Goal: Task Accomplishment & Management: Use online tool/utility

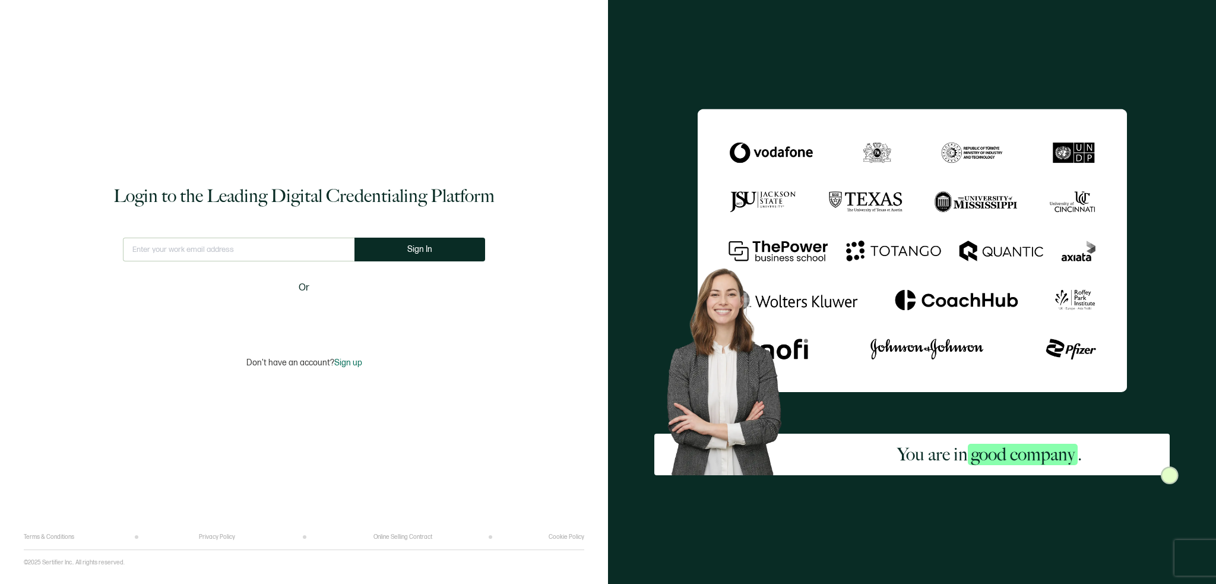
click at [224, 243] on input "text" at bounding box center [239, 249] width 232 height 24
click at [226, 246] on input "text" at bounding box center [239, 249] width 232 height 24
type input "[PERSON_NAME][EMAIL_ADDRESS][PERSON_NAME][DOMAIN_NAME]"
click at [407, 244] on button "Sign In" at bounding box center [424, 249] width 131 height 24
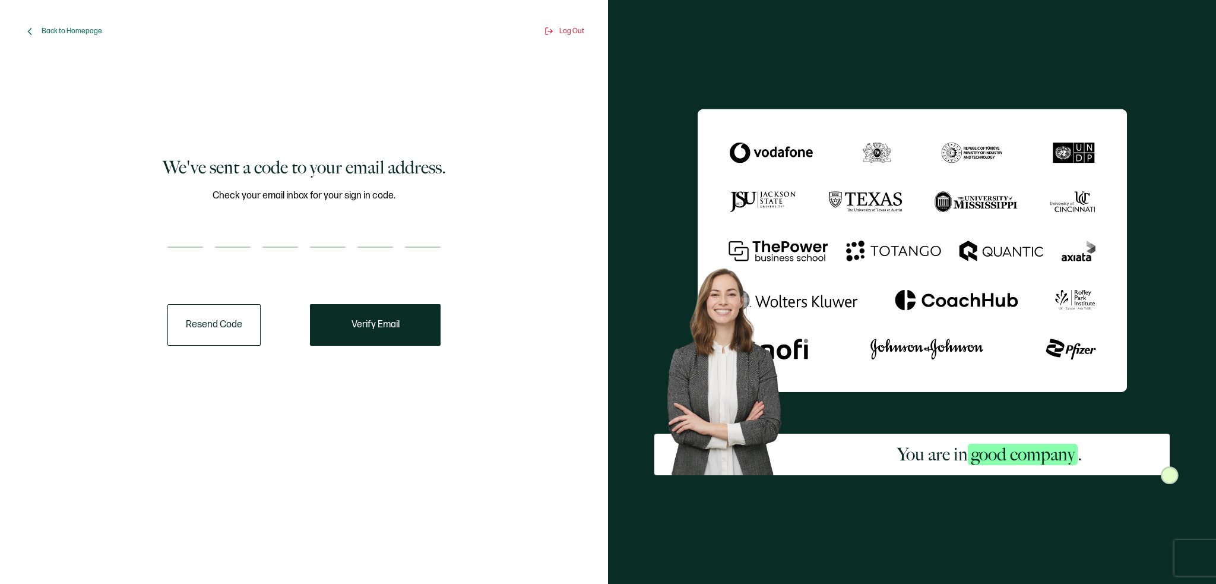
click at [182, 231] on input "number" at bounding box center [185, 236] width 36 height 24
type input "1"
type input "8"
type input "0"
type input "9"
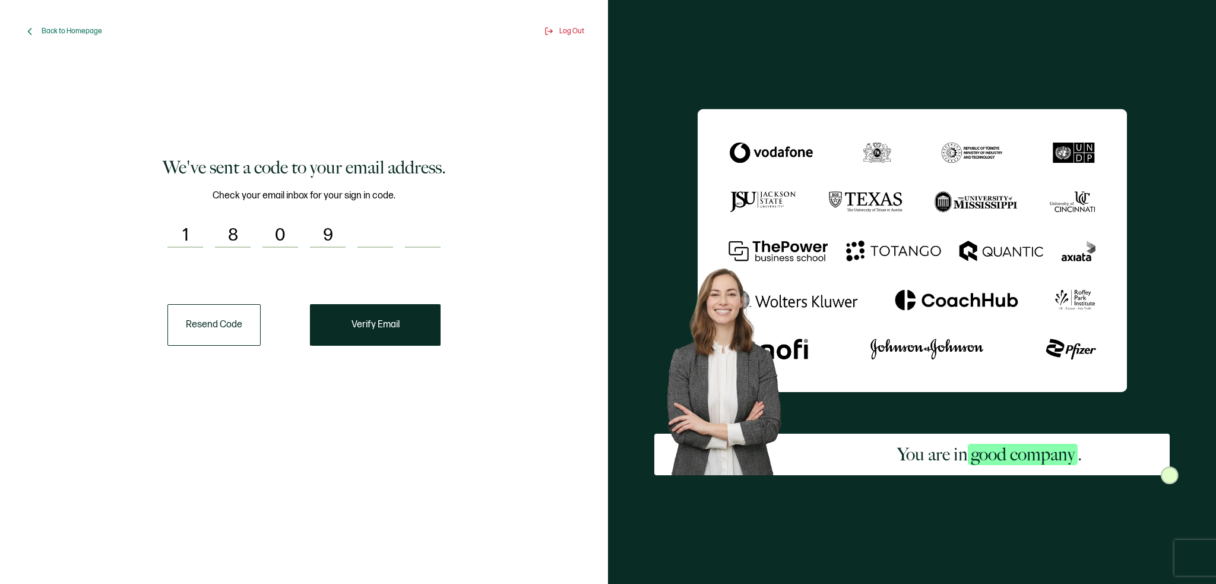
type input "0"
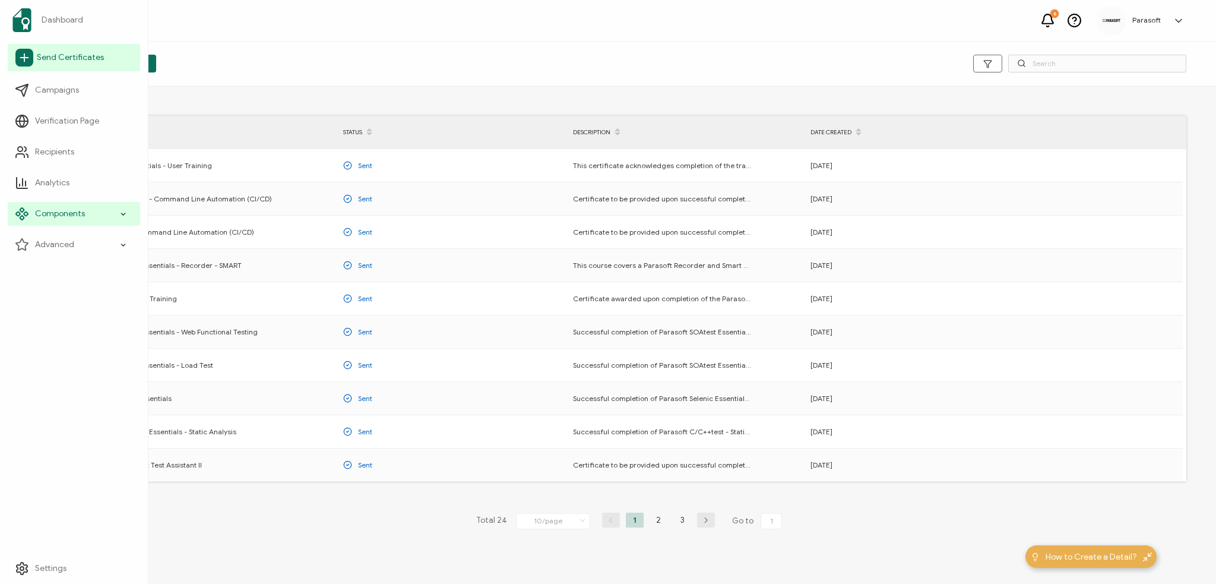
click at [54, 56] on span "Send Certificates" at bounding box center [70, 58] width 67 height 12
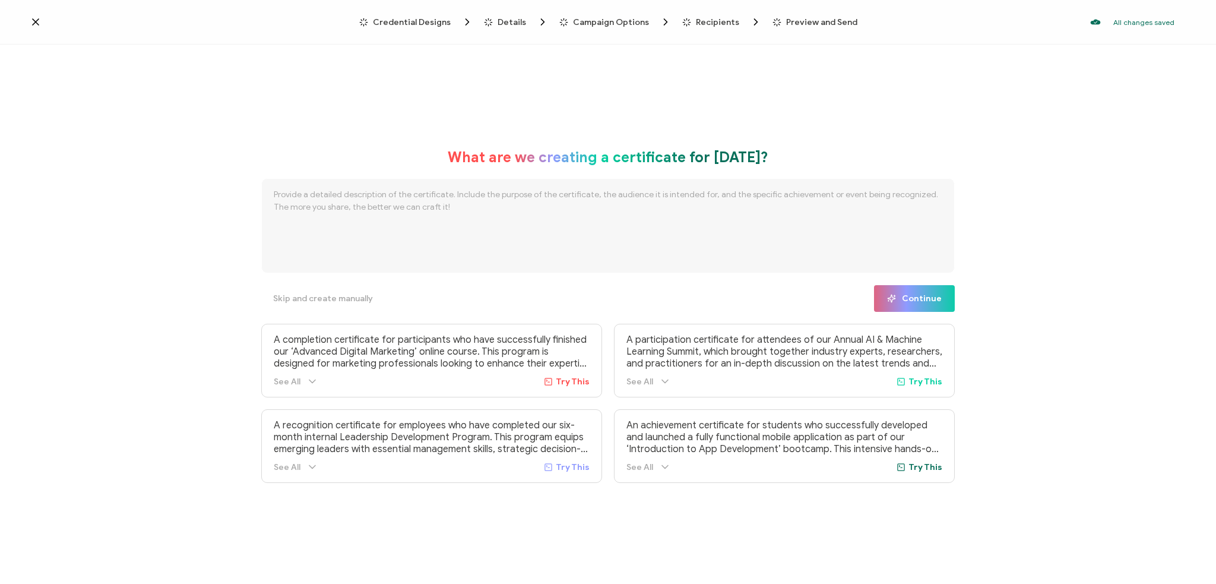
click at [37, 22] on icon at bounding box center [36, 22] width 12 height 12
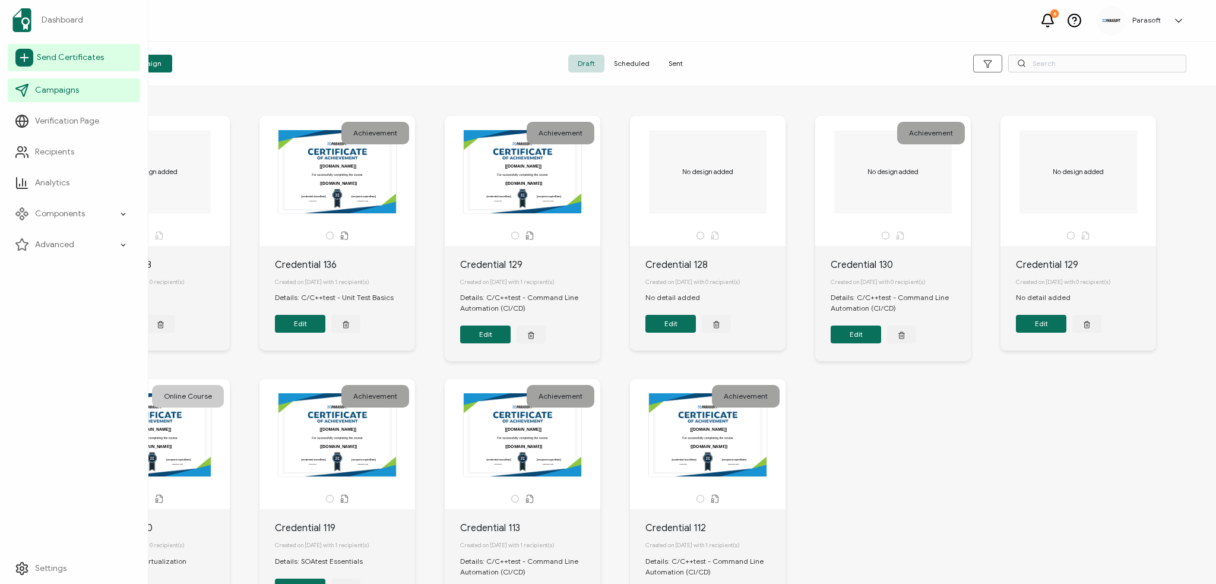
click at [66, 59] on span "Send Certificates" at bounding box center [70, 58] width 67 height 12
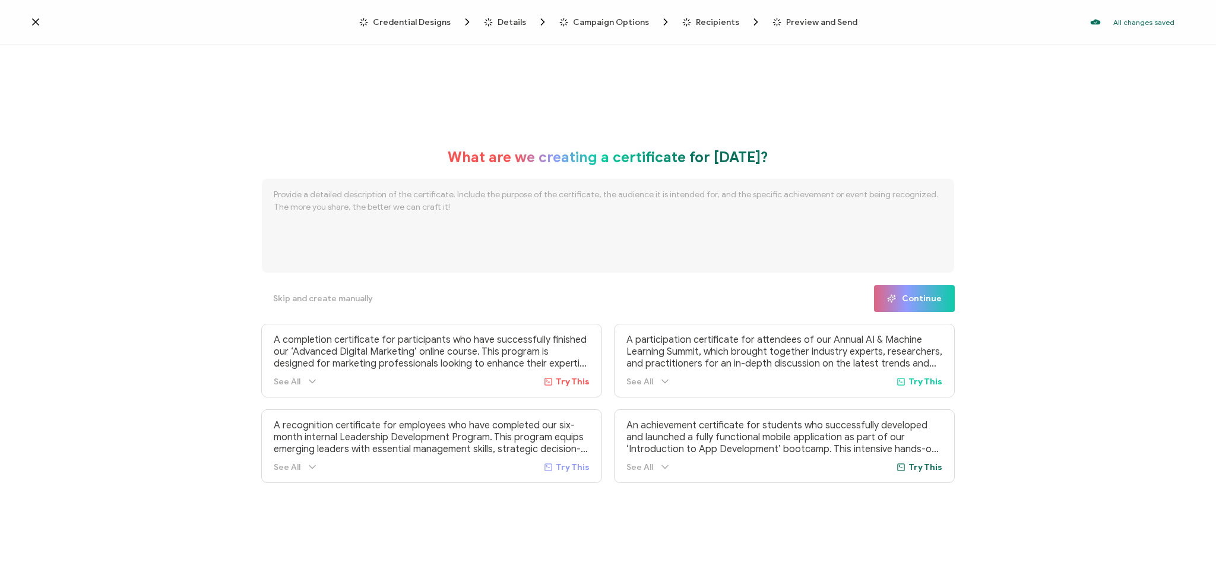
click at [38, 26] on icon at bounding box center [36, 22] width 12 height 12
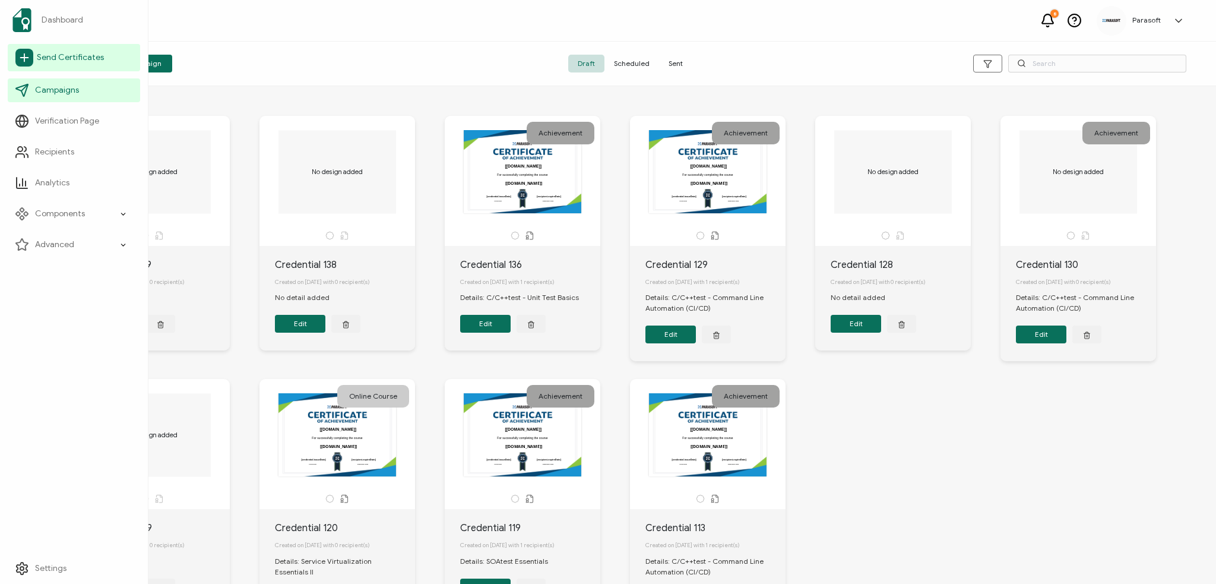
click at [28, 56] on icon at bounding box center [24, 58] width 18 height 18
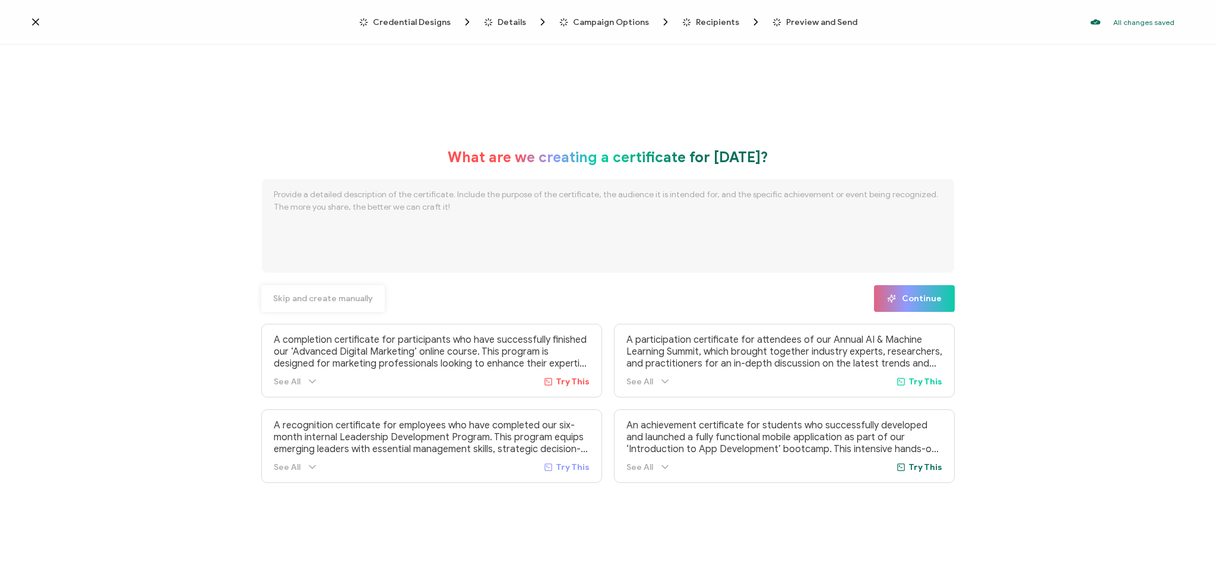
click at [291, 296] on span "Skip and create manually" at bounding box center [323, 298] width 100 height 8
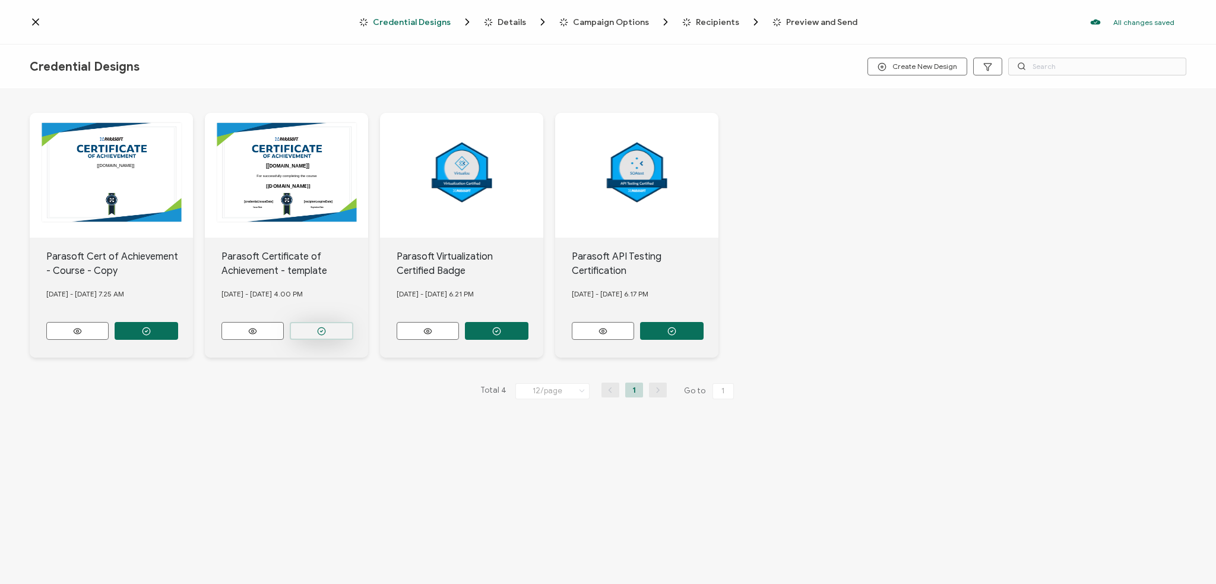
click at [308, 324] on button "button" at bounding box center [322, 331] width 64 height 18
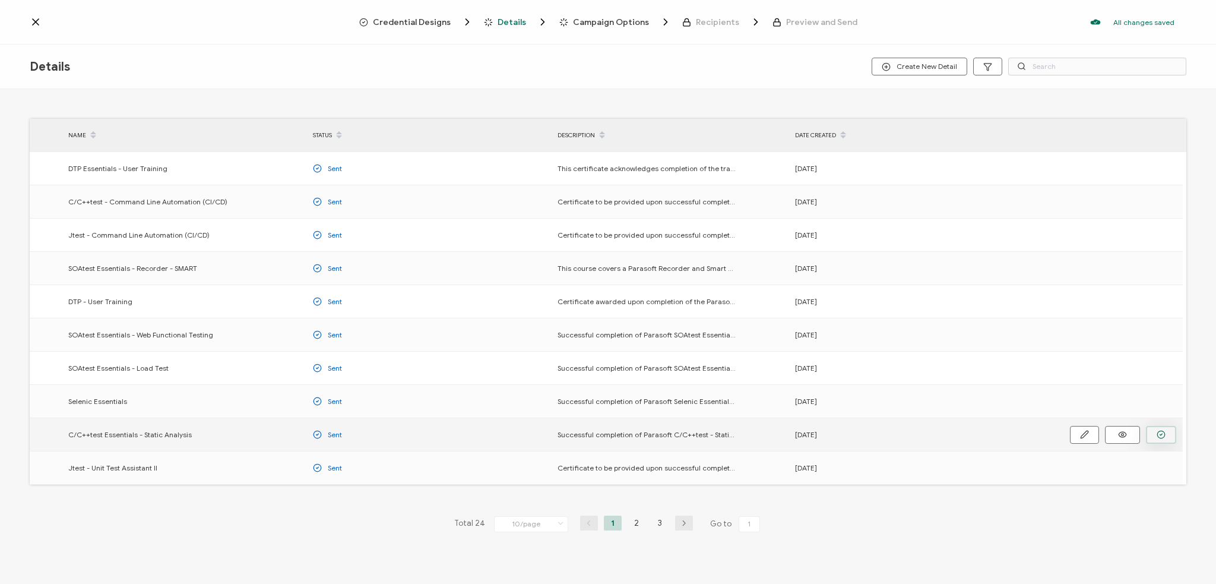
click at [853, 432] on icon "button" at bounding box center [1161, 434] width 9 height 9
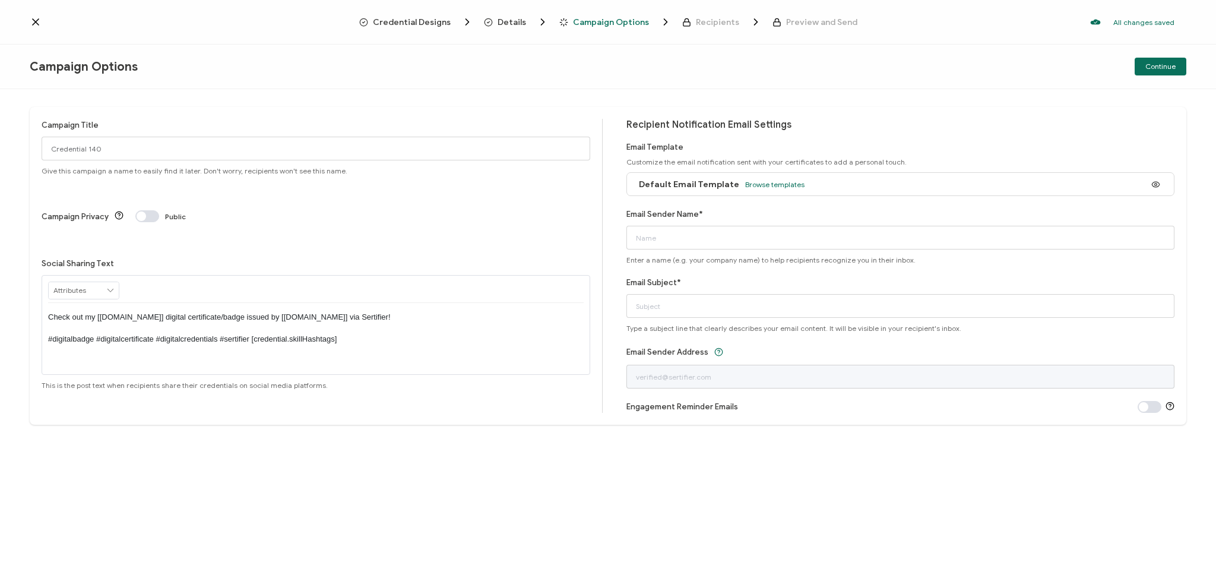
click at [39, 21] on icon at bounding box center [36, 22] width 12 height 12
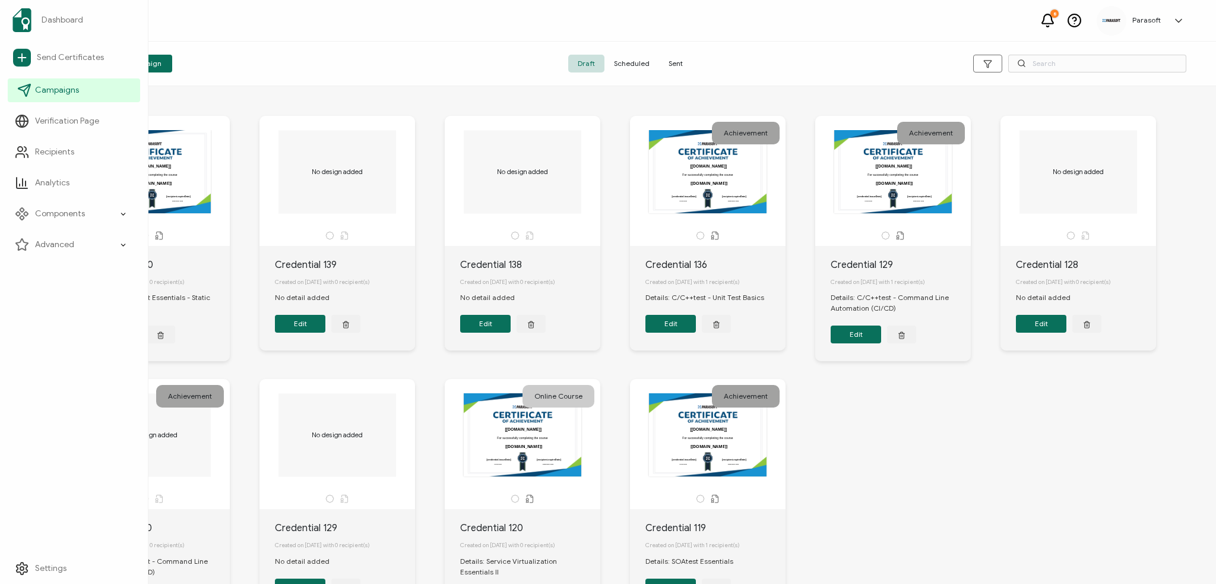
click at [50, 89] on span "Campaigns" at bounding box center [57, 90] width 44 height 12
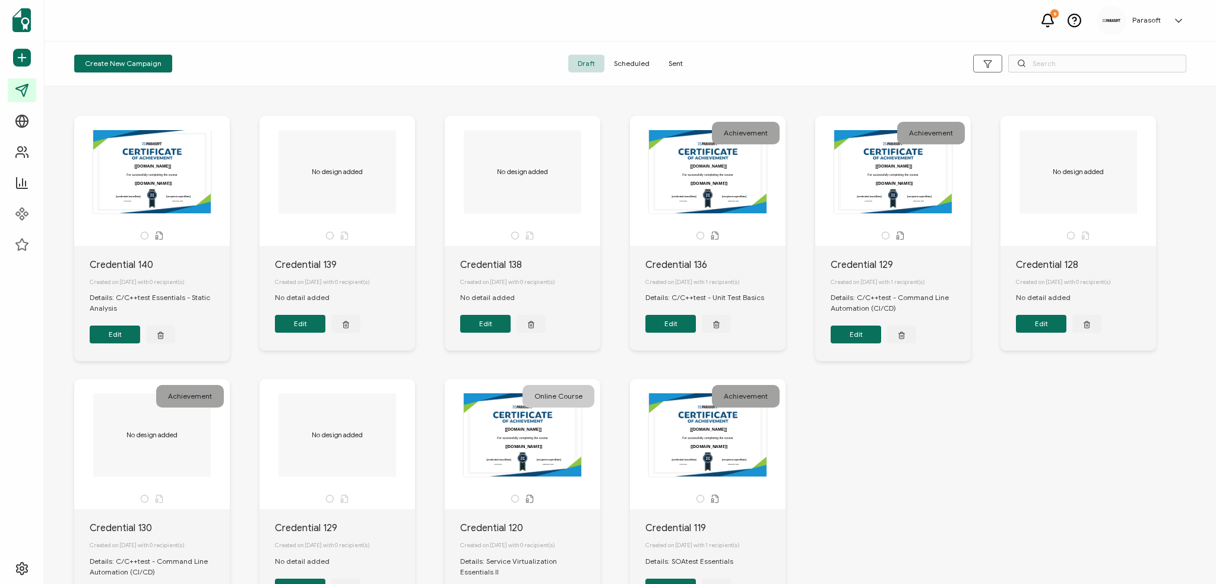
click at [148, 185] on div "For successfully completing the course Issue Date Expiration Date [[DOMAIN_NAME…" at bounding box center [152, 171] width 125 height 83
click at [119, 333] on button "Edit" at bounding box center [115, 334] width 50 height 18
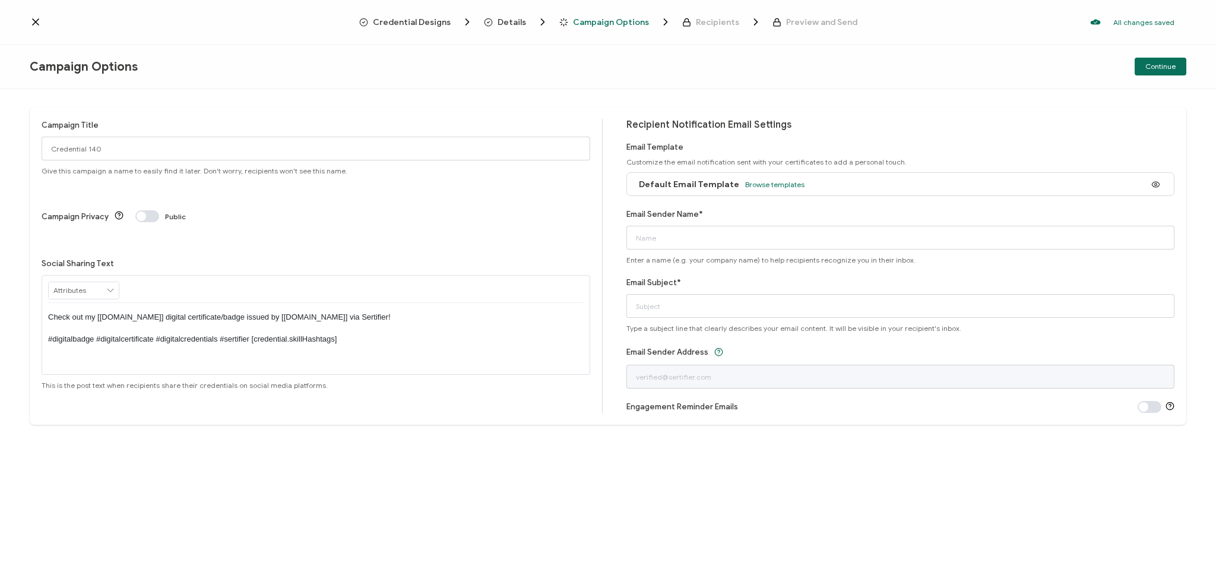
click at [36, 20] on icon at bounding box center [36, 22] width 12 height 12
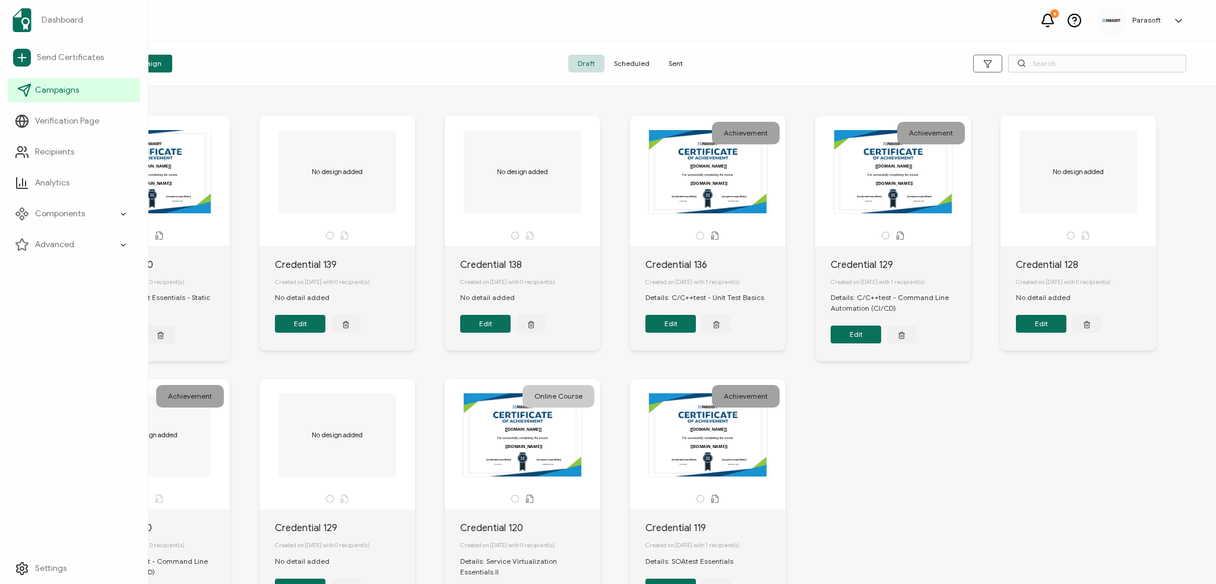
click at [71, 91] on span "Campaigns" at bounding box center [57, 90] width 44 height 12
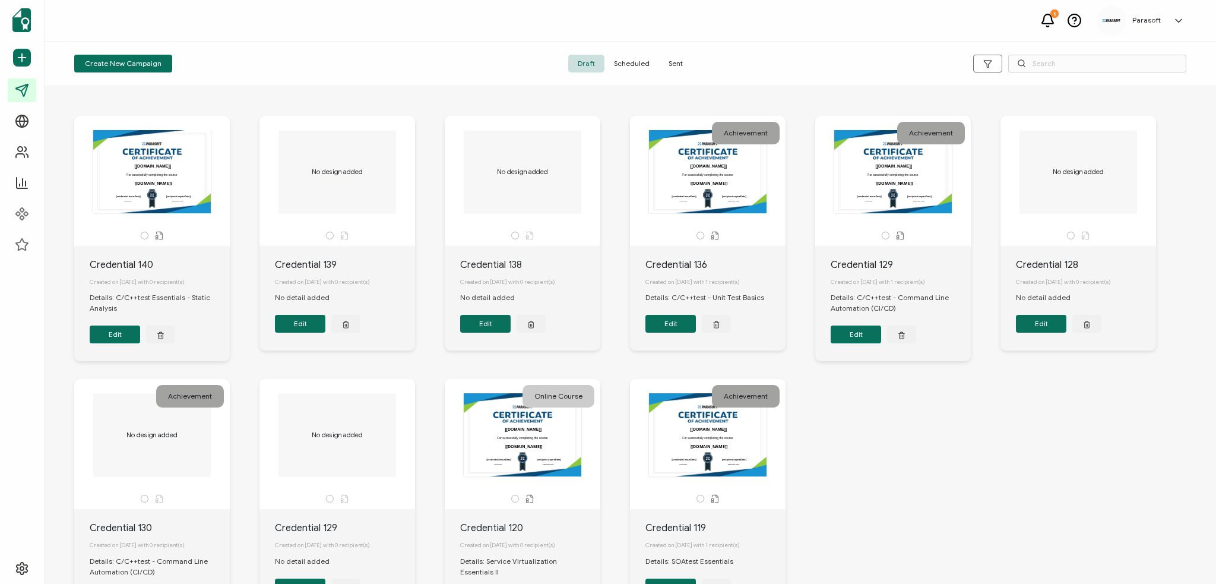
click at [160, 169] on div "For successfully completing the course Issue Date Expiration Date [[DOMAIN_NAME…" at bounding box center [152, 171] width 125 height 83
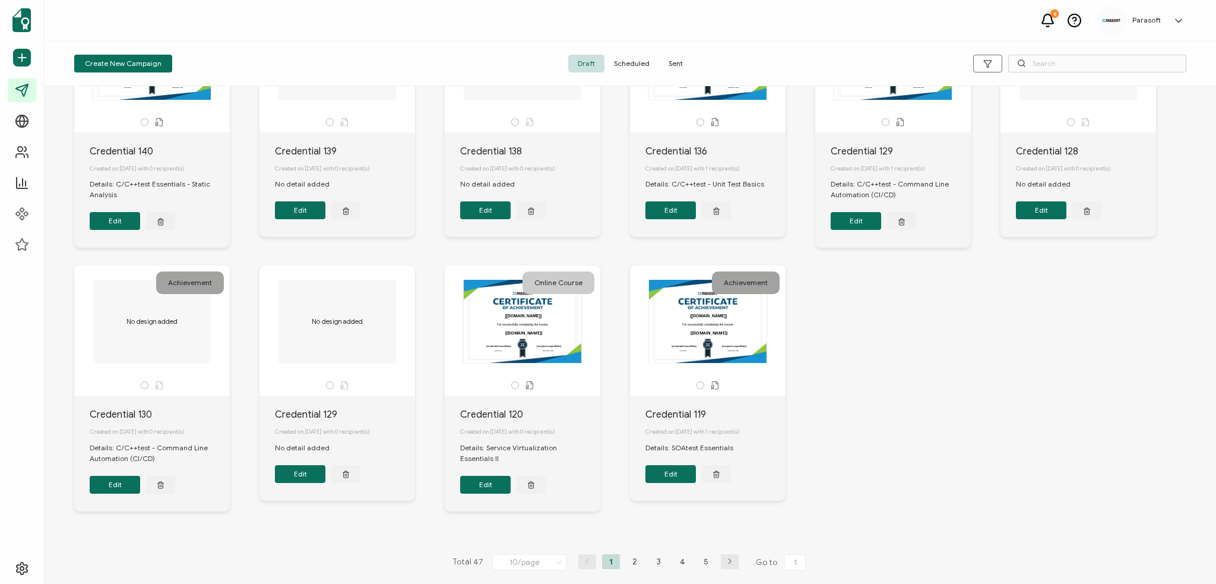
scroll to position [121, 0]
click at [635, 472] on li "2" at bounding box center [635, 561] width 18 height 15
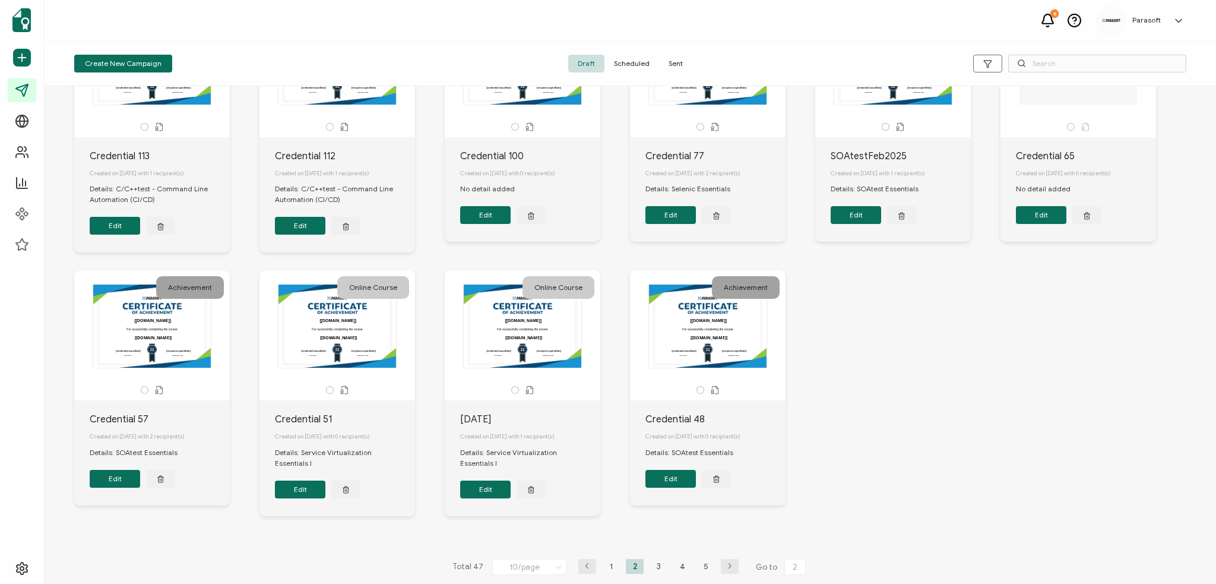
scroll to position [109, 0]
click at [657, 472] on li "3" at bounding box center [659, 565] width 18 height 15
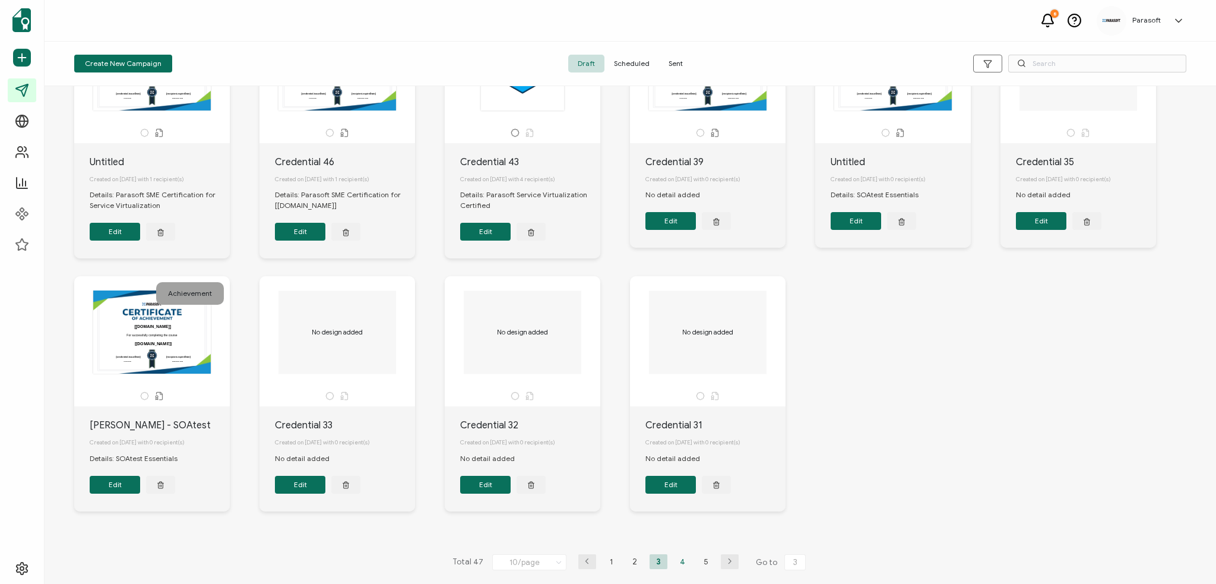
click at [677, 472] on li "4" at bounding box center [682, 561] width 18 height 15
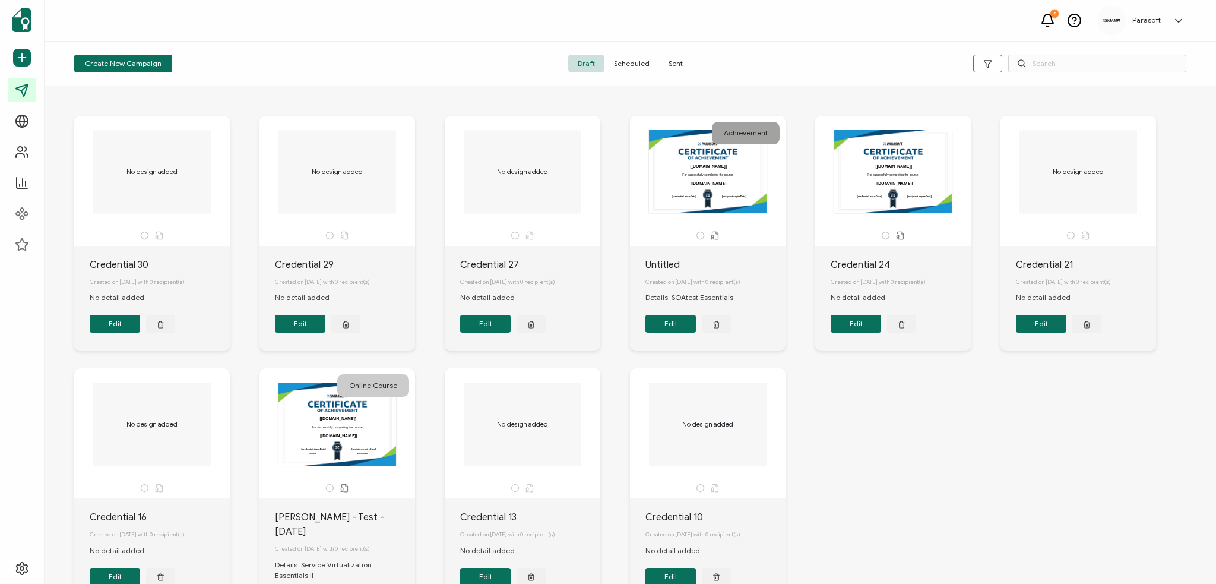
click at [640, 56] on span "Scheduled" at bounding box center [631, 64] width 55 height 18
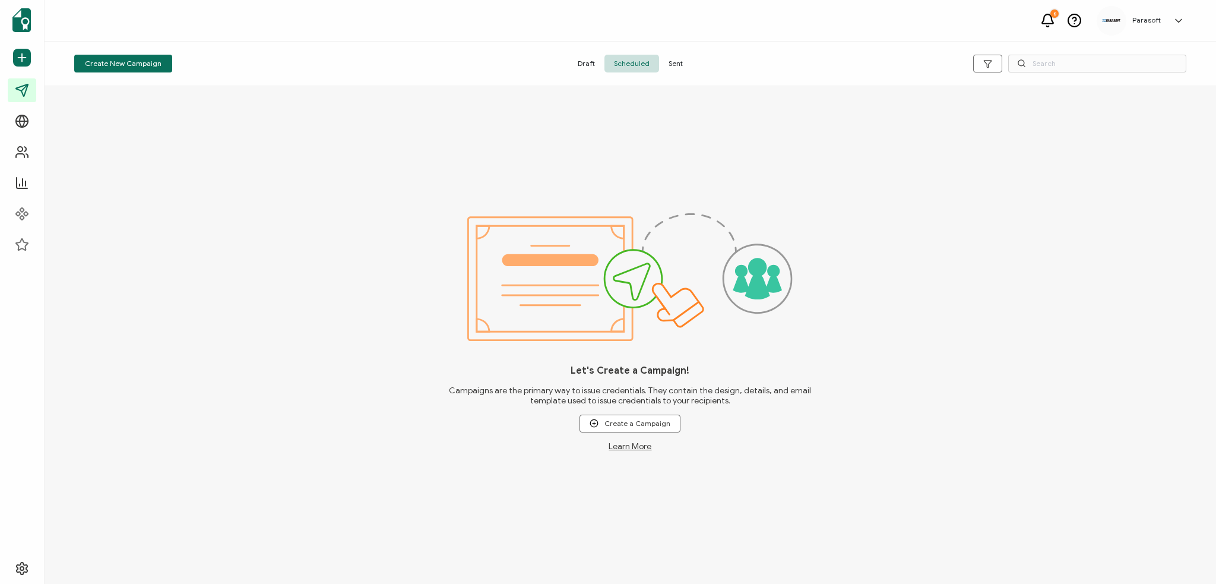
click at [671, 65] on span "Sent" at bounding box center [675, 64] width 33 height 18
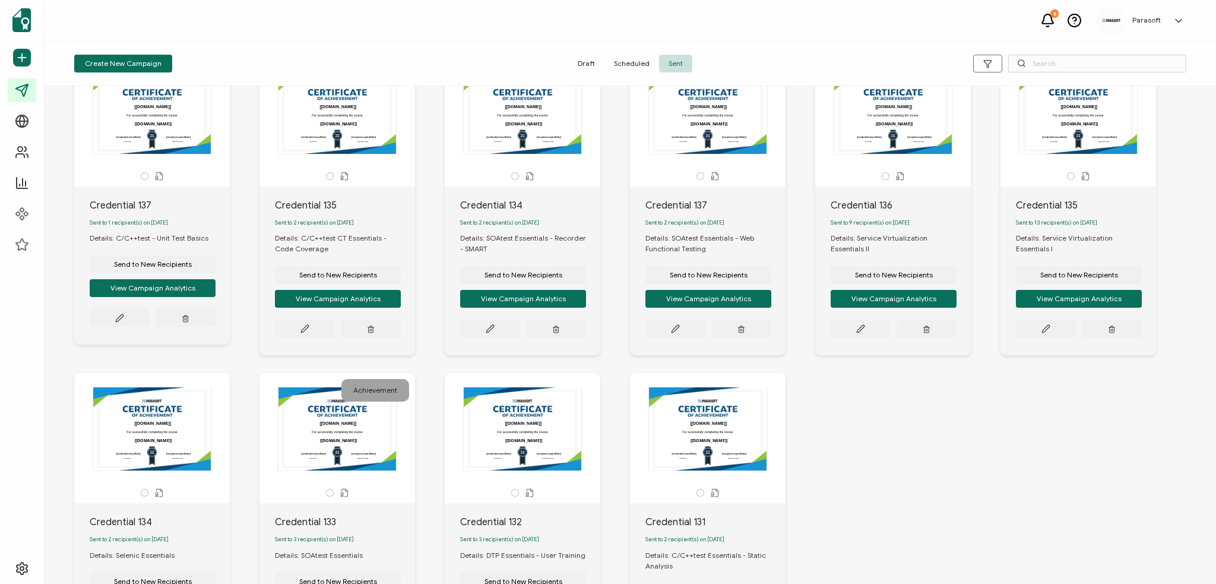
scroll to position [227, 0]
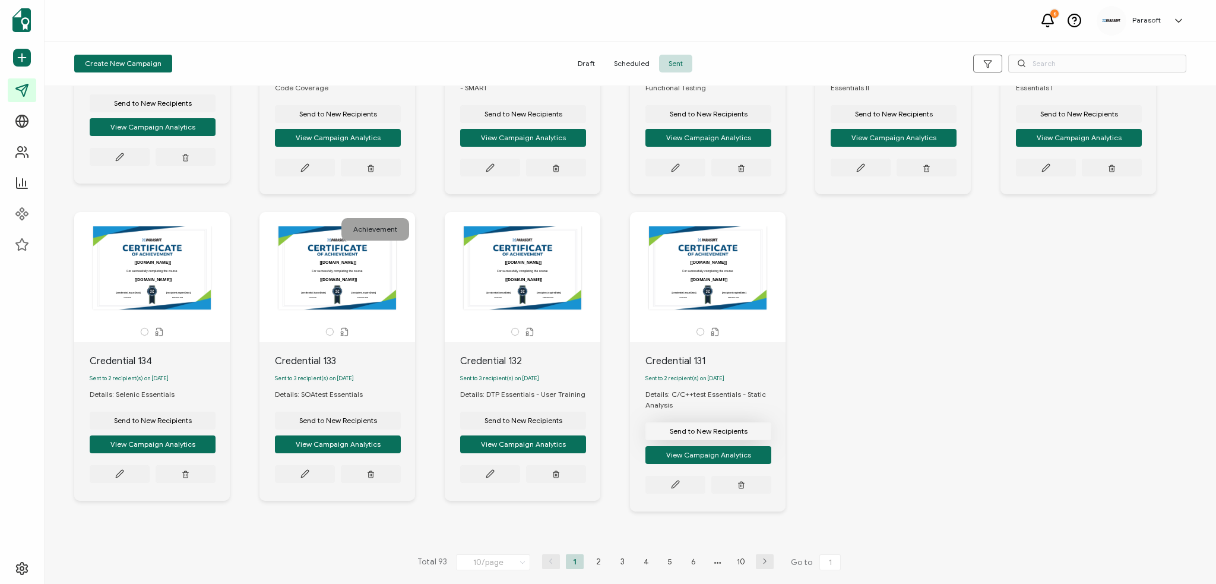
click at [747, 427] on span "Send to New Recipients" at bounding box center [709, 430] width 78 height 7
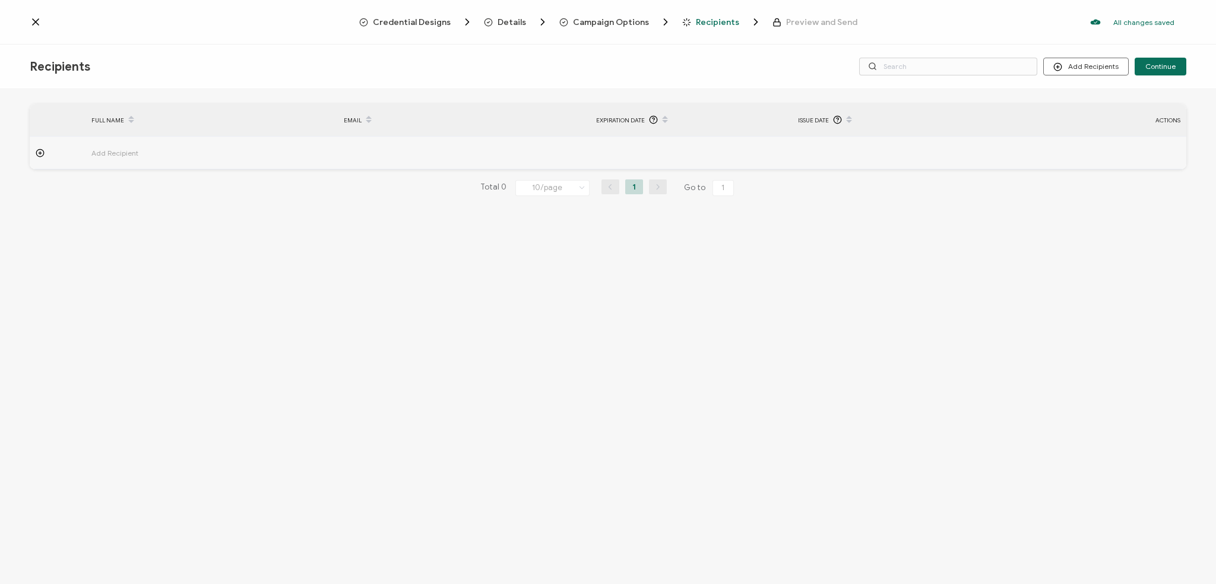
click at [37, 153] on icon at bounding box center [40, 152] width 9 height 9
click at [853, 117] on span "Import From Recipients" at bounding box center [1110, 117] width 77 height 9
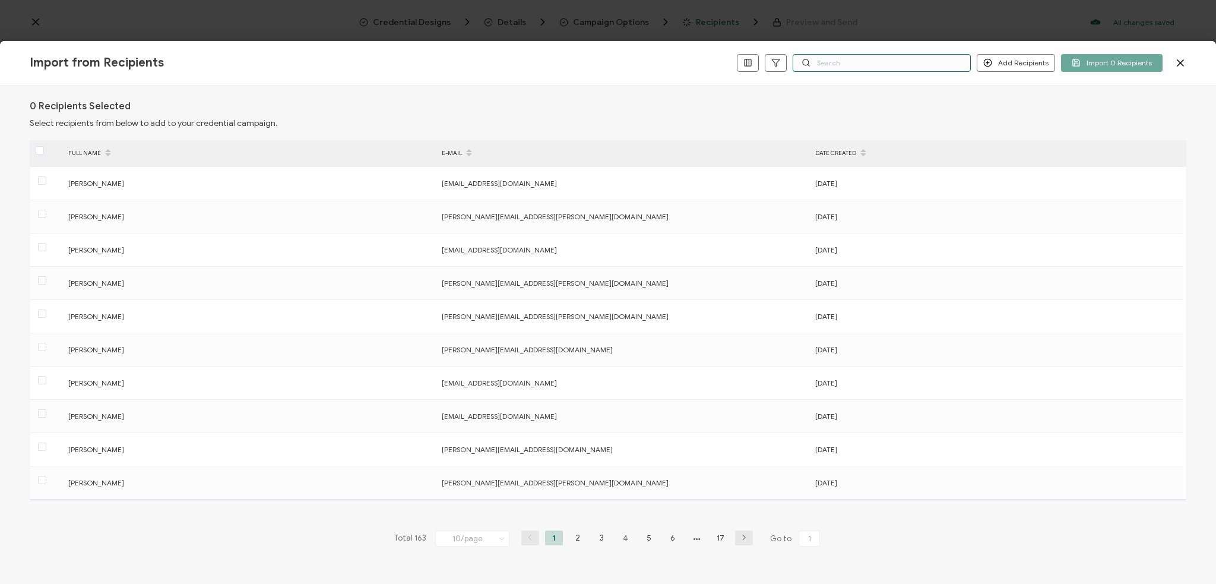
click at [833, 62] on input "text" at bounding box center [882, 63] width 178 height 18
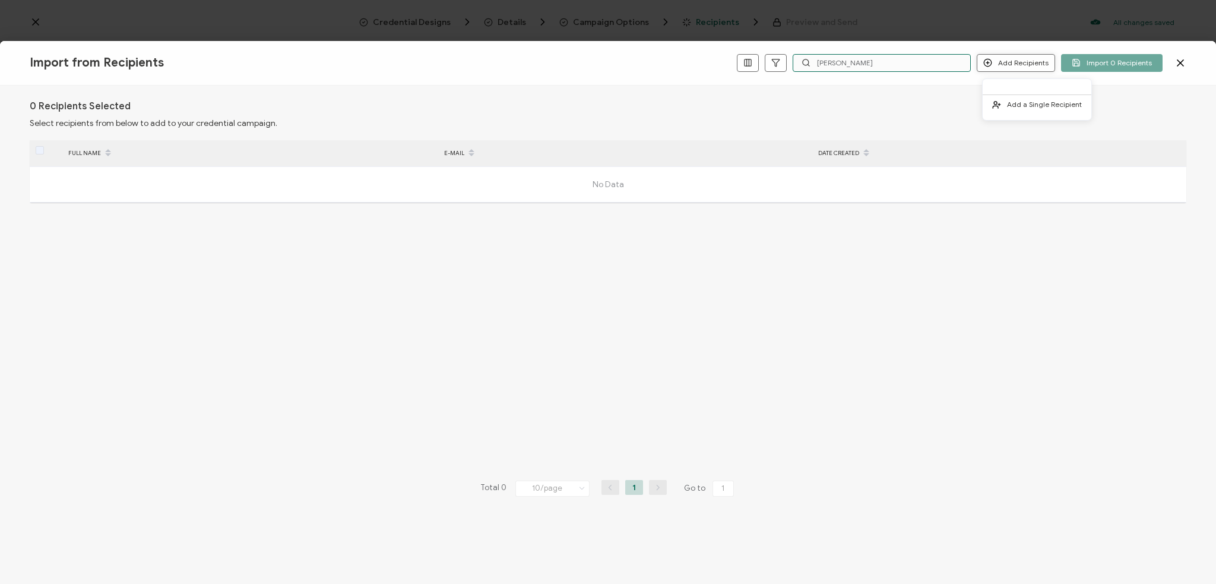
type input "[PERSON_NAME]"
click at [853, 61] on button "Add Recipients" at bounding box center [1016, 63] width 78 height 18
click at [853, 102] on span "Add a Single Recipient" at bounding box center [1044, 104] width 75 height 9
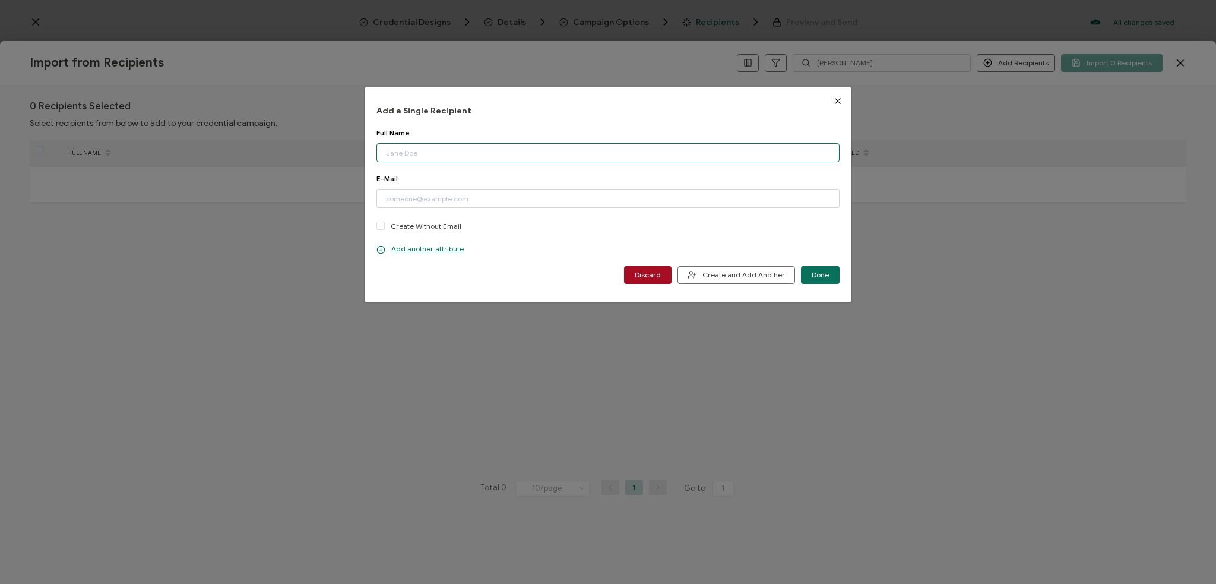
click at [432, 144] on input "dialog" at bounding box center [607, 152] width 463 height 19
type input "[PERSON_NAME] [PERSON_NAME]"
click at [410, 199] on input "[EMAIL_ADDRESS][DOMAIN_NAME]" at bounding box center [607, 198] width 463 height 19
type input "[PERSON_NAME][EMAIL_ADDRESS][DOMAIN_NAME]"
click at [804, 272] on button "Done" at bounding box center [820, 275] width 39 height 18
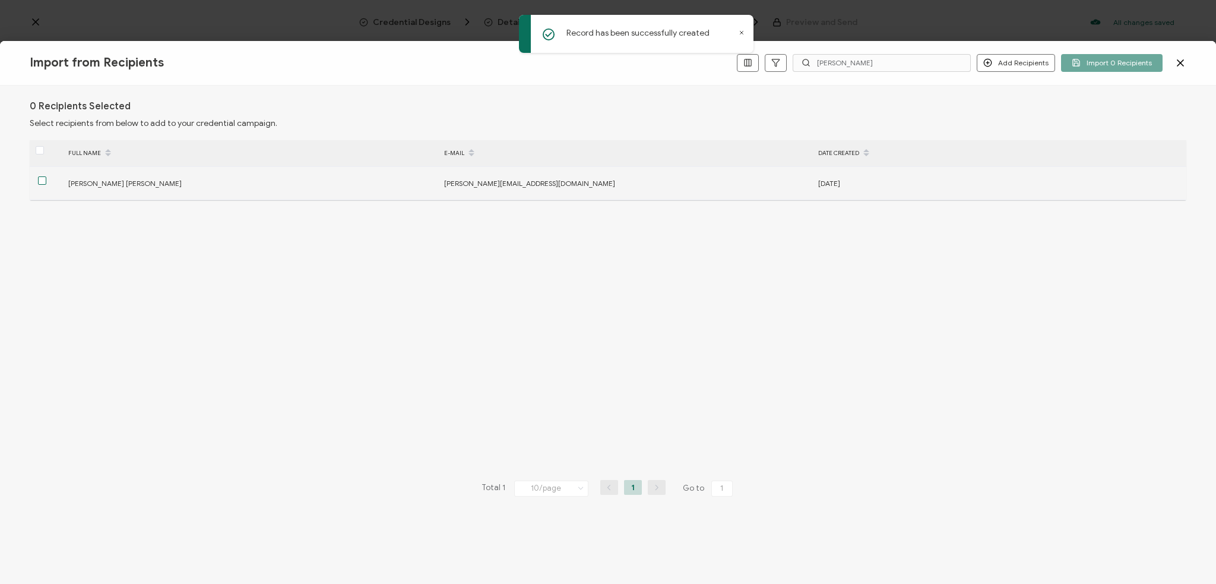
click at [38, 181] on span at bounding box center [42, 180] width 8 height 8
click at [46, 176] on input "checkbox" at bounding box center [46, 176] width 0 height 0
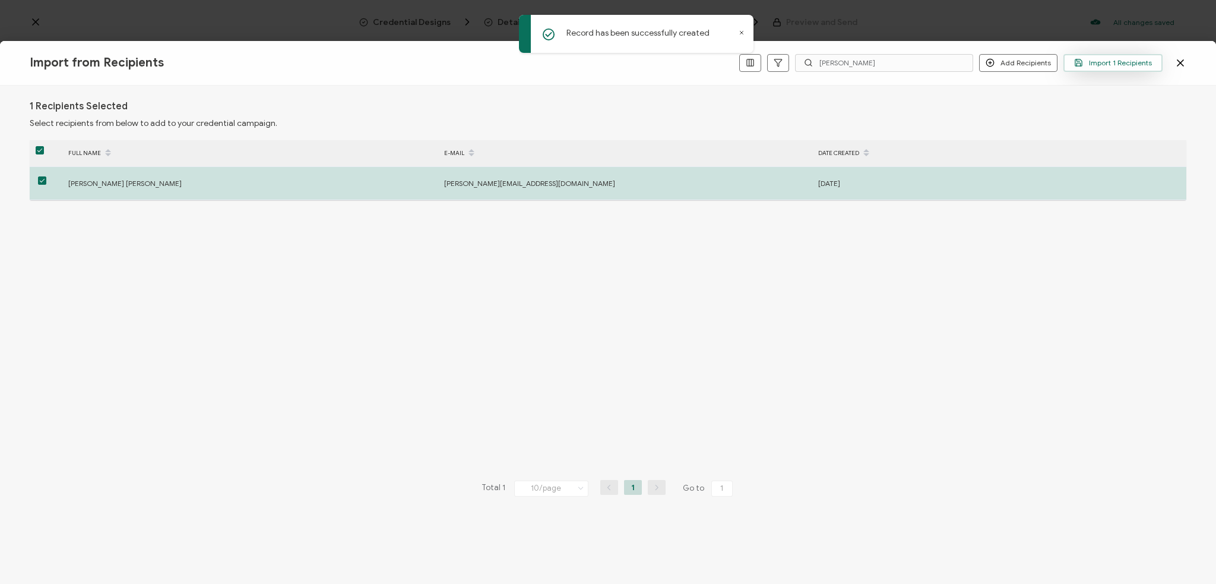
click at [853, 65] on span "Import 1 Recipients" at bounding box center [1113, 62] width 78 height 9
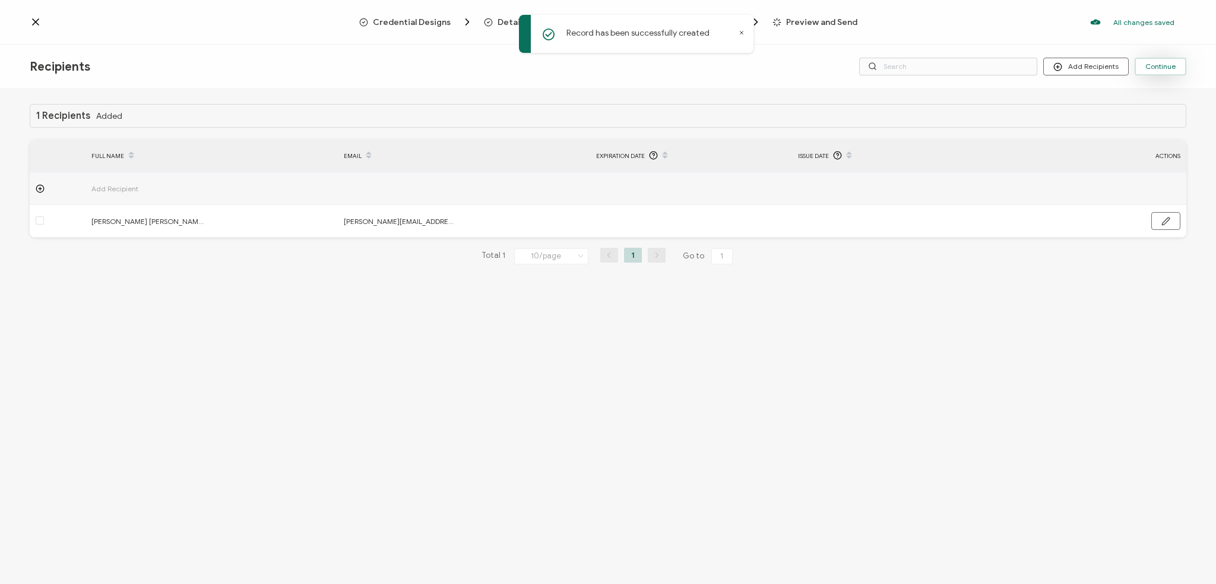
click at [853, 71] on button "Continue" at bounding box center [1161, 67] width 52 height 18
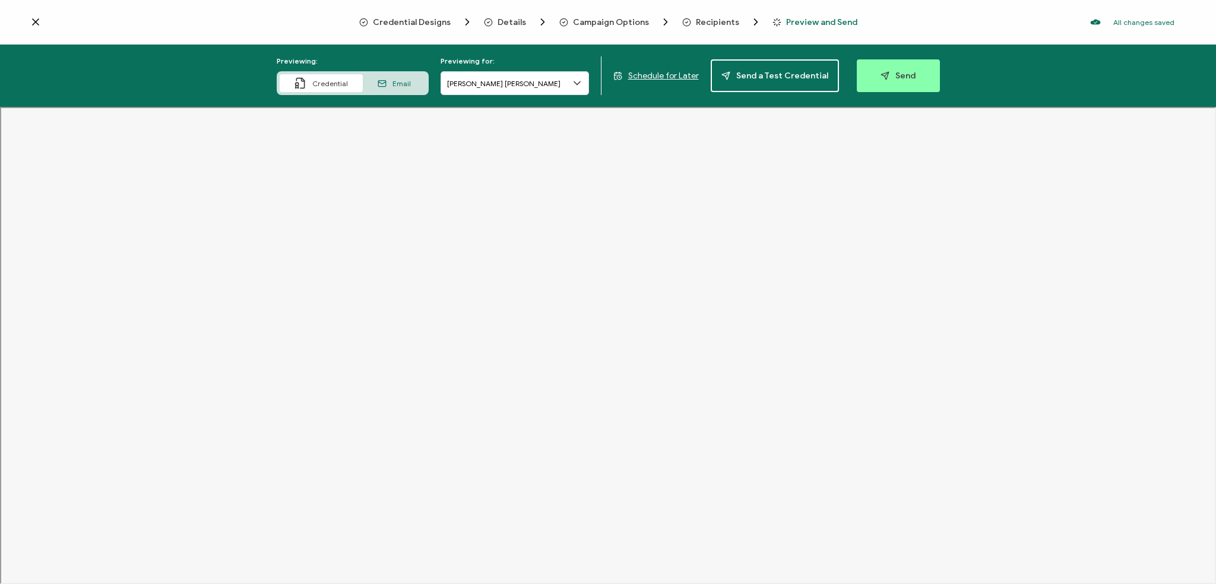
click at [403, 77] on div "Email" at bounding box center [394, 83] width 63 height 18
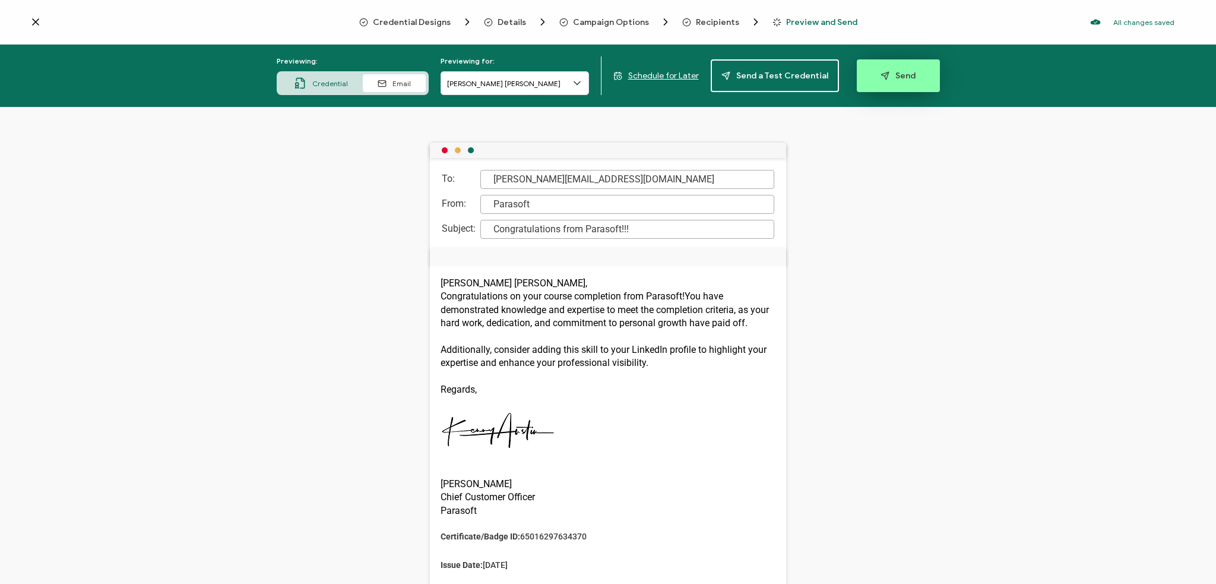
click at [853, 73] on span "Send" at bounding box center [897, 75] width 35 height 9
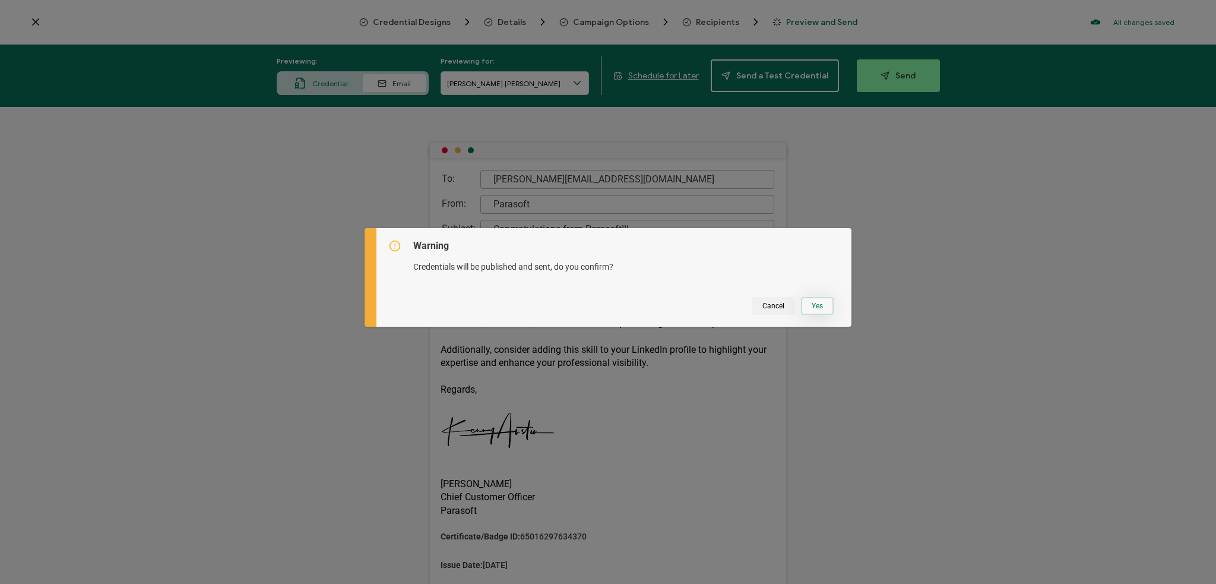
click at [812, 306] on button "Yes" at bounding box center [817, 306] width 33 height 18
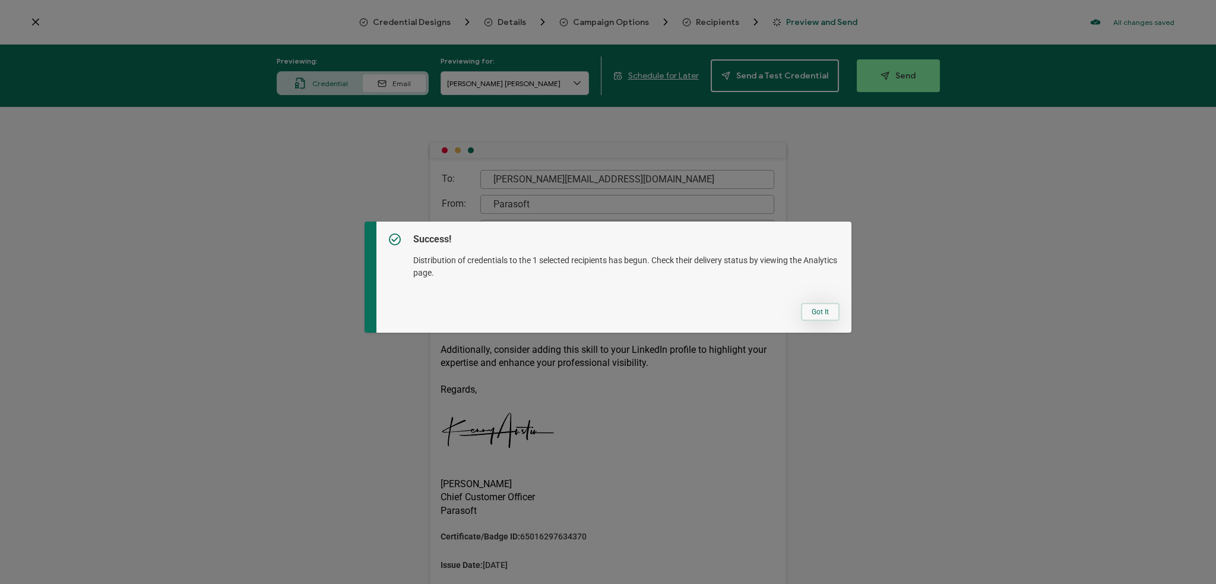
click at [811, 311] on button "Got It" at bounding box center [820, 312] width 39 height 18
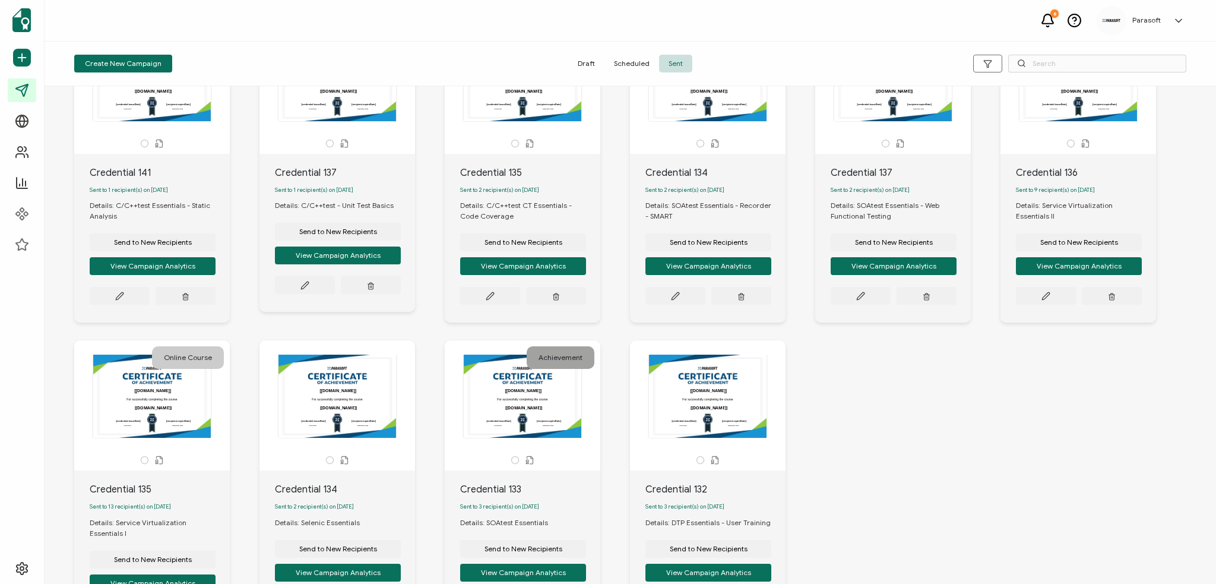
scroll to position [119, 0]
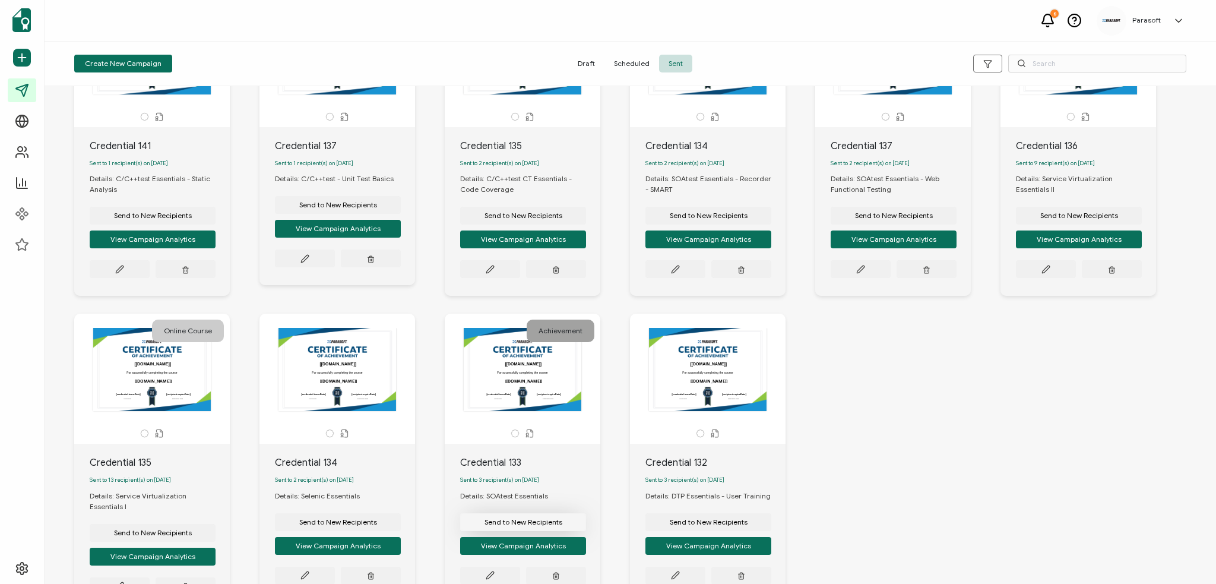
click at [562, 472] on span "Send to New Recipients" at bounding box center [523, 521] width 78 height 7
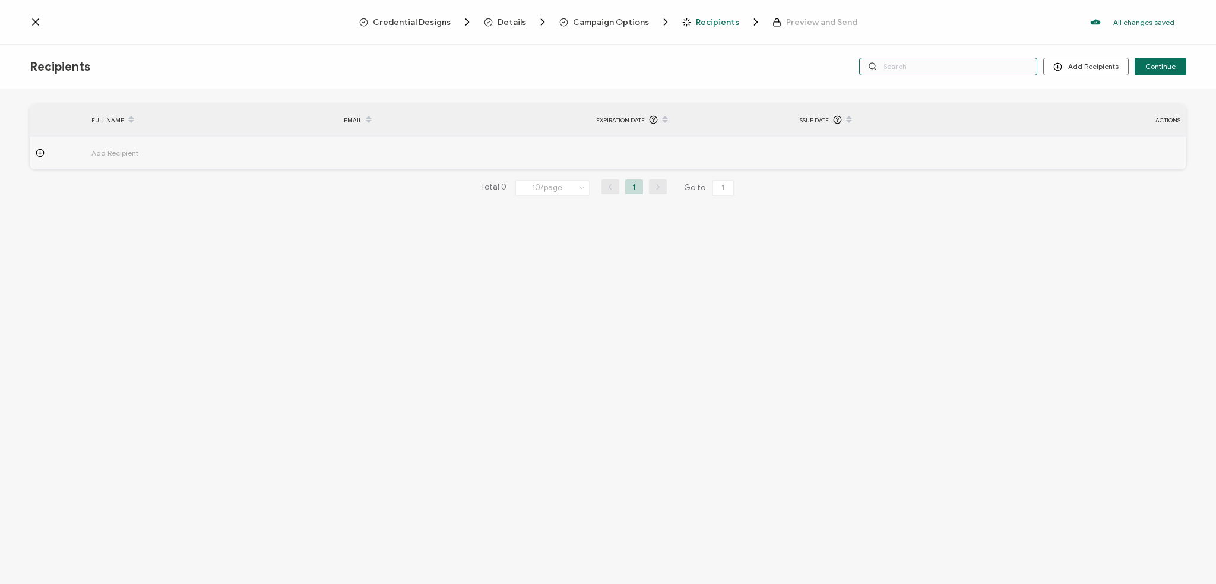
click at [853, 70] on input "text" at bounding box center [948, 67] width 178 height 18
type input "z"
type input "[PERSON_NAME]"
click at [853, 62] on button "Add Recipients" at bounding box center [1085, 67] width 85 height 18
click at [853, 139] on span "Import From List" at bounding box center [1099, 137] width 54 height 9
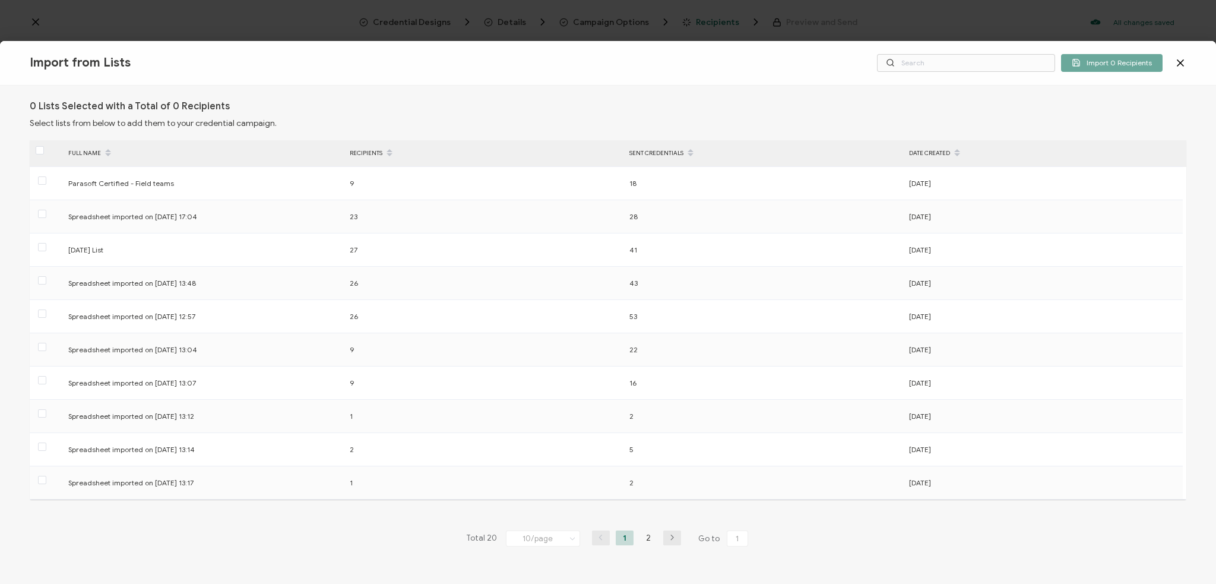
click at [853, 62] on icon at bounding box center [1180, 63] width 12 height 12
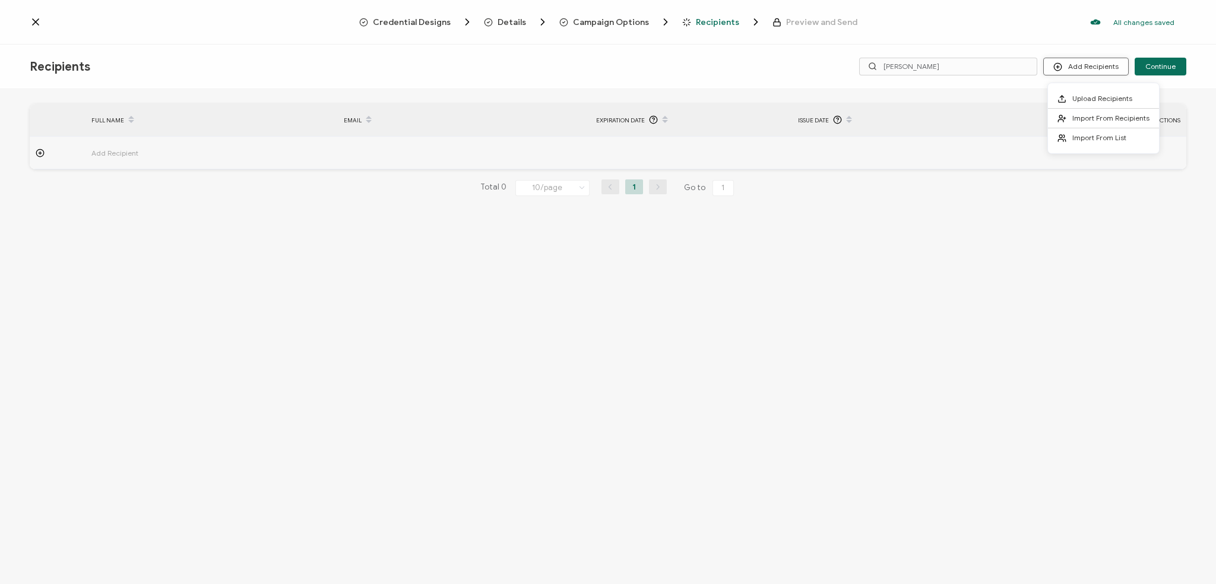
click at [853, 62] on button "Add Recipients" at bounding box center [1085, 67] width 85 height 18
click at [853, 113] on span "Import From Recipients" at bounding box center [1110, 117] width 77 height 9
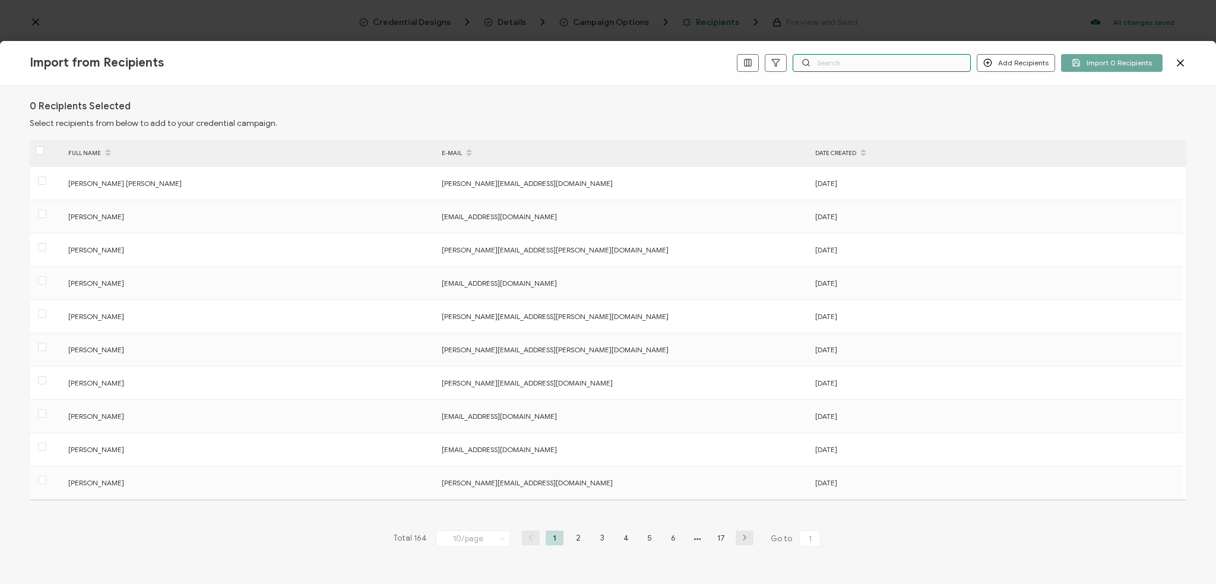
click at [853, 62] on input "text" at bounding box center [882, 63] width 178 height 18
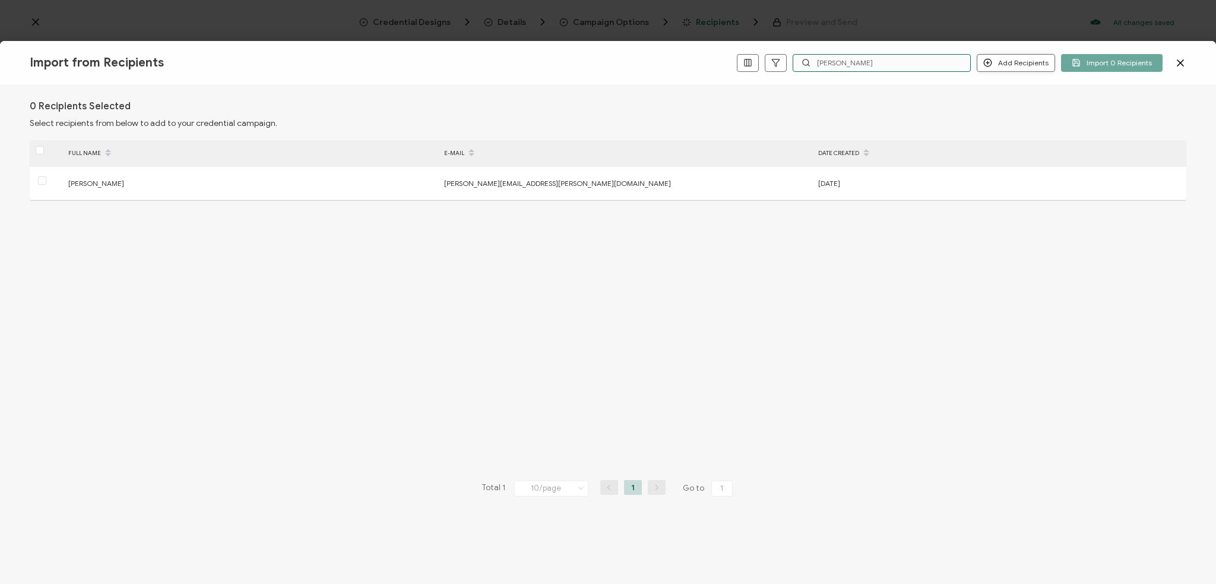
type input "[PERSON_NAME]"
click at [853, 66] on button "Add Recipients" at bounding box center [1016, 63] width 78 height 18
click at [853, 103] on span "Add a Single Recipient" at bounding box center [1044, 104] width 75 height 9
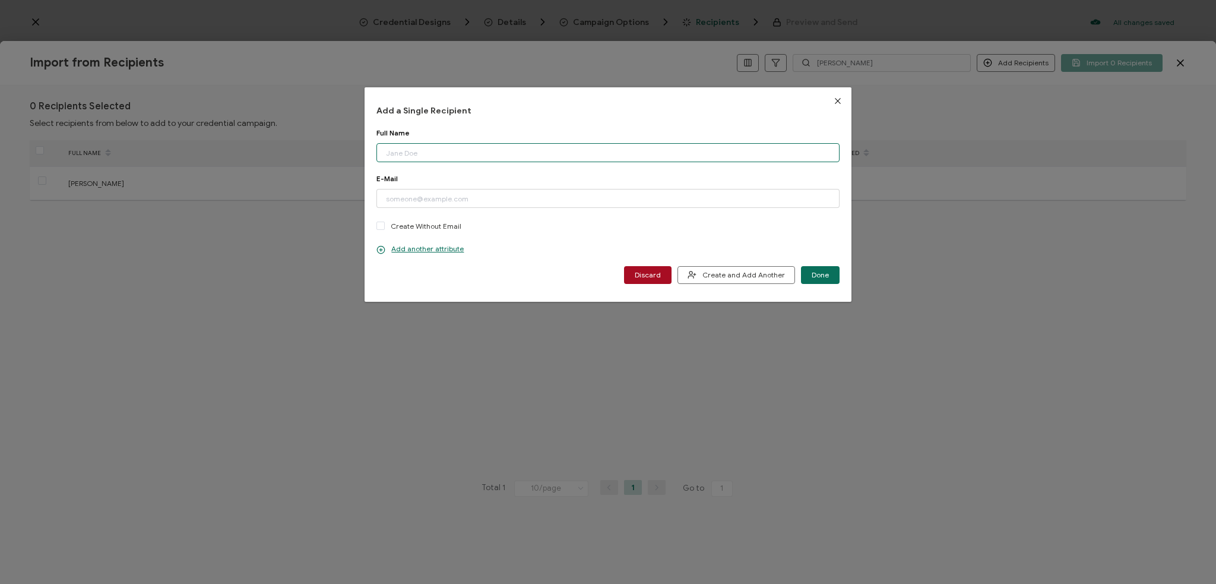
click at [403, 150] on input "dialog" at bounding box center [607, 152] width 463 height 19
type input "[PERSON_NAME]"
type input "l"
type input "[EMAIL_ADDRESS][DOMAIN_NAME]"
click at [813, 275] on span "Done" at bounding box center [820, 274] width 17 height 7
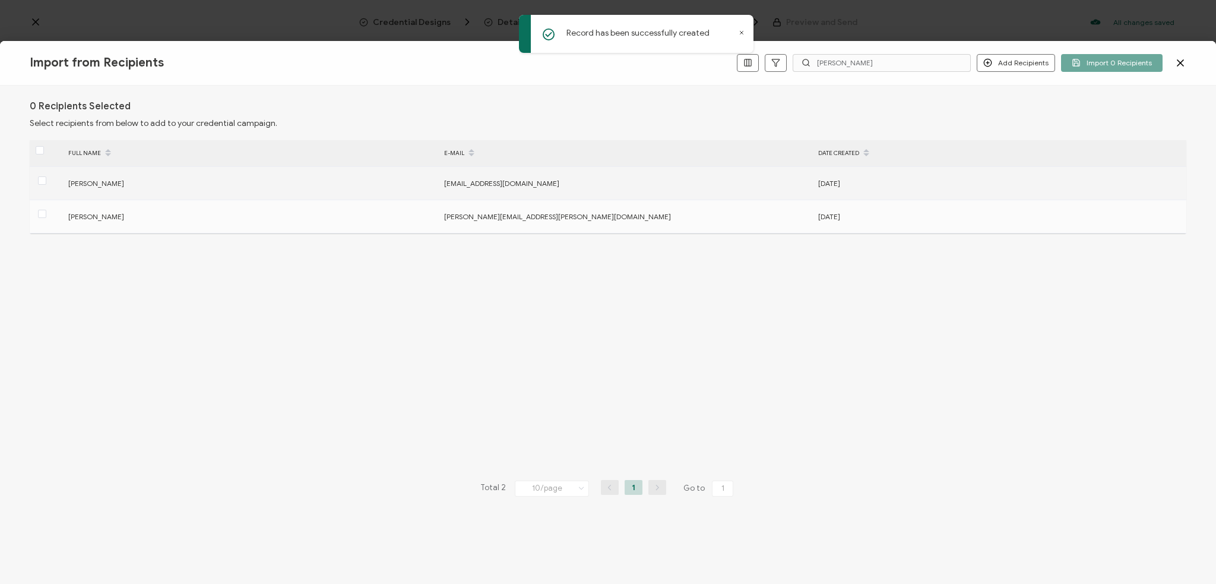
click at [37, 182] on div at bounding box center [46, 183] width 33 height 18
click at [40, 181] on span at bounding box center [42, 180] width 8 height 8
click at [46, 176] on input "checkbox" at bounding box center [46, 176] width 0 height 0
click at [853, 188] on div "[DATE]" at bounding box center [998, 183] width 373 height 14
click at [119, 180] on div "[PERSON_NAME]" at bounding box center [249, 183] width 375 height 14
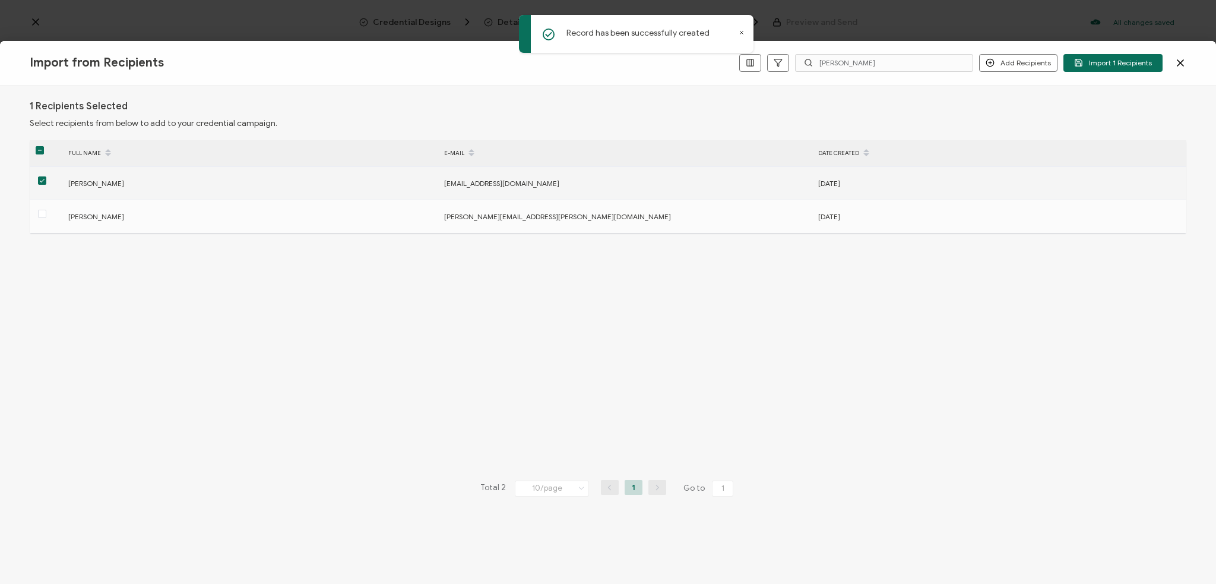
click at [91, 183] on span "[PERSON_NAME]" at bounding box center [96, 183] width 56 height 9
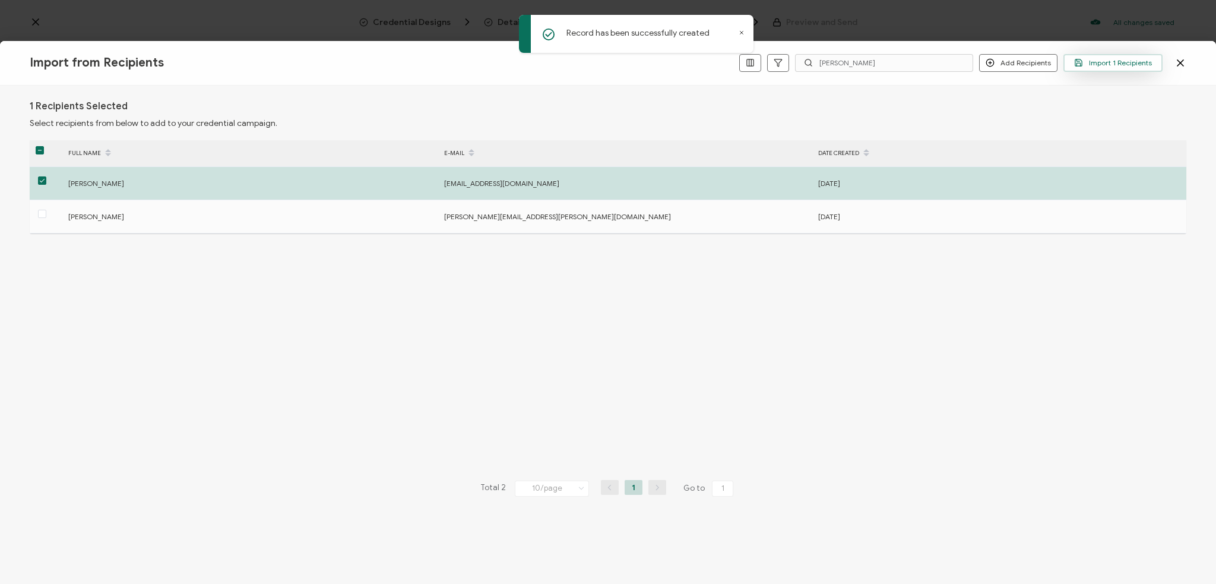
click at [853, 61] on span "Import 1 Recipients" at bounding box center [1113, 62] width 78 height 9
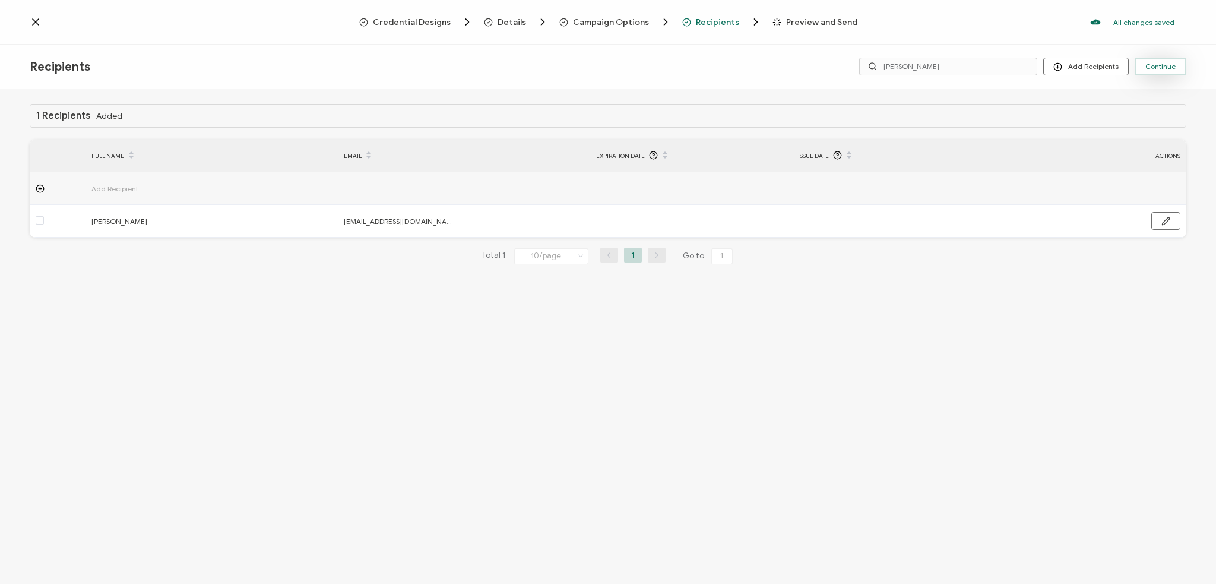
click at [853, 72] on button "Continue" at bounding box center [1161, 67] width 52 height 18
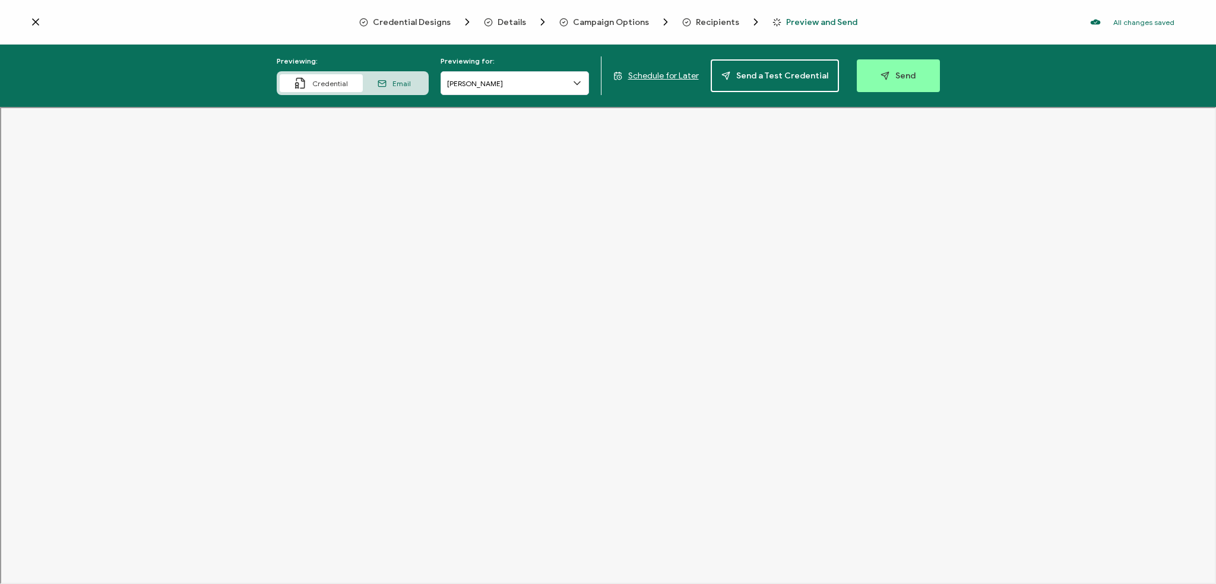
click at [381, 90] on div "Email" at bounding box center [394, 83] width 63 height 18
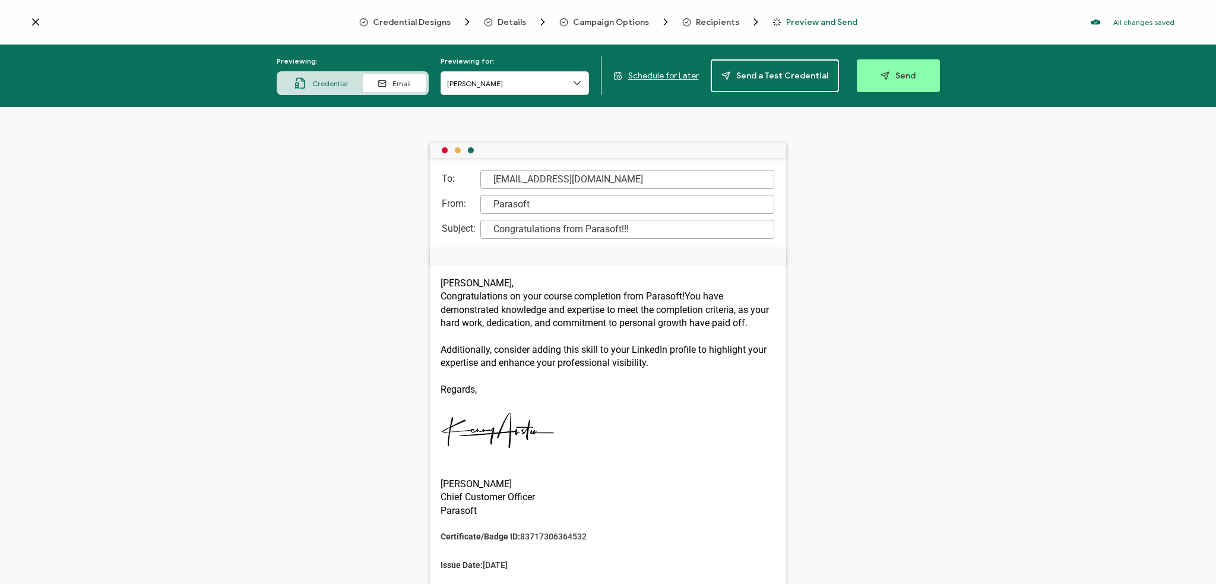
click at [853, 78] on span "Send" at bounding box center [897, 75] width 35 height 9
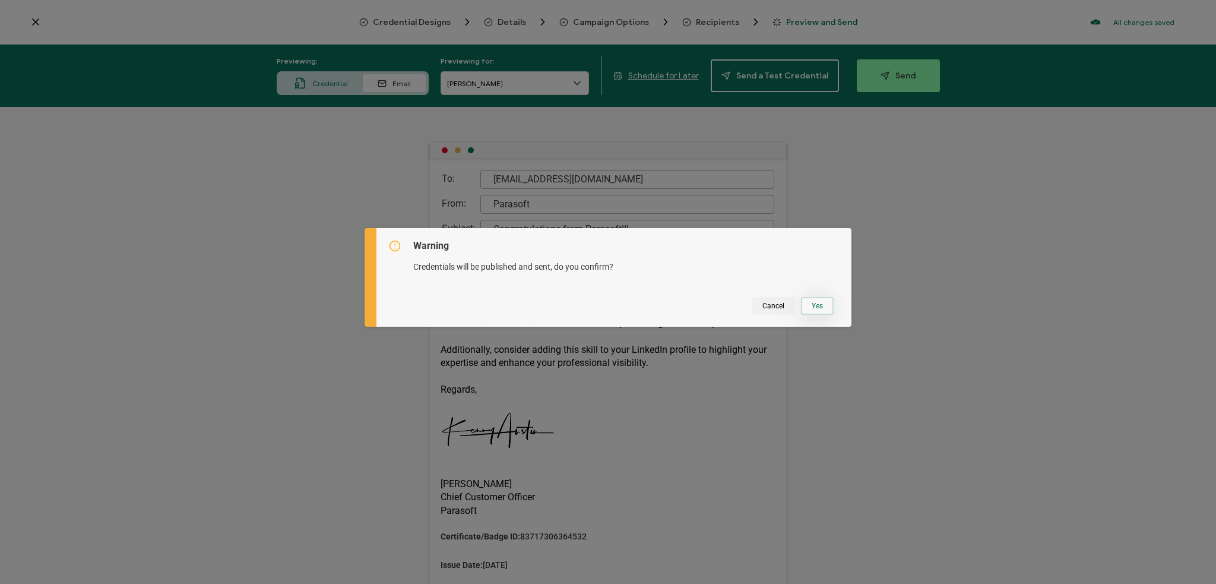
drag, startPoint x: 807, startPoint y: 304, endPoint x: 501, endPoint y: 351, distance: 310.5
click at [807, 303] on button "Yes" at bounding box center [817, 306] width 33 height 18
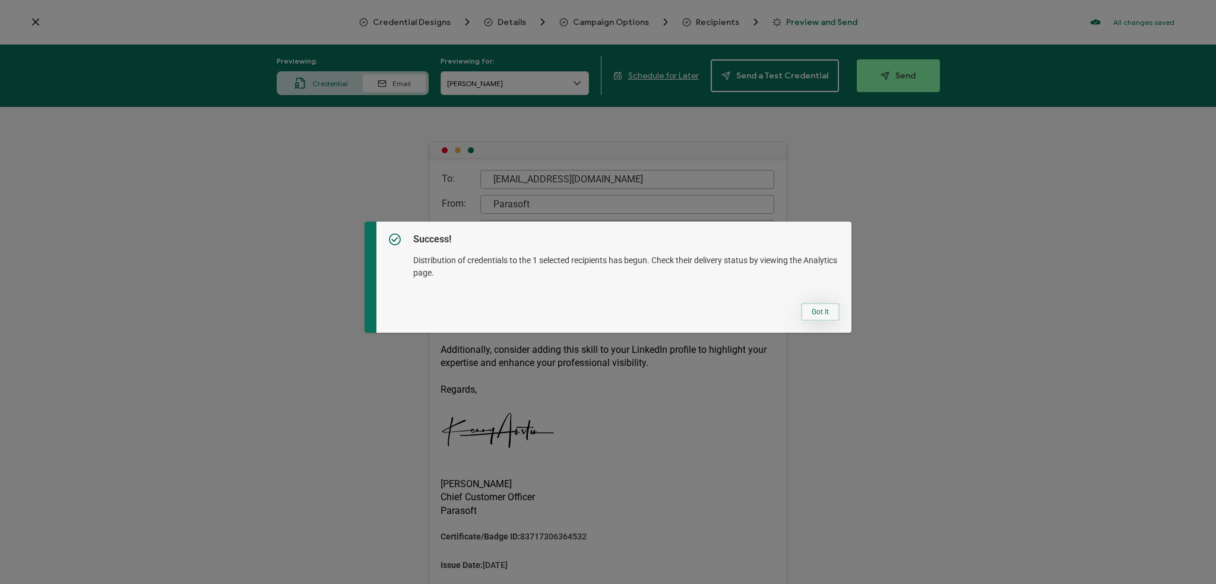
click at [809, 311] on button "Got It" at bounding box center [820, 312] width 39 height 18
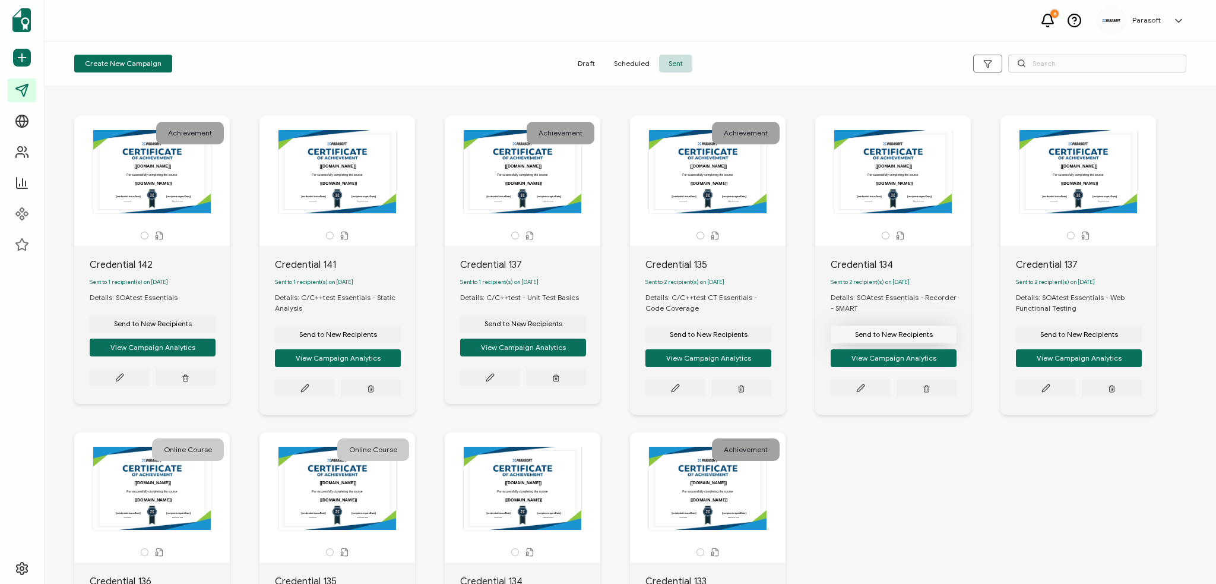
click at [853, 336] on span "Send to New Recipients" at bounding box center [894, 334] width 78 height 7
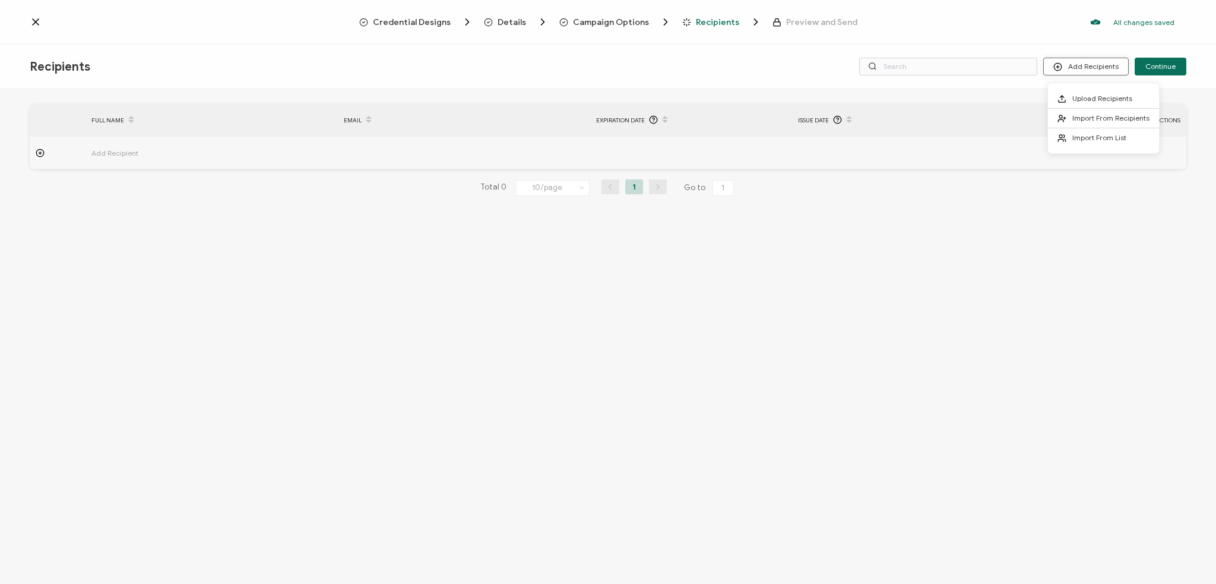
click at [853, 69] on button "Add Recipients" at bounding box center [1085, 67] width 85 height 18
drag, startPoint x: 1116, startPoint y: 134, endPoint x: 1114, endPoint y: 116, distance: 18.0
click at [853, 116] on div "Upload Recipients Import From Recipients Import From List" at bounding box center [1103, 118] width 111 height 58
click at [853, 116] on span "Import From Recipients" at bounding box center [1110, 117] width 77 height 9
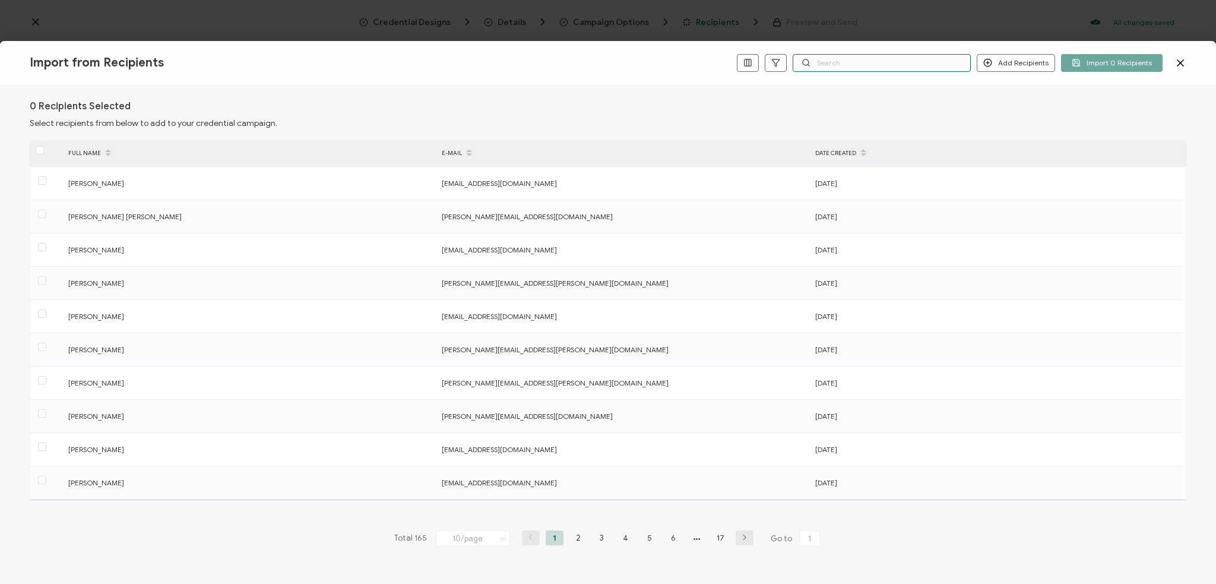
click at [845, 61] on input "text" at bounding box center [882, 63] width 178 height 18
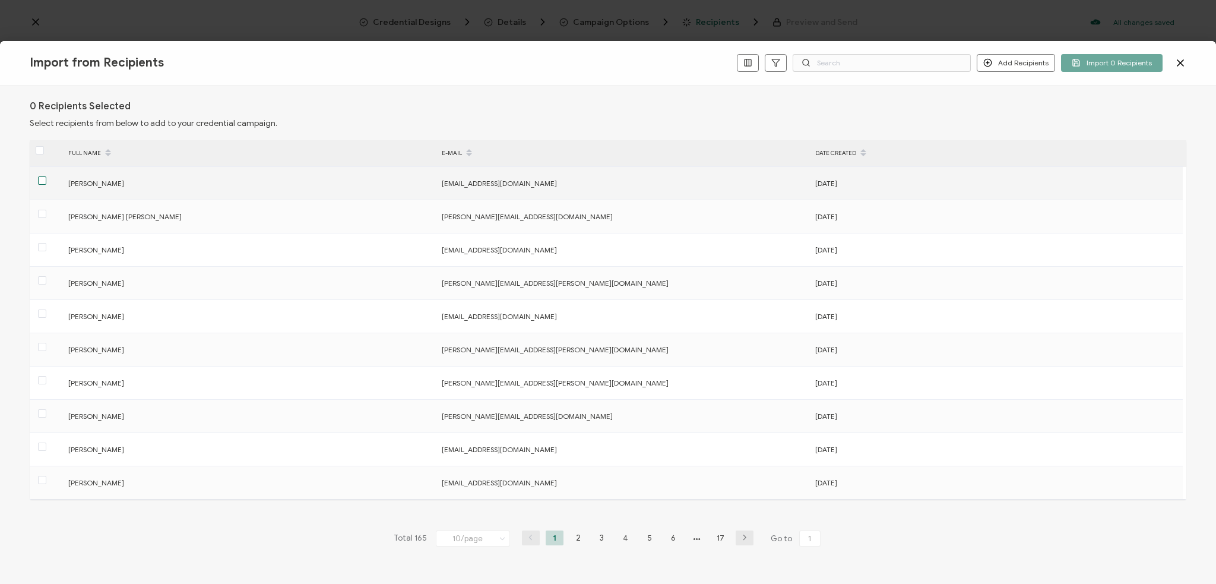
click at [40, 182] on span at bounding box center [42, 180] width 8 height 8
click at [46, 176] on input "checkbox" at bounding box center [46, 176] width 0 height 0
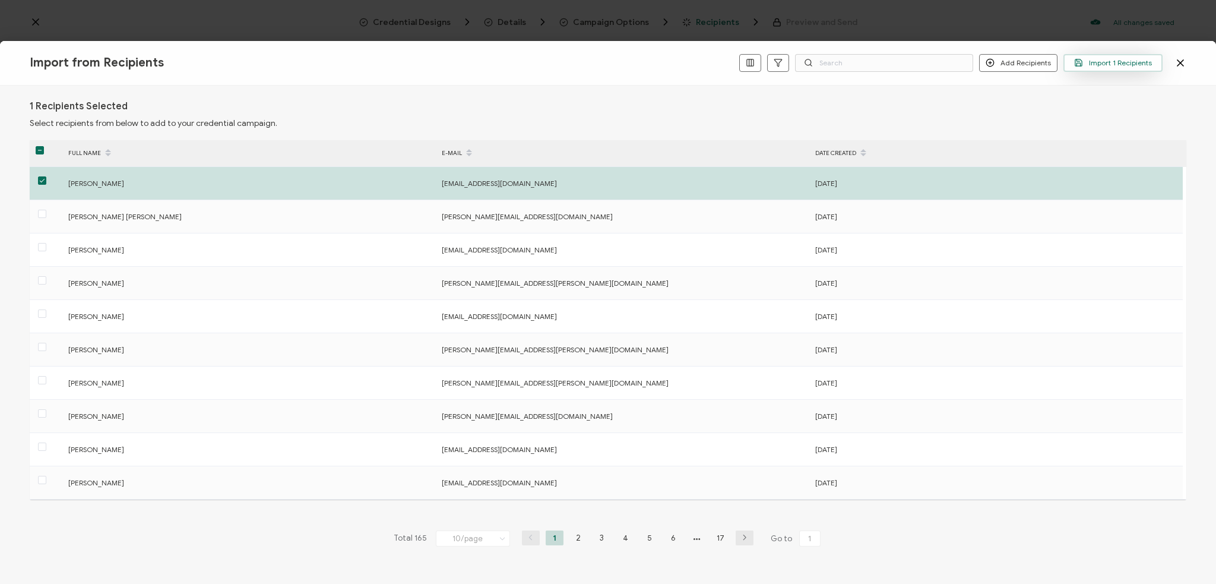
click at [853, 66] on icon "button" at bounding box center [1078, 62] width 9 height 9
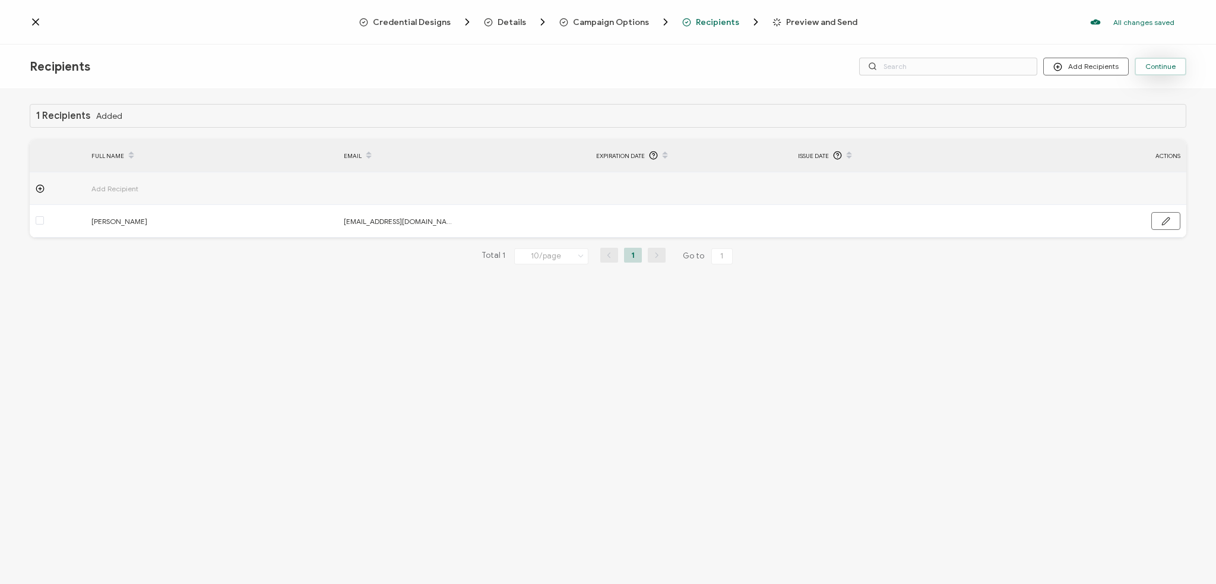
click at [853, 67] on button "Continue" at bounding box center [1161, 67] width 52 height 18
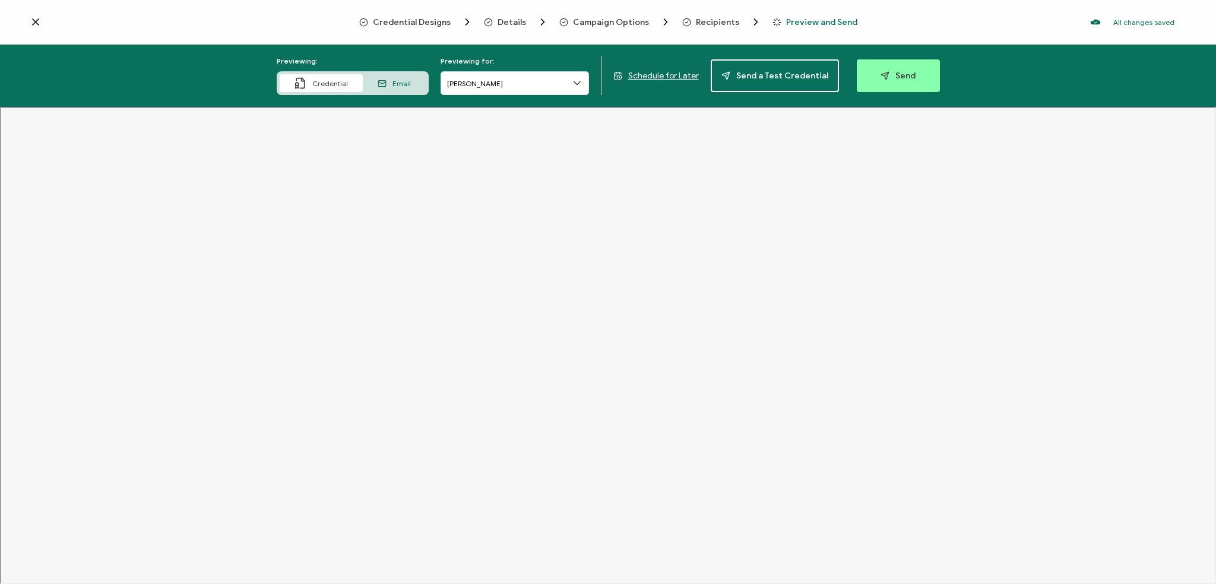
click at [416, 81] on div "Email" at bounding box center [394, 83] width 63 height 18
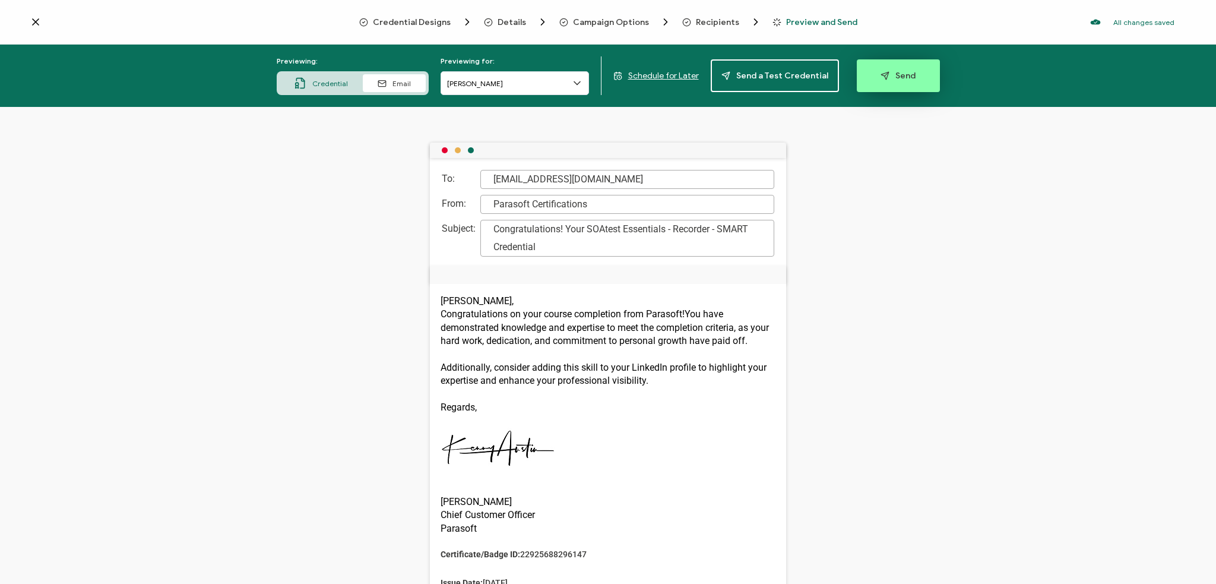
click at [853, 66] on button "Send" at bounding box center [898, 75] width 83 height 33
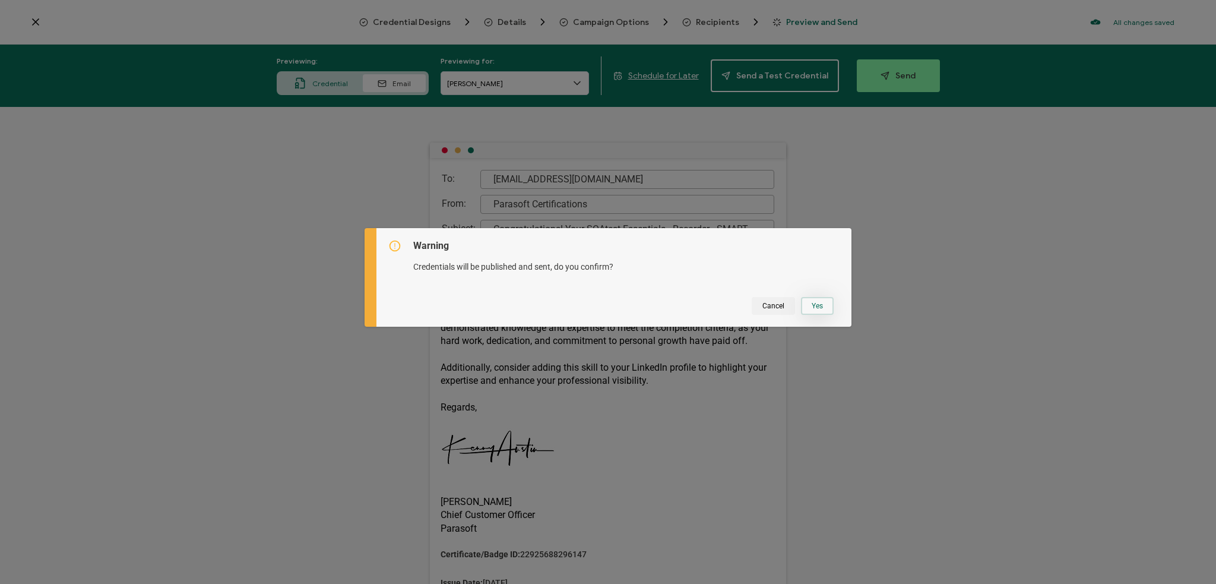
click at [811, 303] on button "Yes" at bounding box center [817, 306] width 33 height 18
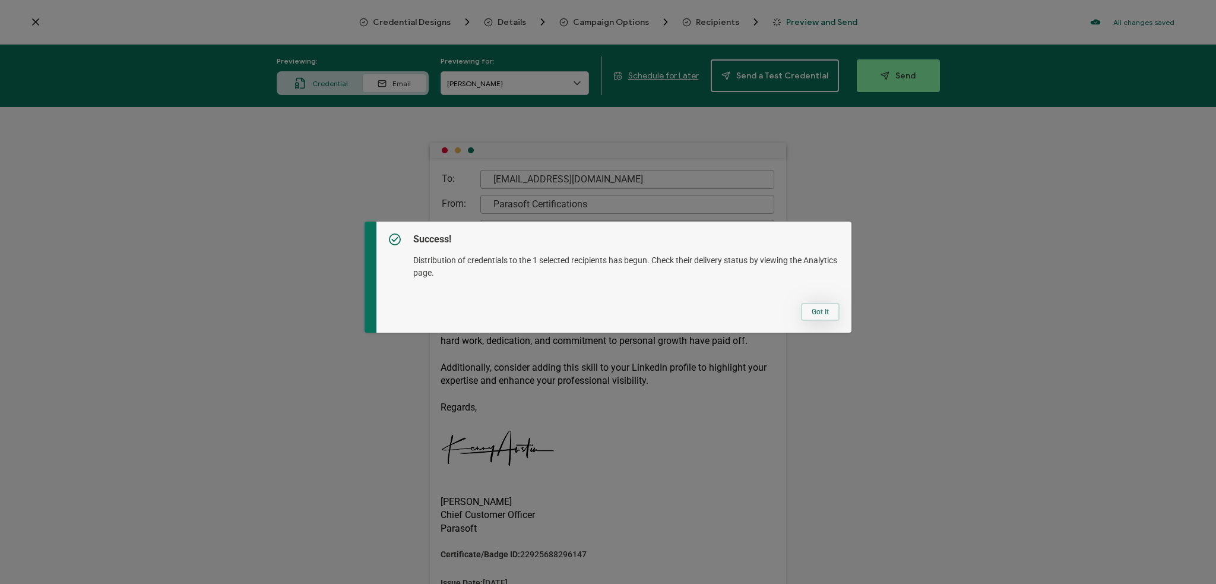
click at [815, 311] on button "Got It" at bounding box center [820, 312] width 39 height 18
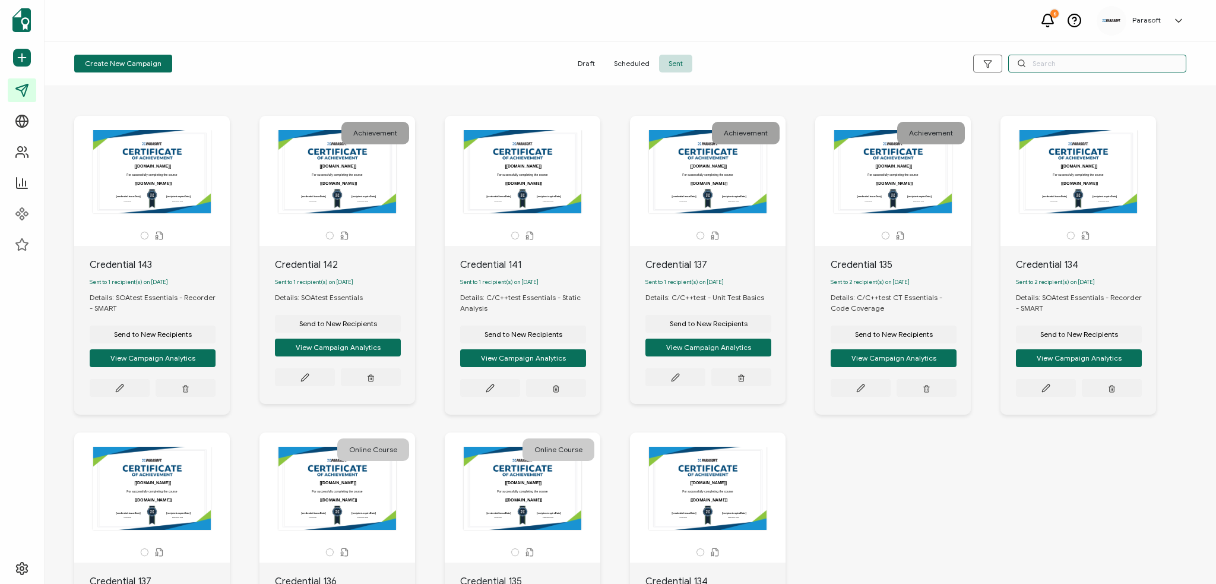
click at [853, 65] on input "text" at bounding box center [1097, 64] width 178 height 18
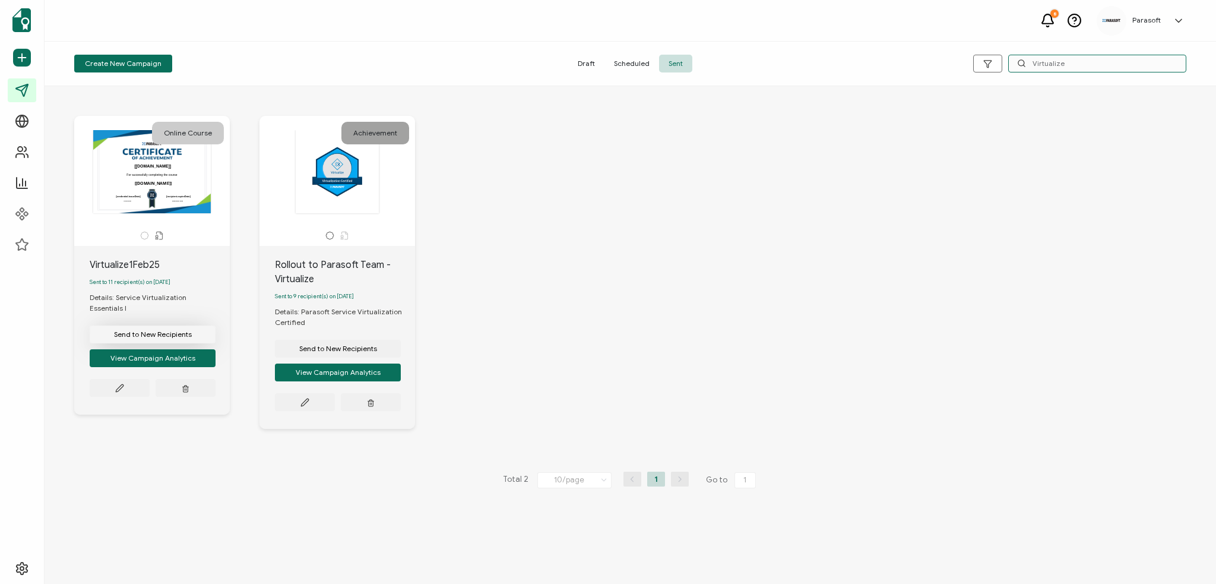
type input "Virtualize"
click at [172, 331] on span "Send to New Recipients" at bounding box center [153, 334] width 78 height 7
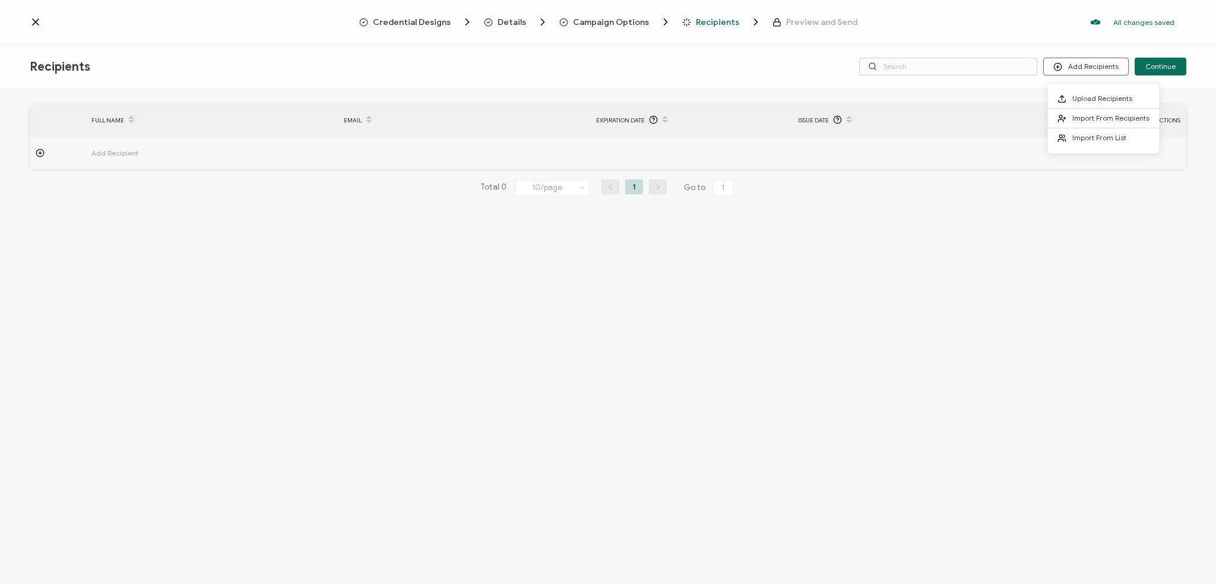
click at [853, 68] on button "Add Recipients" at bounding box center [1085, 67] width 85 height 18
click at [853, 114] on span "Import From Recipients" at bounding box center [1110, 117] width 77 height 9
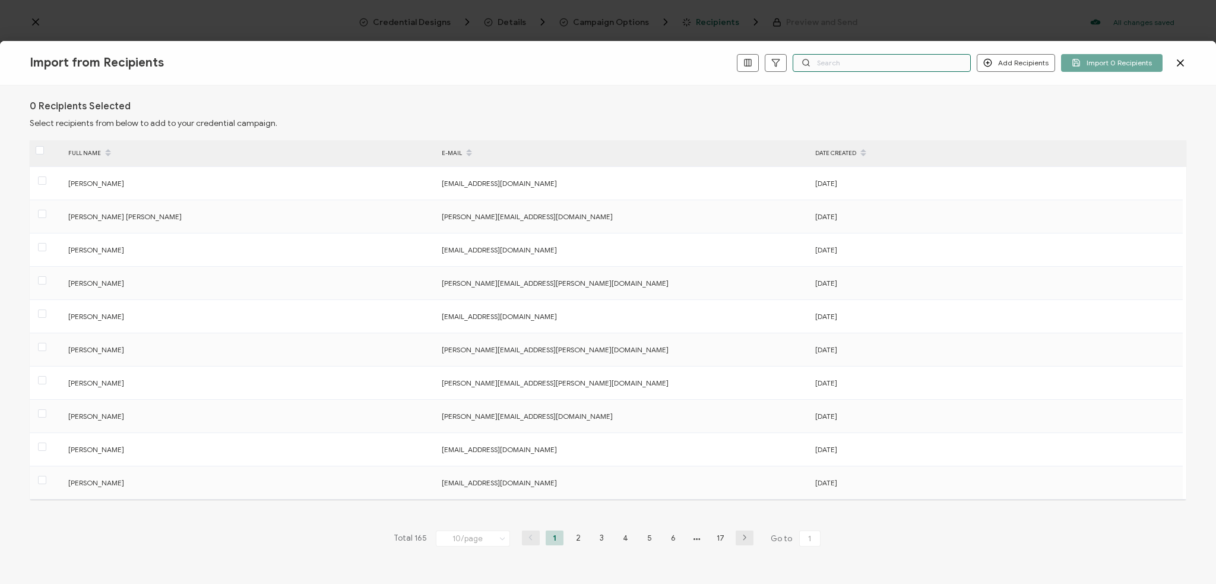
click at [824, 59] on input "text" at bounding box center [882, 63] width 178 height 18
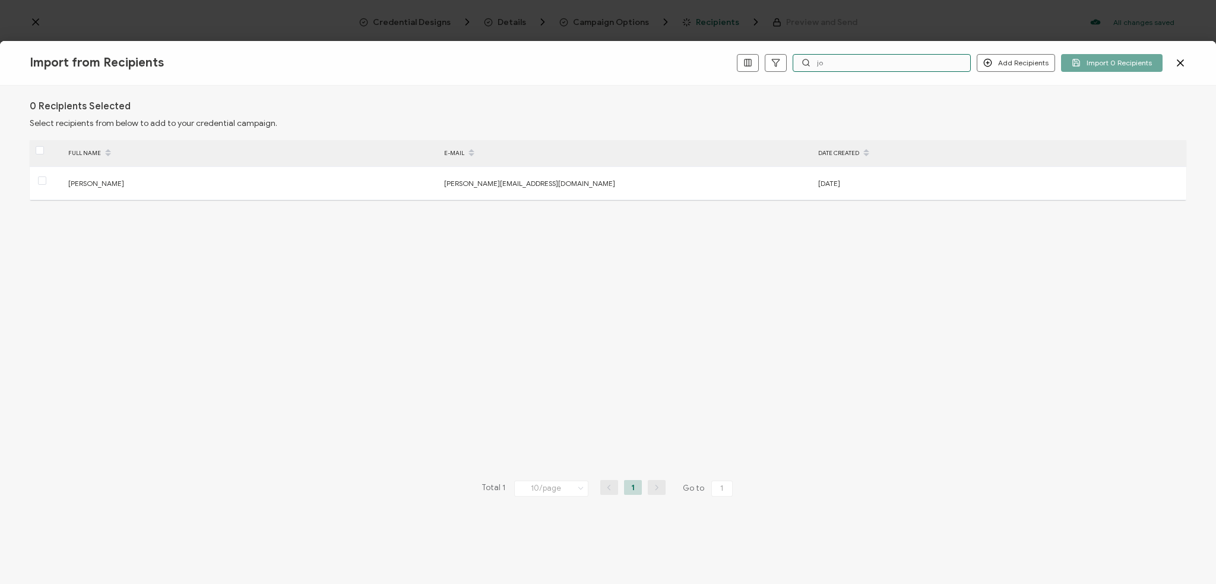
type input "j"
type input "uday"
click at [853, 64] on button "Add Recipients" at bounding box center [1016, 63] width 78 height 18
click at [853, 65] on input "uday" at bounding box center [882, 63] width 178 height 18
drag, startPoint x: 905, startPoint y: 55, endPoint x: 768, endPoint y: 55, distance: 137.7
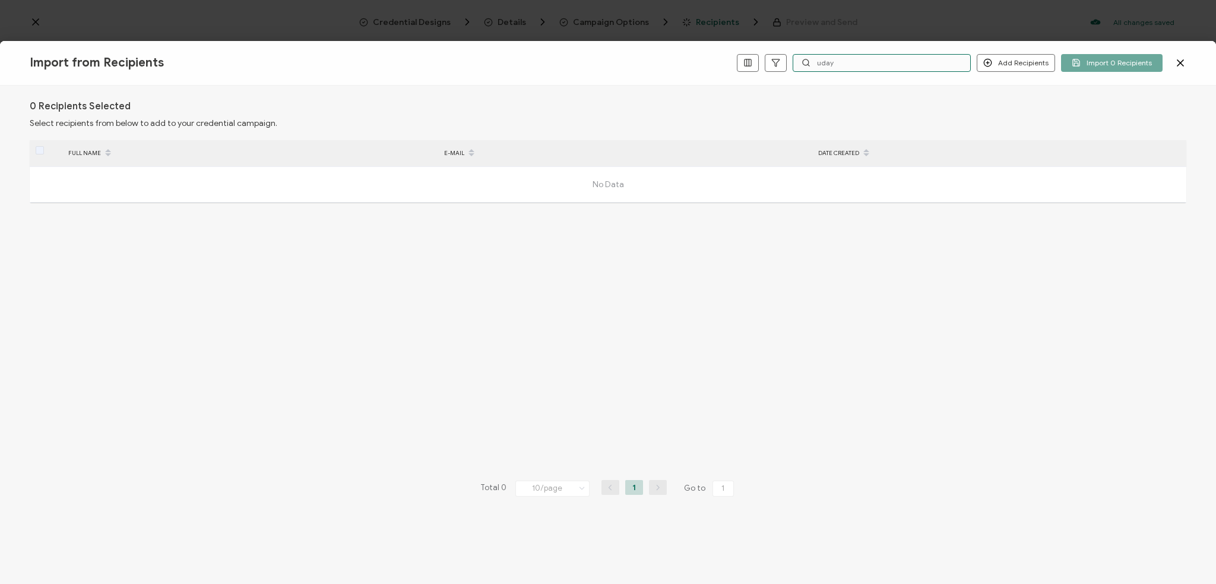
click at [768, 55] on div "Add Recipients Import 0 Recipients uday" at bounding box center [961, 63] width 449 height 18
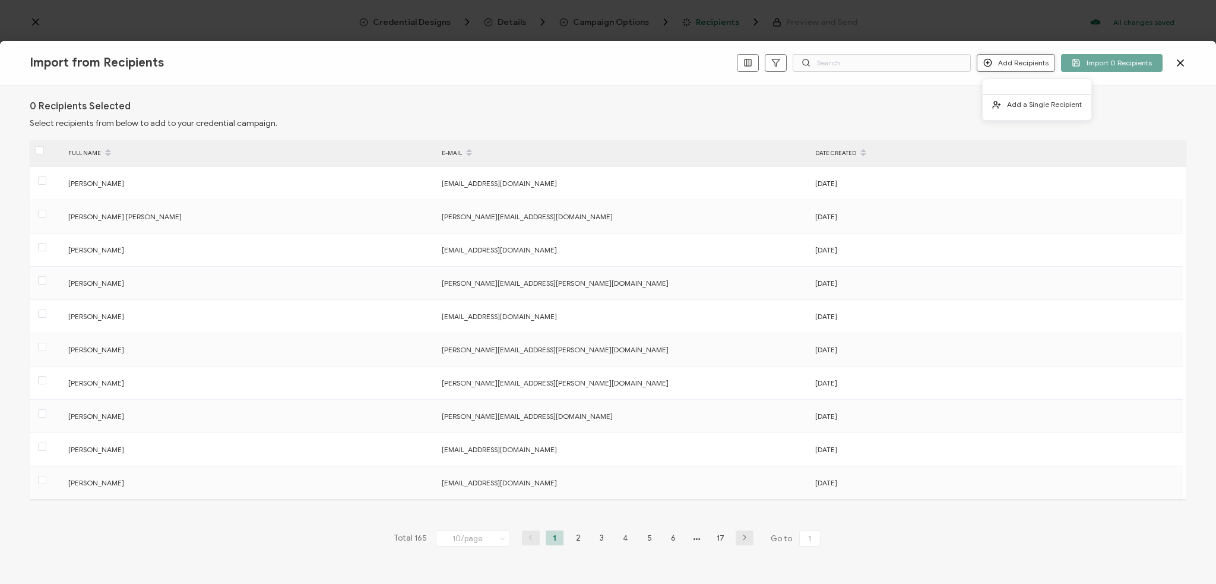
click at [853, 62] on button "Add Recipients" at bounding box center [1016, 63] width 78 height 18
drag, startPoint x: 1030, startPoint y: 104, endPoint x: 998, endPoint y: 68, distance: 48.4
click at [853, 75] on body "Credential Designs Details Campaign Options Recipients Preview and Send All cha…" at bounding box center [608, 292] width 1216 height 584
click at [853, 60] on circle at bounding box center [988, 63] width 8 height 8
drag, startPoint x: 928, startPoint y: 103, endPoint x: 978, endPoint y: 84, distance: 54.1
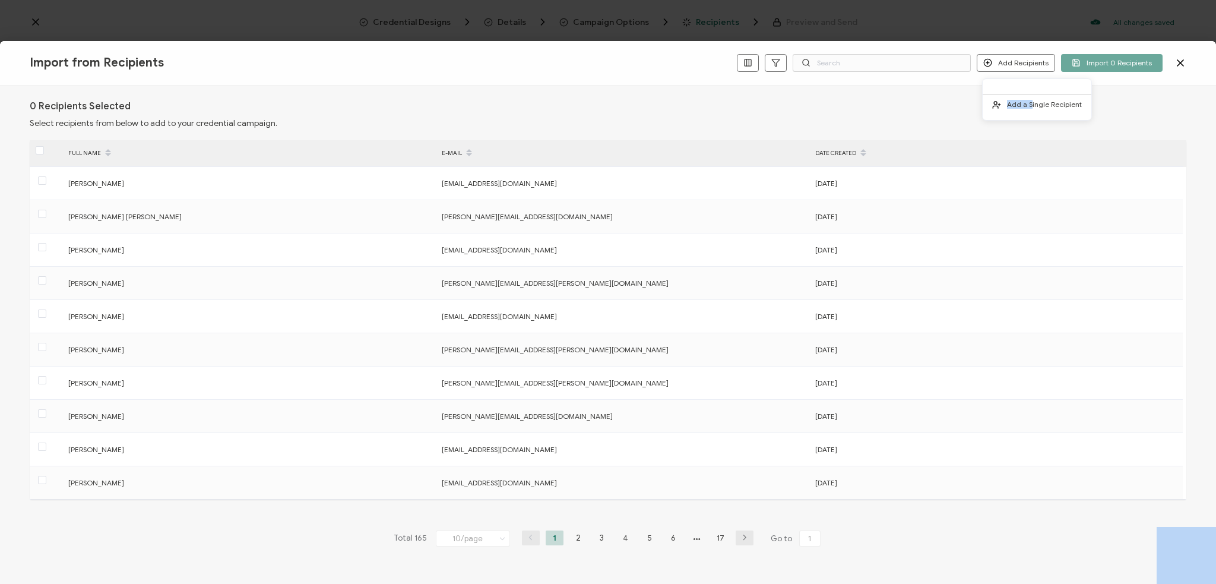
click at [853, 103] on div "0 Recipients Selected Select recipients from below to add to your credential ca…" at bounding box center [608, 114] width 1157 height 28
drag, startPoint x: 903, startPoint y: 93, endPoint x: 888, endPoint y: 58, distance: 38.3
click at [853, 88] on div "0 Recipients Selected Select recipients from below to add to your credential ca…" at bounding box center [608, 334] width 1216 height 498
click at [853, 58] on input "text" at bounding box center [882, 63] width 178 height 18
click at [853, 61] on circle at bounding box center [988, 63] width 8 height 8
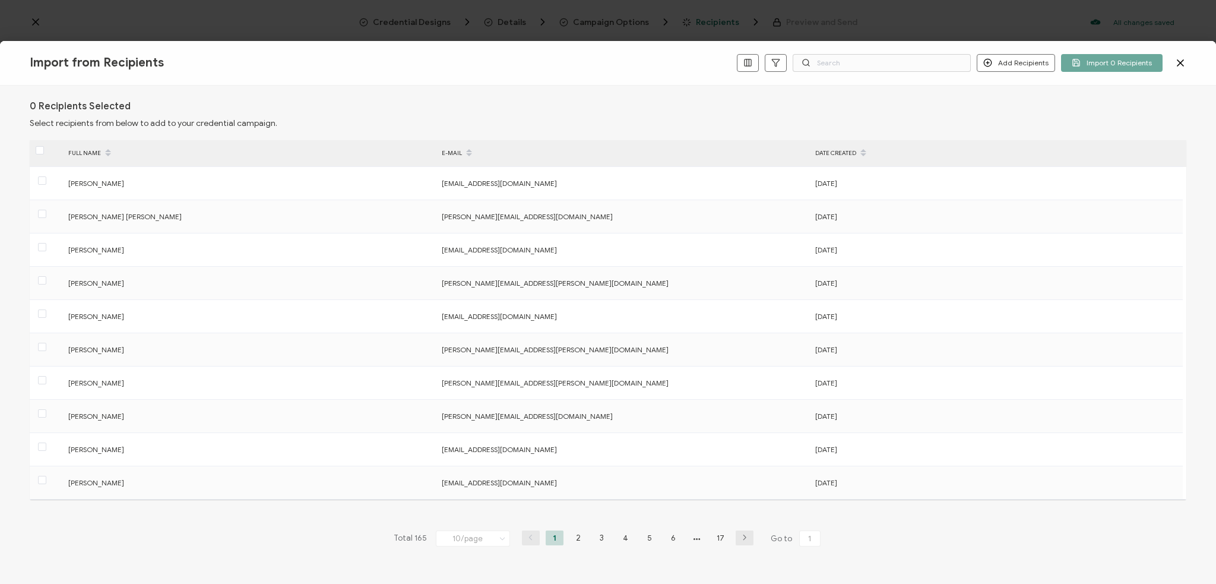
click at [853, 64] on icon at bounding box center [1180, 63] width 6 height 6
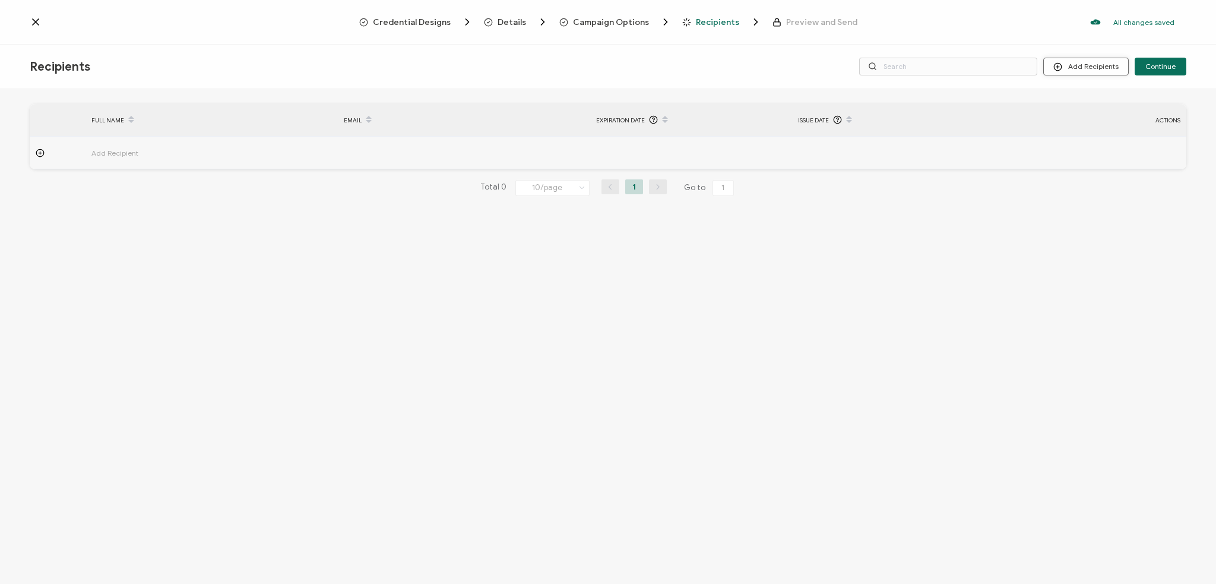
click at [853, 64] on button "Add Recipients" at bounding box center [1085, 67] width 85 height 18
click at [853, 133] on span "Import From List" at bounding box center [1099, 137] width 54 height 9
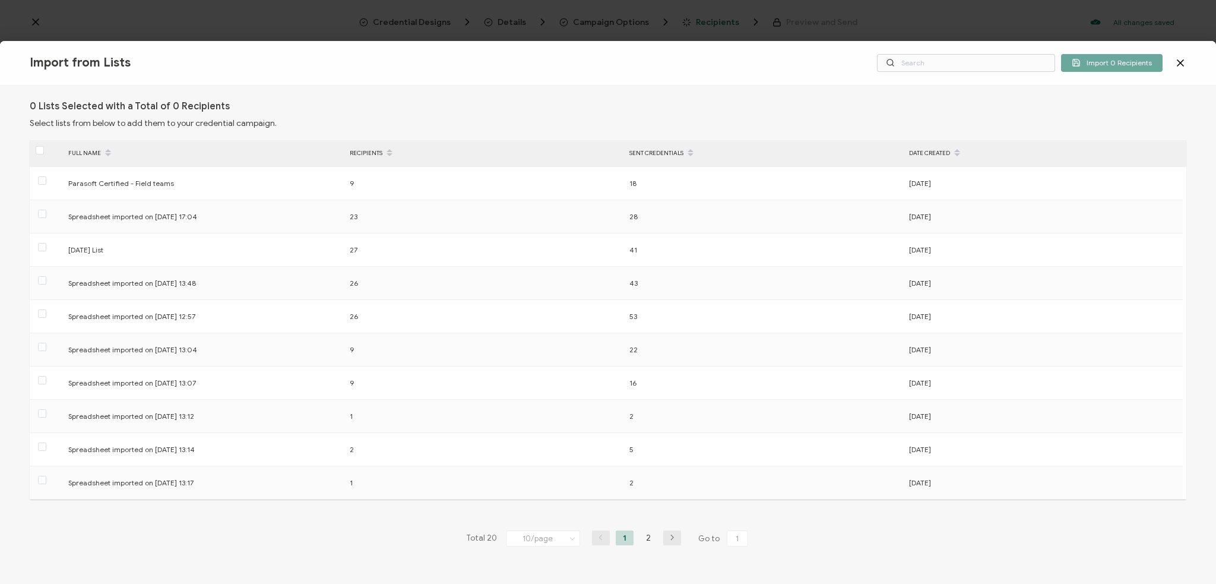
click at [853, 66] on icon at bounding box center [1180, 63] width 12 height 12
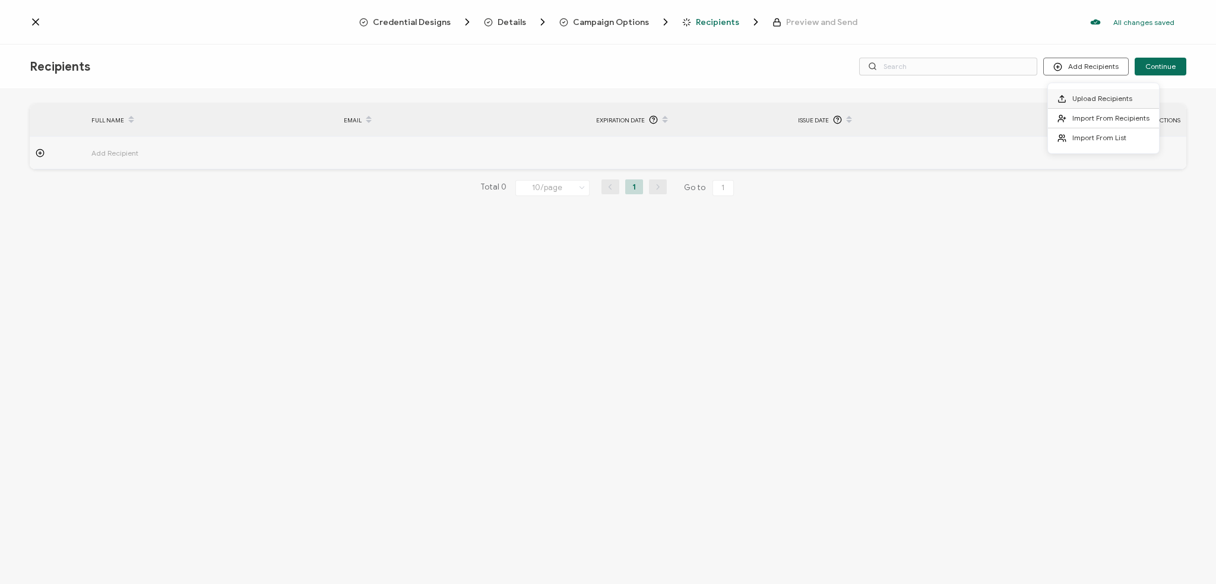
click at [853, 97] on icon at bounding box center [1061, 98] width 9 height 9
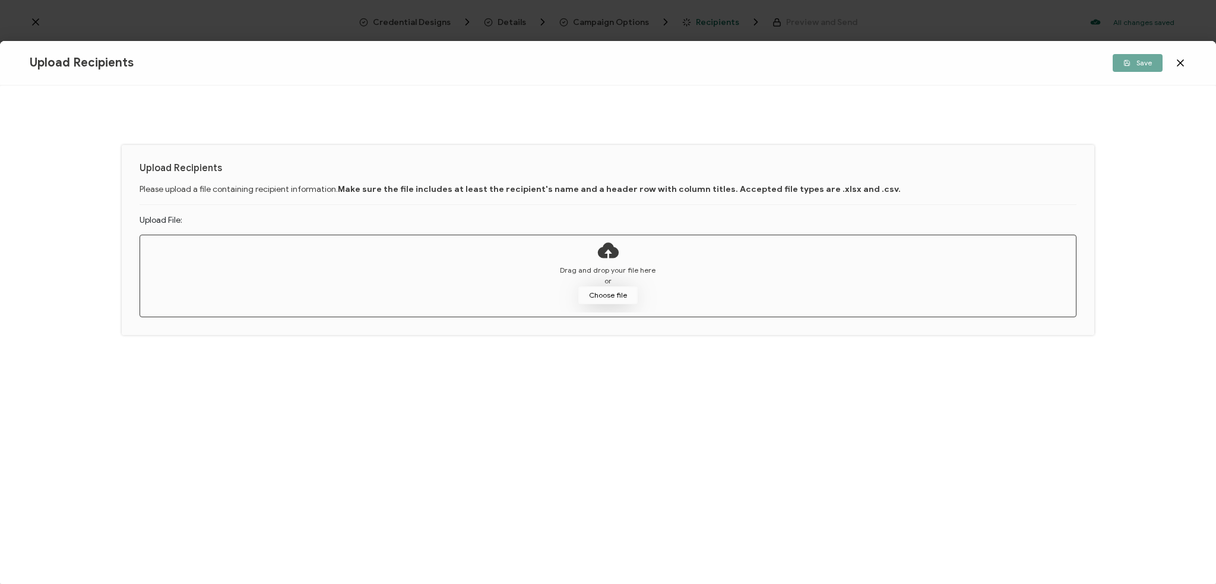
click at [595, 295] on button "Choose file" at bounding box center [607, 295] width 59 height 18
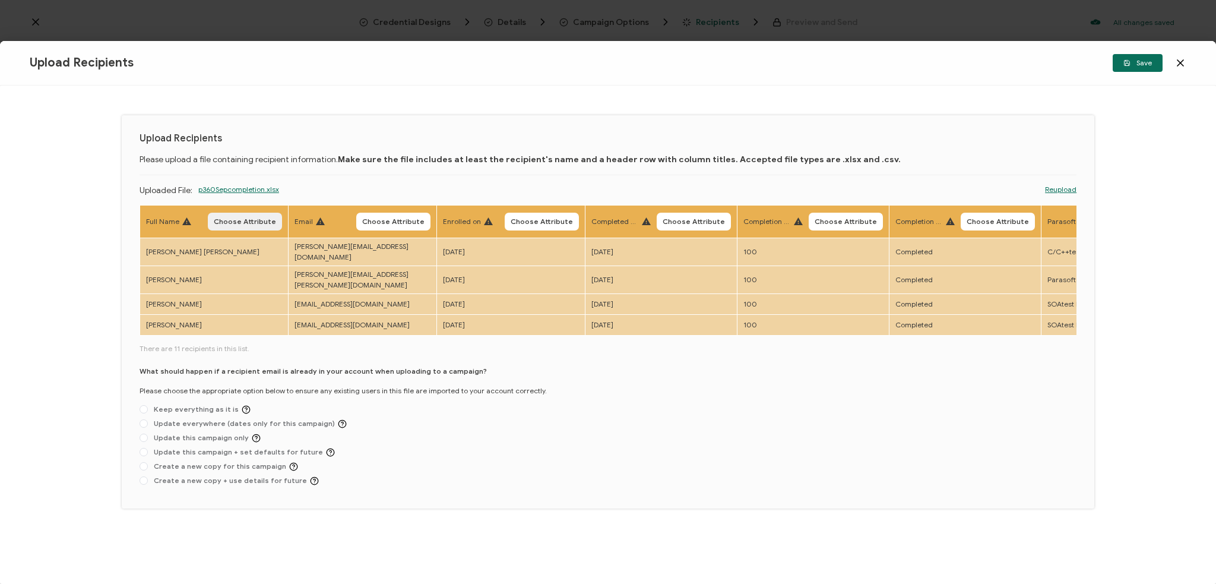
click at [255, 213] on button "Choose Attribute" at bounding box center [245, 222] width 74 height 18
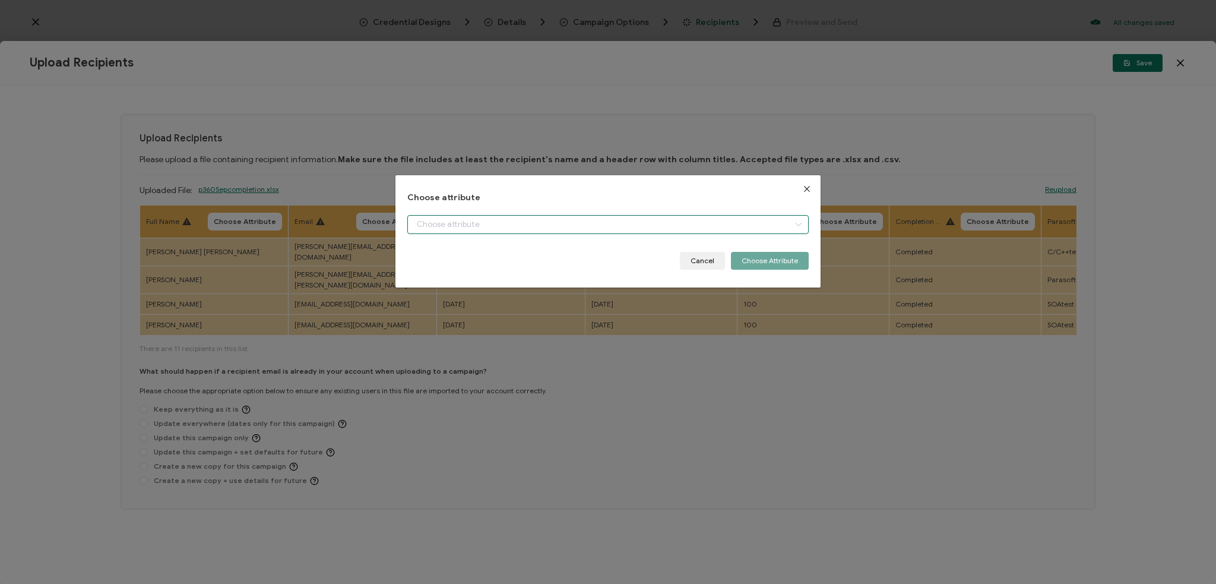
click at [415, 225] on input "dialog" at bounding box center [608, 224] width 402 height 19
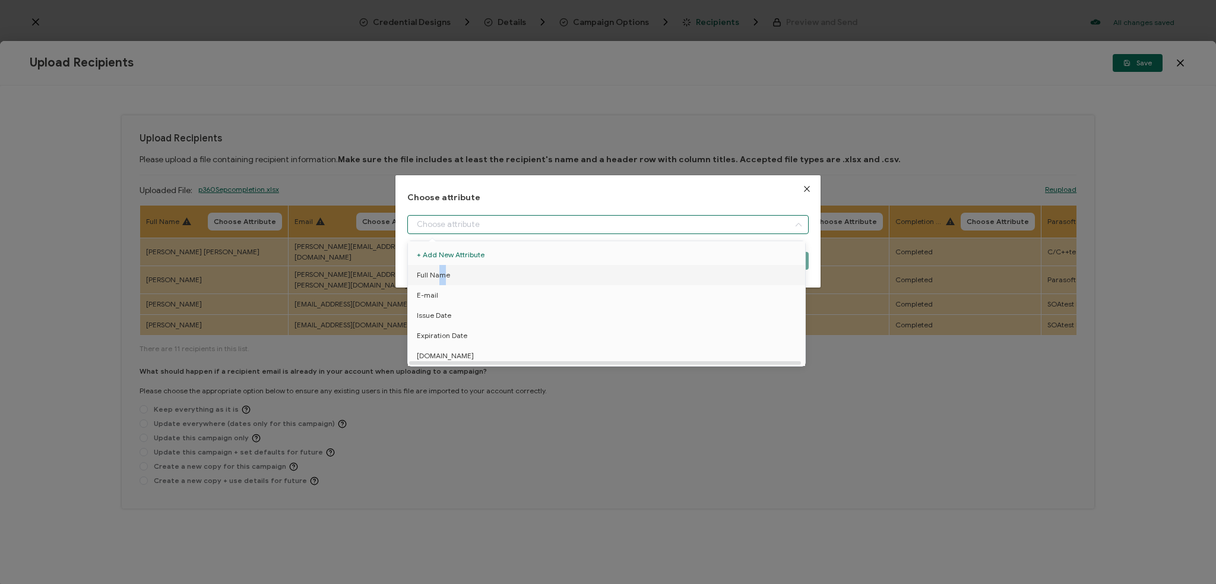
click at [441, 272] on span "Full Name" at bounding box center [433, 275] width 33 height 20
type input "Full Name"
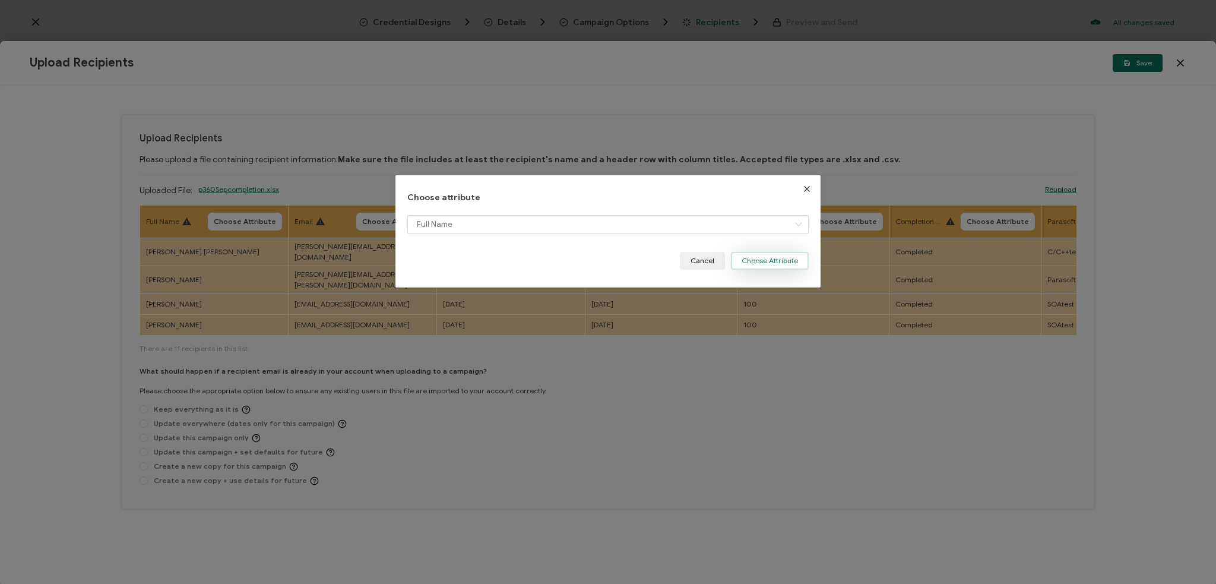
click at [765, 256] on button "Choose Attribute" at bounding box center [770, 261] width 78 height 18
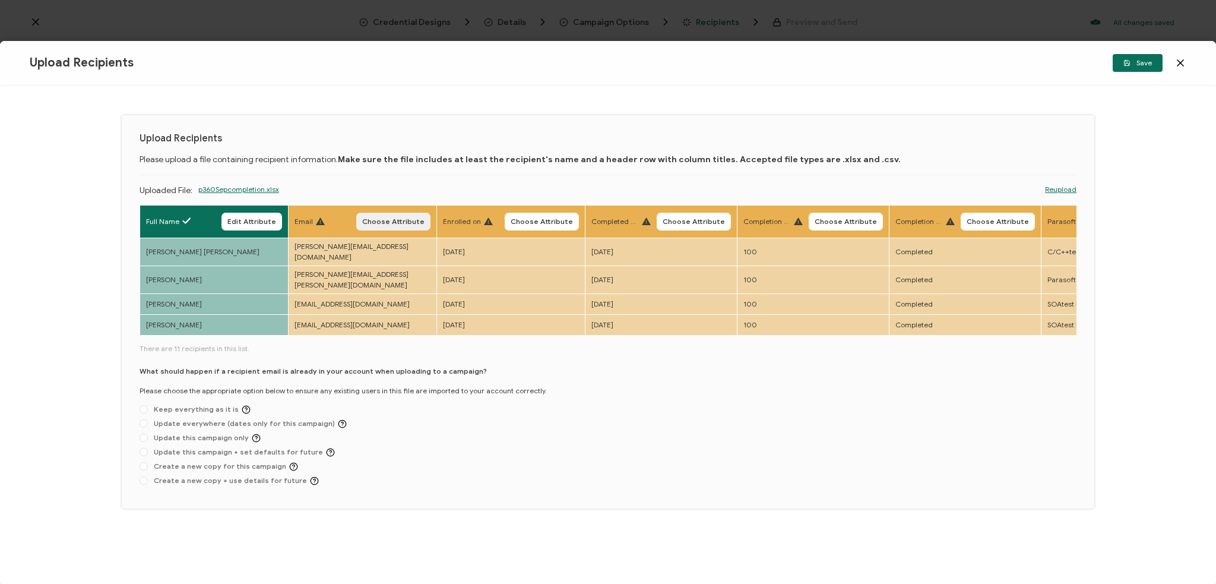
click at [410, 220] on span "Choose Attribute" at bounding box center [393, 221] width 62 height 7
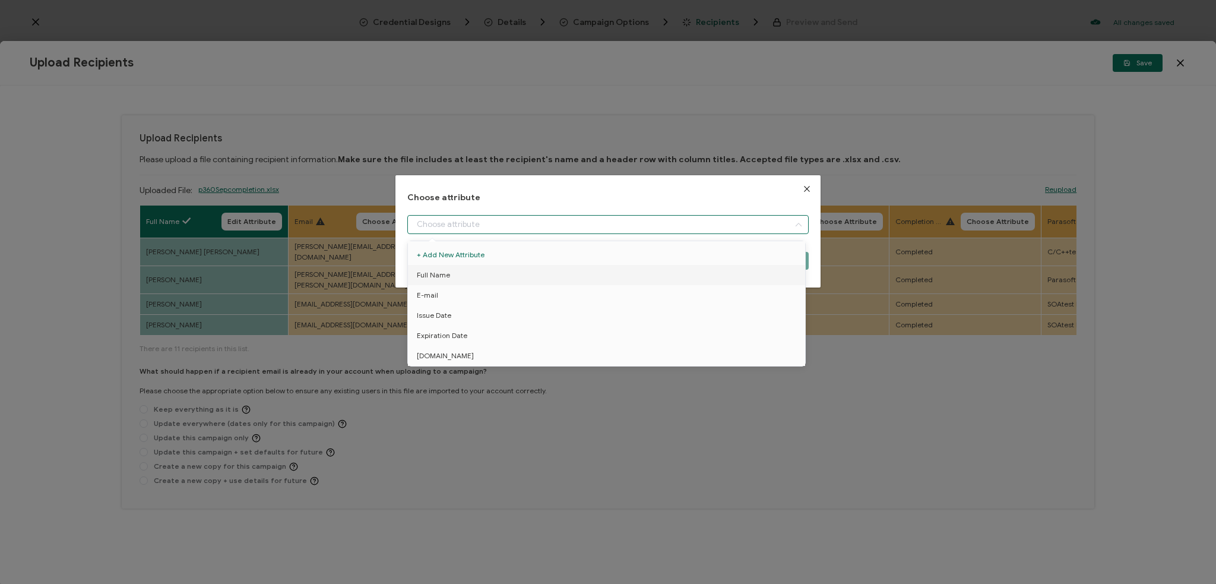
click at [464, 224] on input "dialog" at bounding box center [608, 224] width 402 height 19
click at [454, 294] on li "E-mail" at bounding box center [608, 295] width 407 height 20
type input "E-mail"
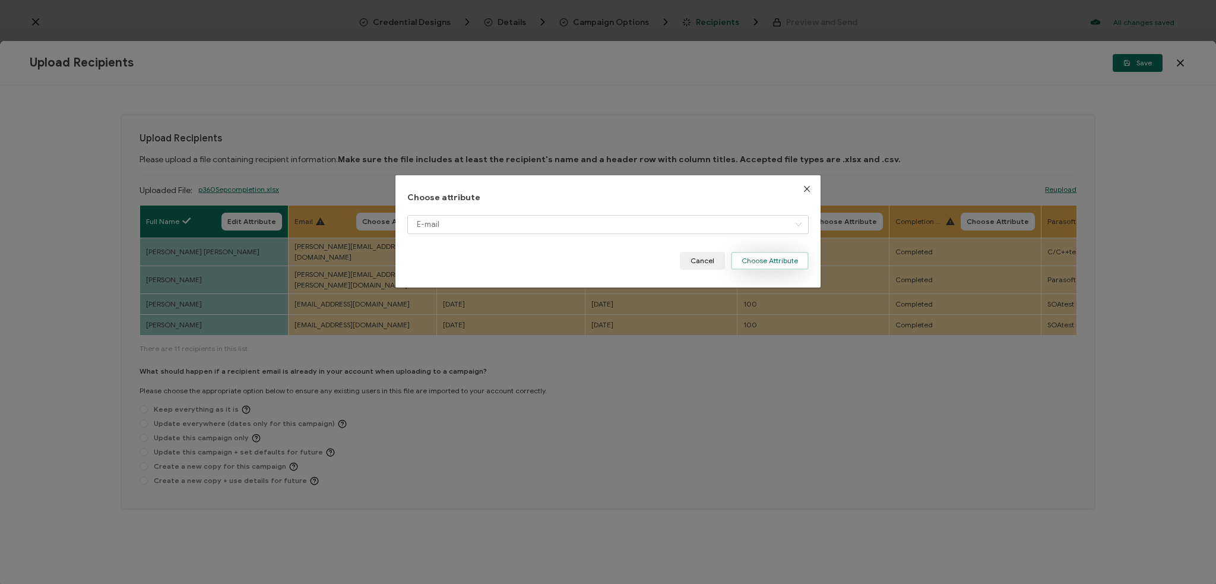
click at [752, 261] on button "Choose Attribute" at bounding box center [770, 261] width 78 height 18
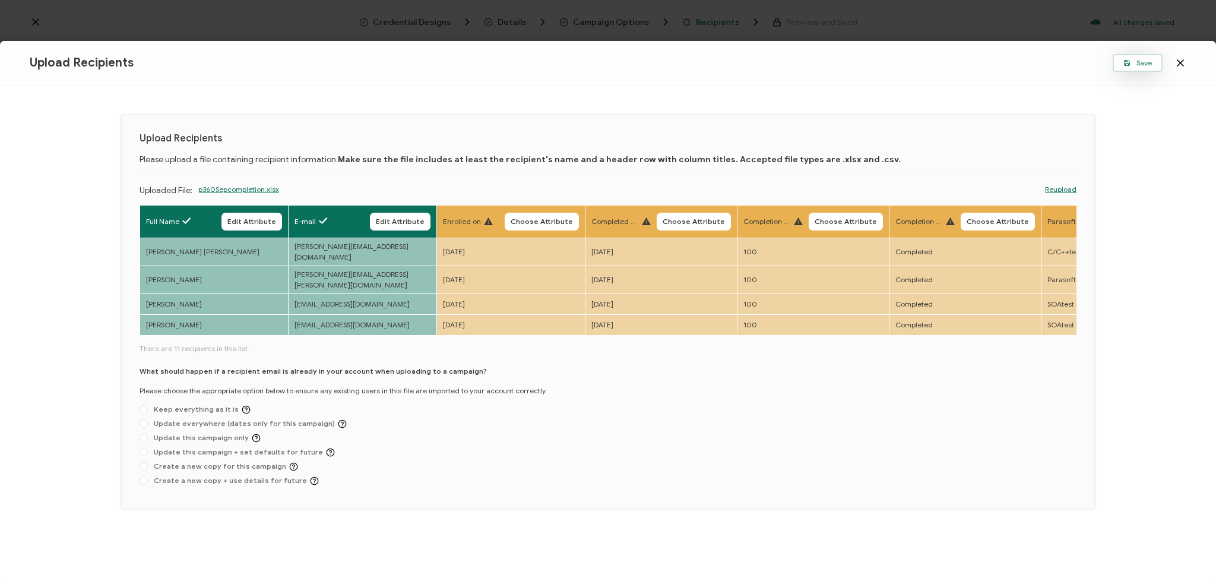
click at [853, 67] on button "Save" at bounding box center [1138, 63] width 50 height 18
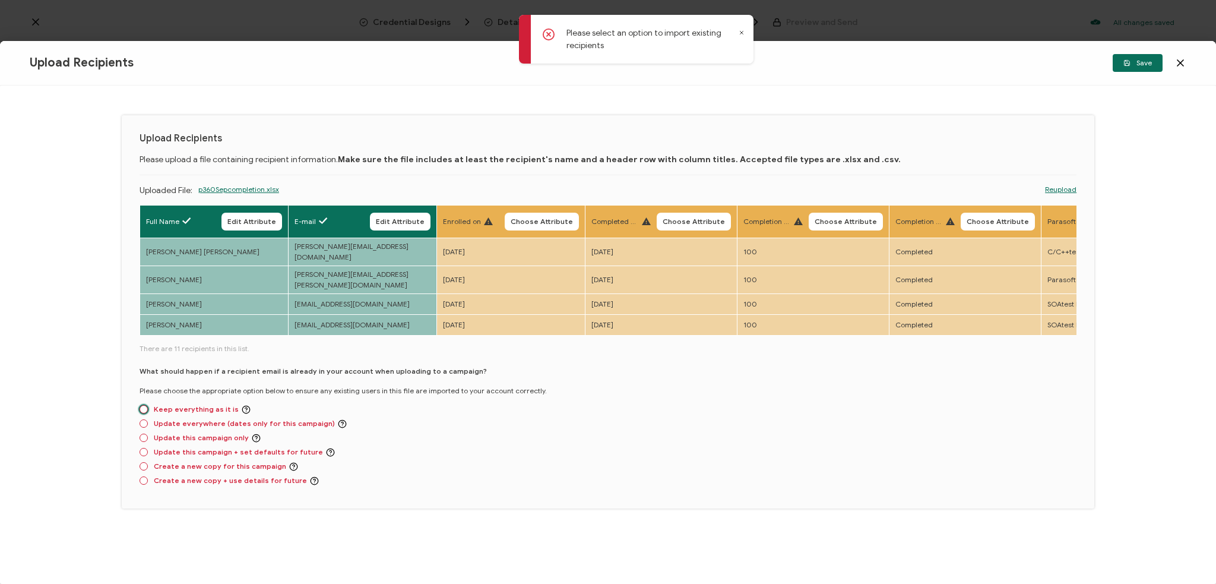
click at [145, 405] on span at bounding box center [144, 409] width 8 height 8
click at [145, 405] on input "Keep everything as it is" at bounding box center [144, 409] width 8 height 9
radio input "true"
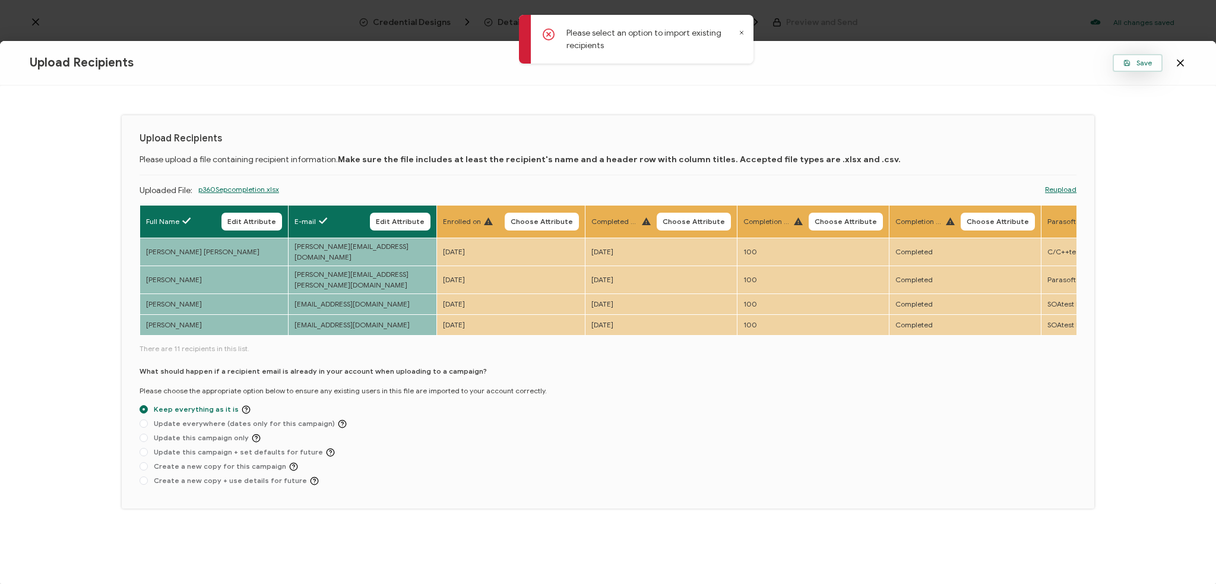
click at [853, 63] on span "Save" at bounding box center [1137, 62] width 28 height 7
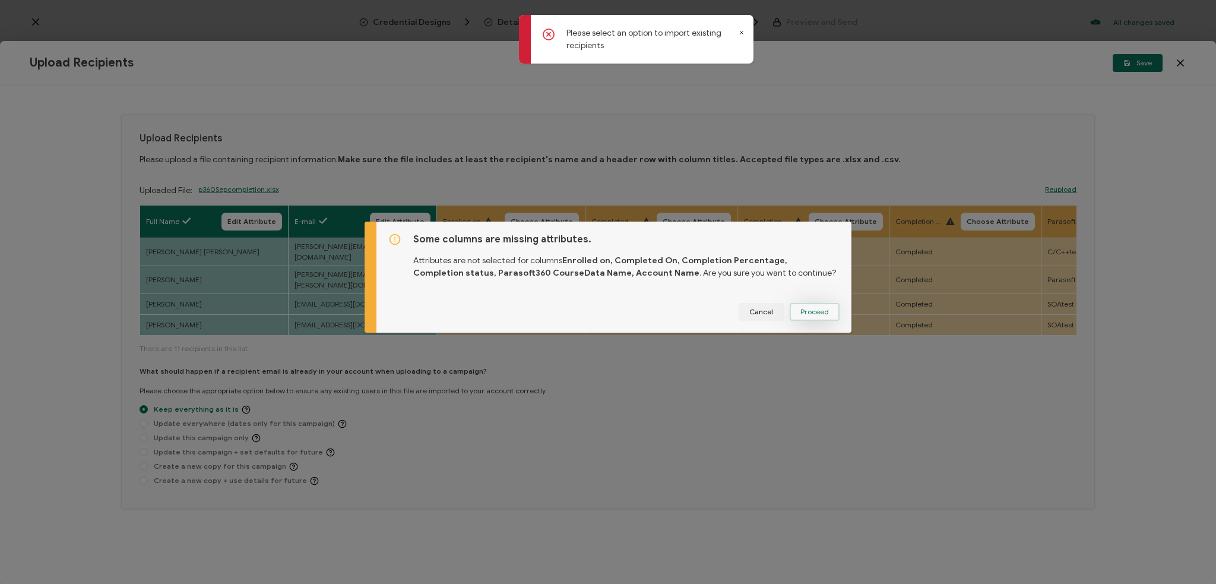
click at [810, 309] on span "Proceed" at bounding box center [814, 311] width 28 height 7
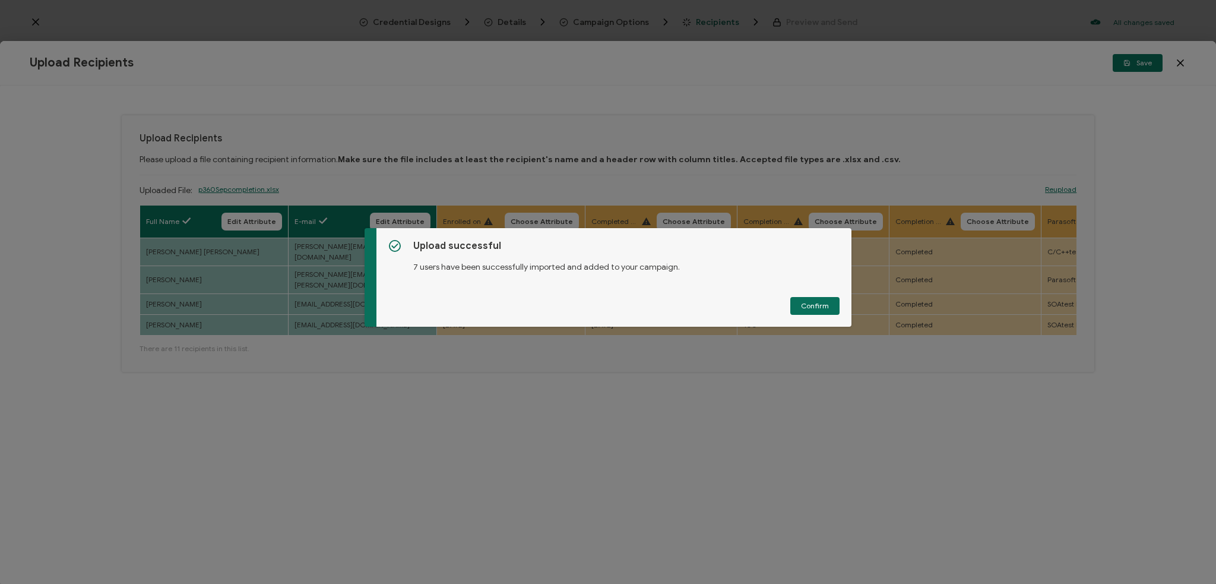
click at [545, 34] on icon at bounding box center [549, 34] width 12 height 12
click at [806, 300] on button "Confirm" at bounding box center [814, 306] width 49 height 18
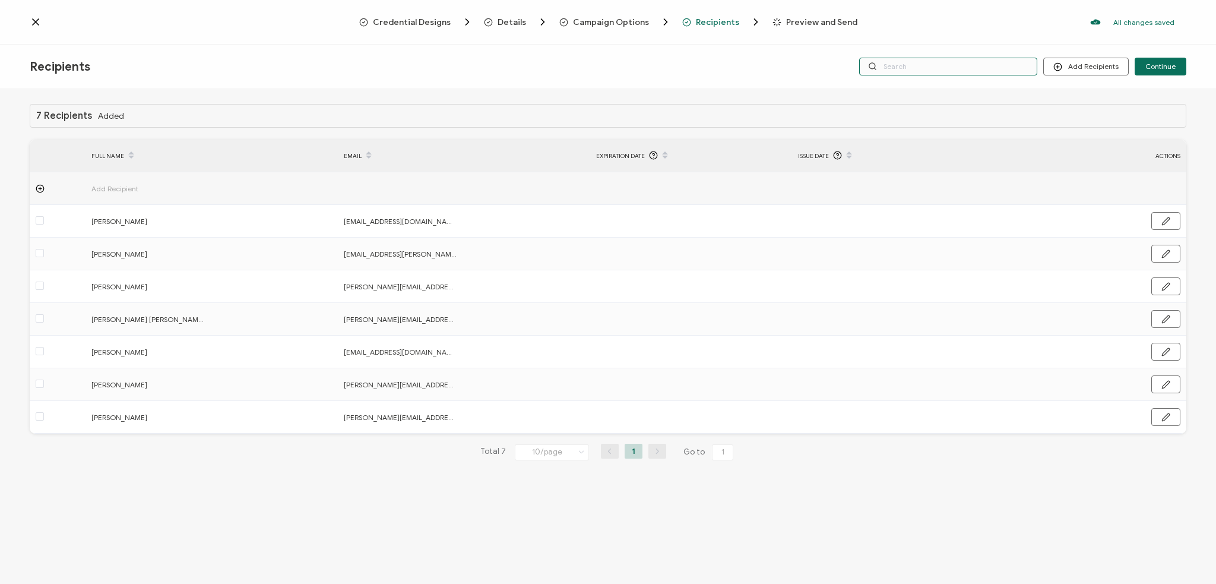
click at [853, 64] on input "text" at bounding box center [948, 67] width 178 height 18
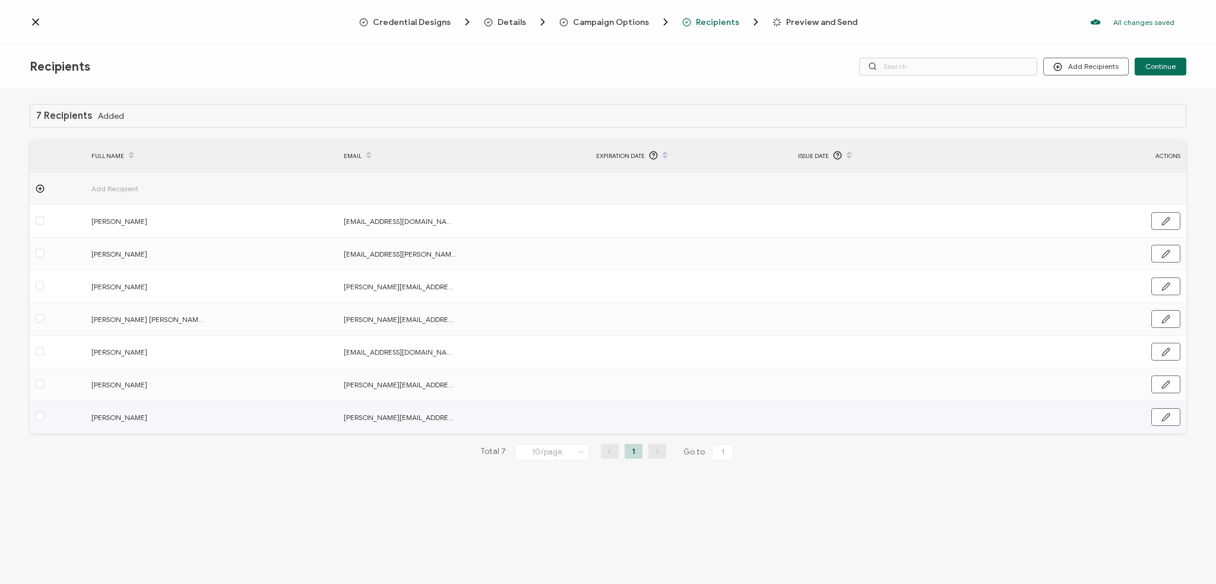
click at [45, 417] on div at bounding box center [58, 417] width 56 height 14
click at [40, 416] on span at bounding box center [40, 416] width 8 height 8
click at [44, 412] on input "checkbox" at bounding box center [44, 412] width 0 height 0
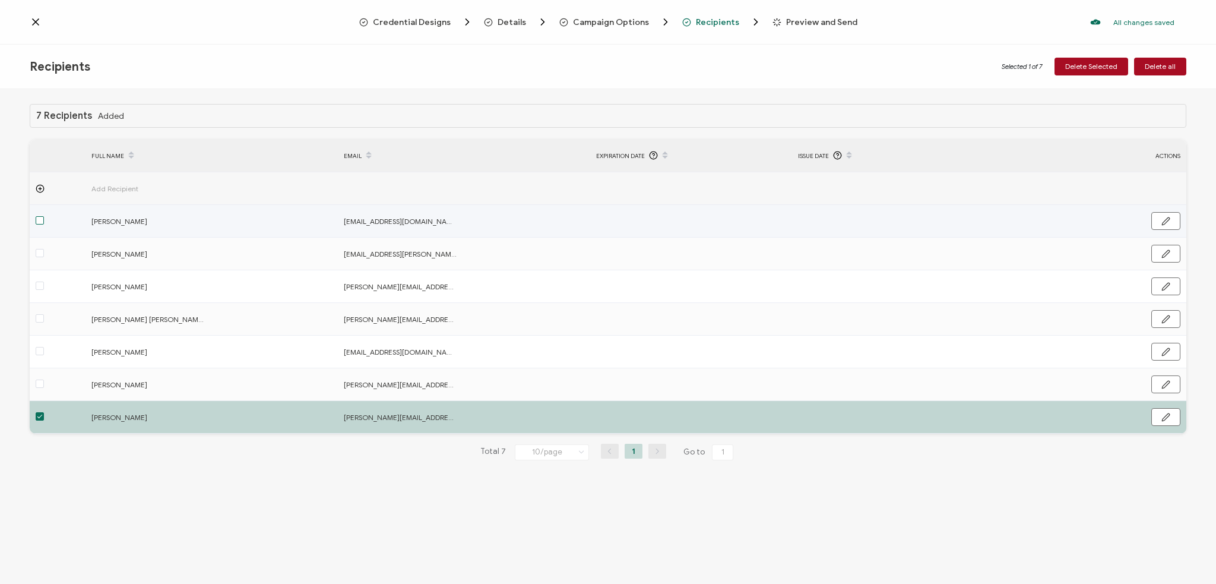
click at [40, 221] on span at bounding box center [40, 220] width 8 height 8
click at [44, 216] on input "checkbox" at bounding box center [44, 216] width 0 height 0
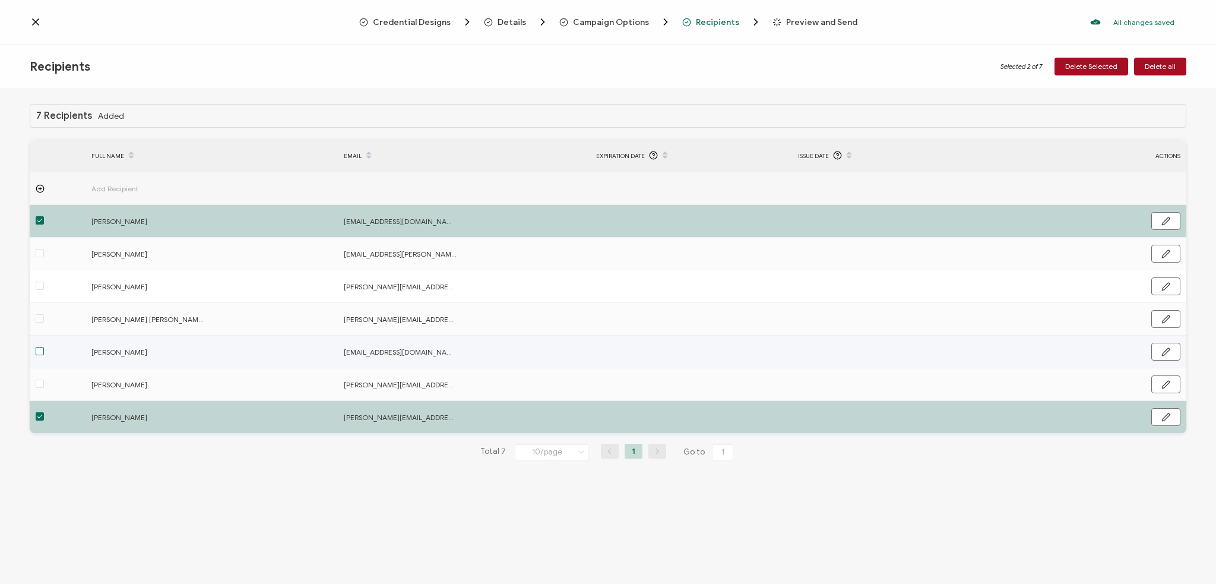
click at [41, 351] on span at bounding box center [40, 351] width 8 height 8
click at [44, 347] on input "checkbox" at bounding box center [44, 347] width 0 height 0
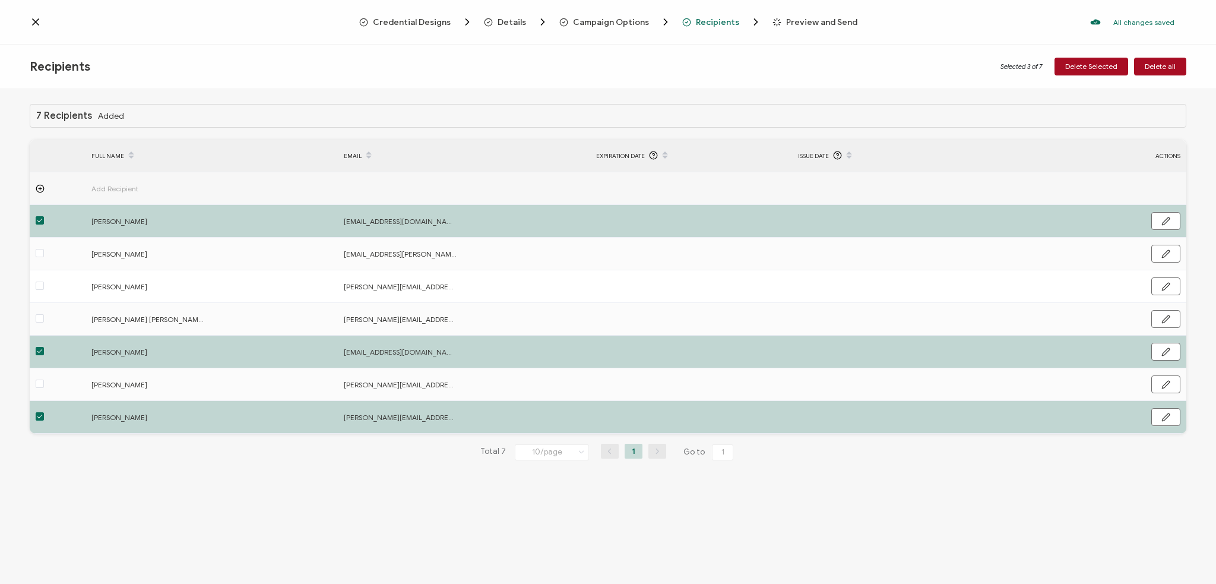
click at [398, 65] on div "Recipients" at bounding box center [222, 66] width 385 height 15
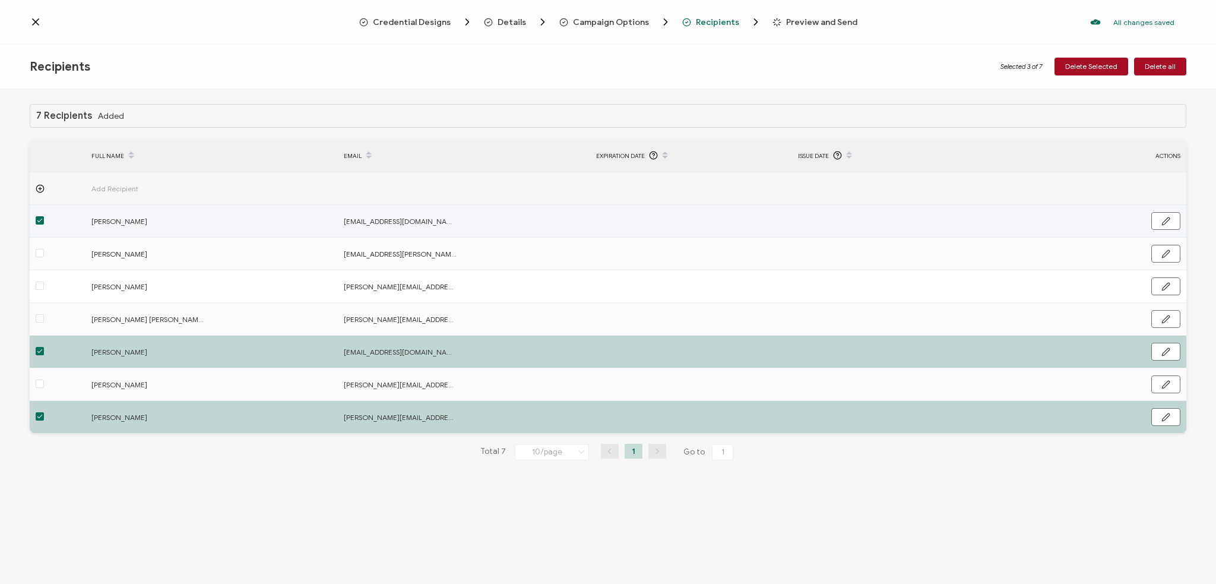
click at [40, 220] on span at bounding box center [40, 220] width 8 height 8
click at [44, 216] on input "checkbox" at bounding box center [44, 216] width 0 height 0
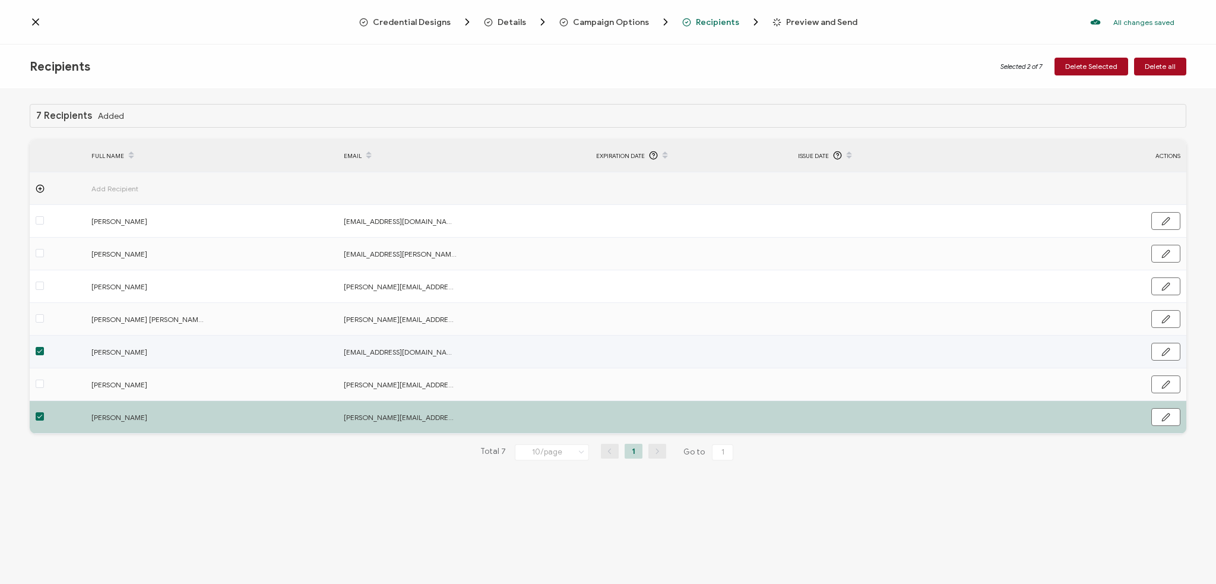
click at [42, 351] on span at bounding box center [40, 351] width 8 height 8
click at [44, 347] on input "checkbox" at bounding box center [44, 347] width 0 height 0
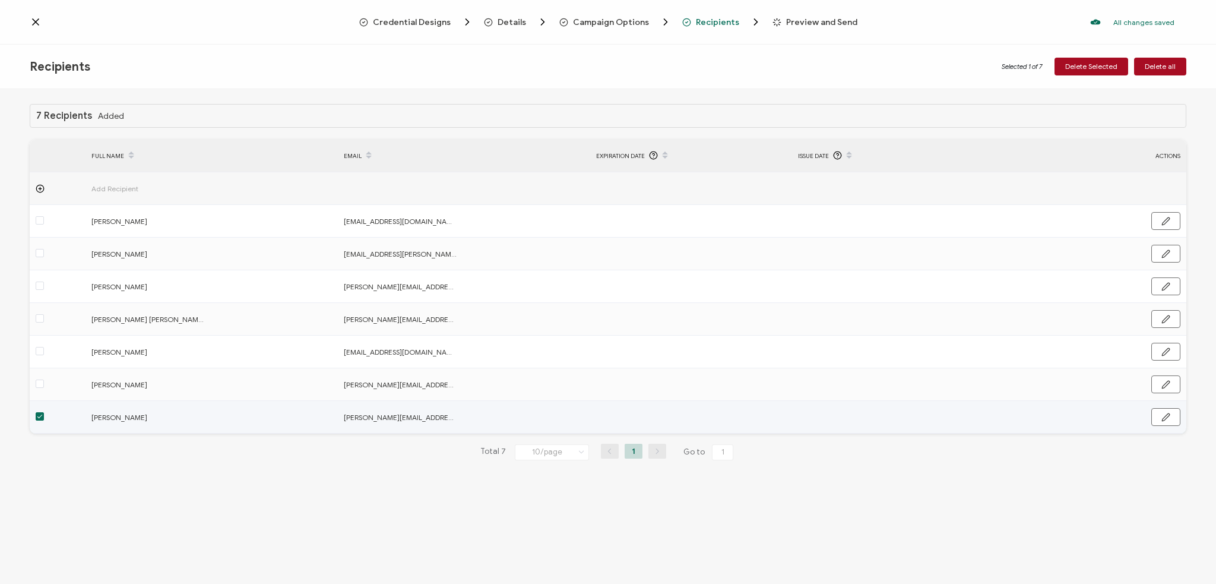
click at [39, 417] on span at bounding box center [40, 416] width 8 height 8
click at [44, 412] on input "checkbox" at bounding box center [44, 412] width 0 height 0
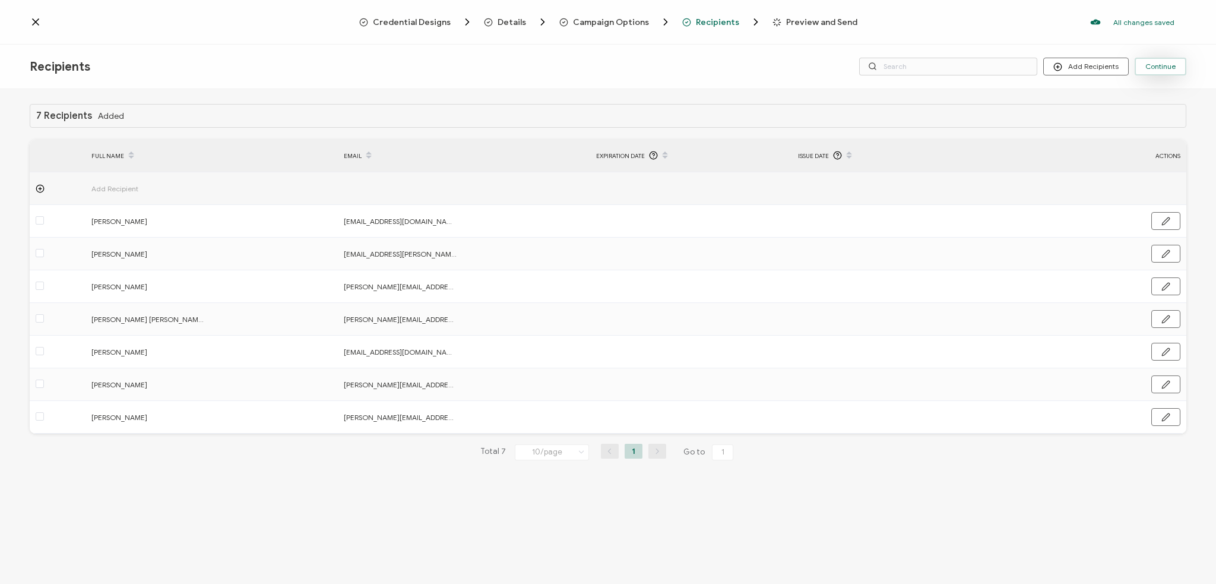
click at [853, 67] on span "Continue" at bounding box center [1160, 66] width 30 height 7
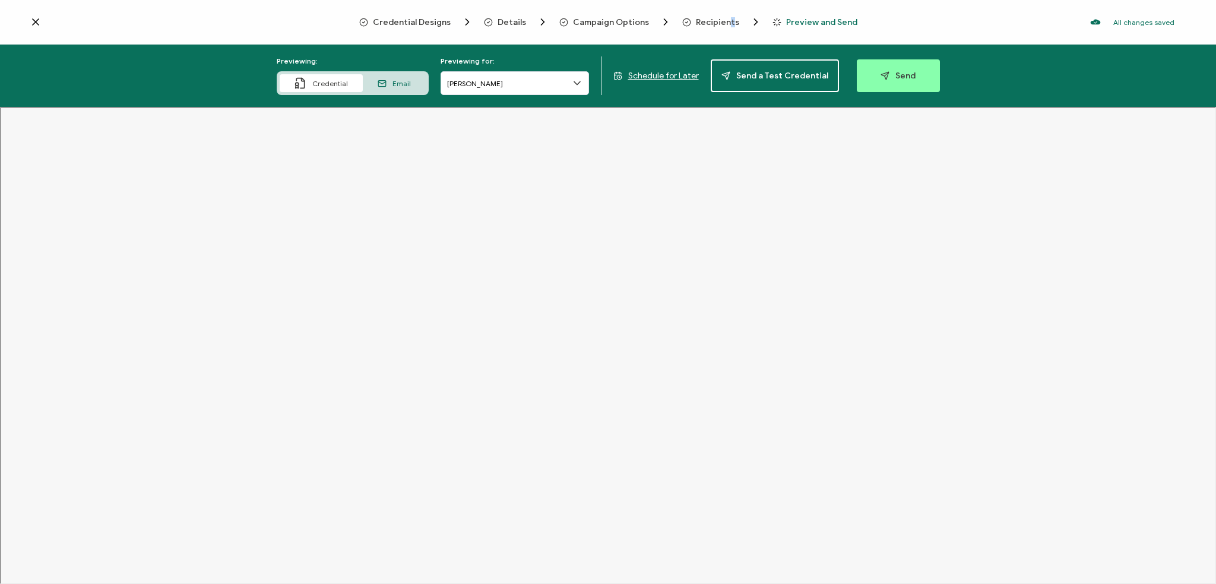
click at [727, 20] on span "Recipients" at bounding box center [717, 22] width 43 height 9
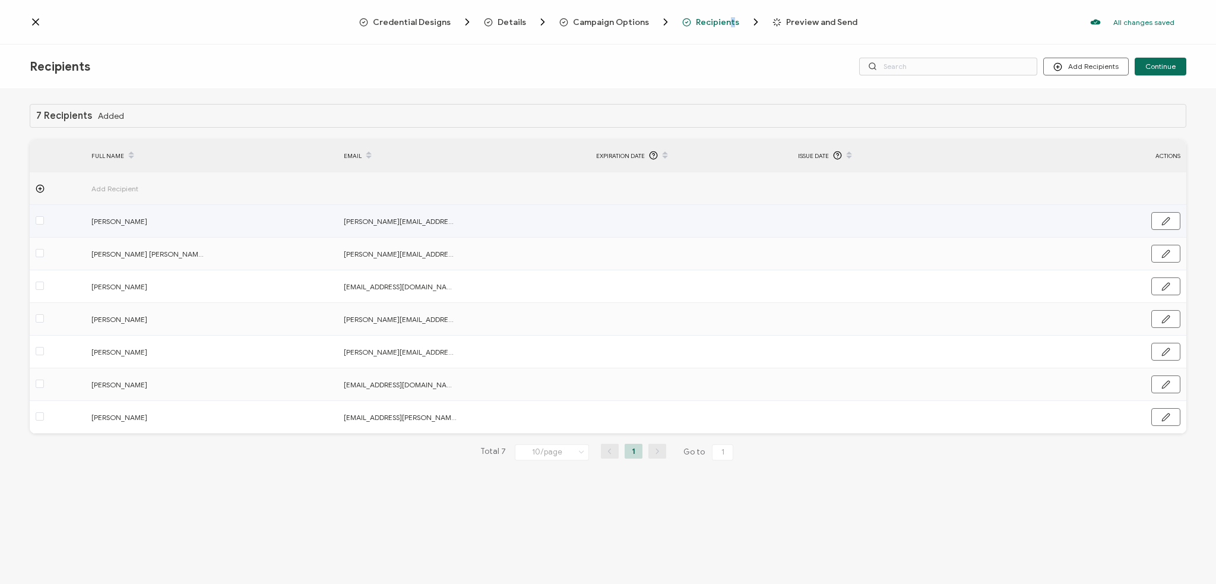
drag, startPoint x: 36, startPoint y: 216, endPoint x: 40, endPoint y: 234, distance: 18.3
click at [37, 216] on span at bounding box center [40, 220] width 8 height 8
click at [44, 216] on input "checkbox" at bounding box center [44, 216] width 0 height 0
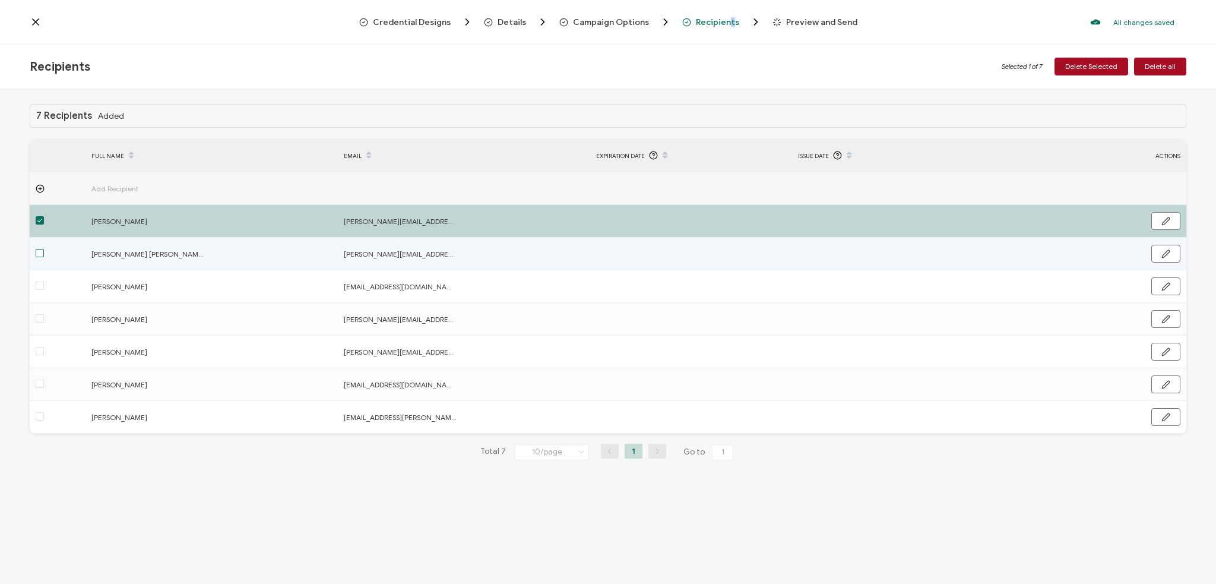
click at [39, 253] on span at bounding box center [40, 253] width 8 height 8
click at [44, 249] on input "checkbox" at bounding box center [44, 249] width 0 height 0
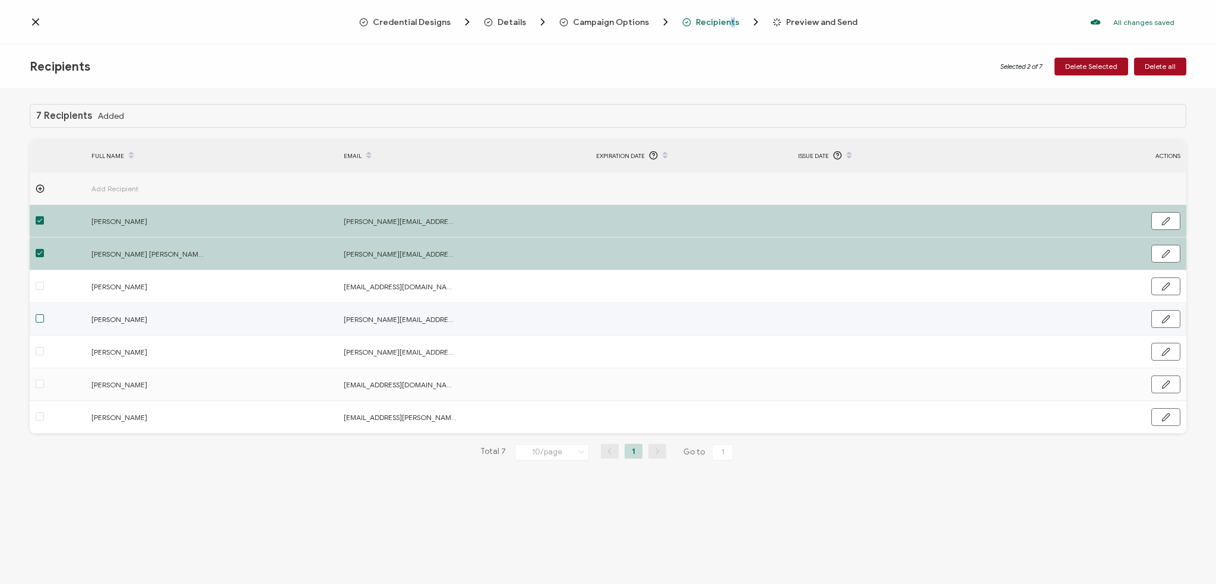
click at [40, 318] on span at bounding box center [40, 318] width 8 height 8
click at [44, 314] on input "checkbox" at bounding box center [44, 314] width 0 height 0
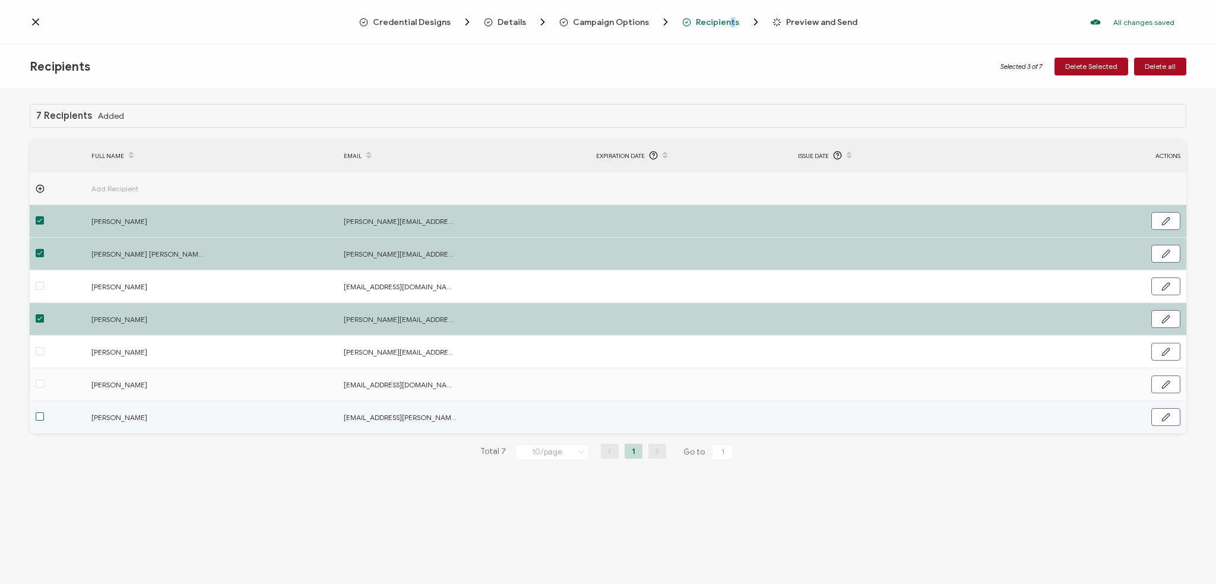
click at [38, 417] on span at bounding box center [40, 416] width 8 height 8
click at [44, 412] on input "checkbox" at bounding box center [44, 412] width 0 height 0
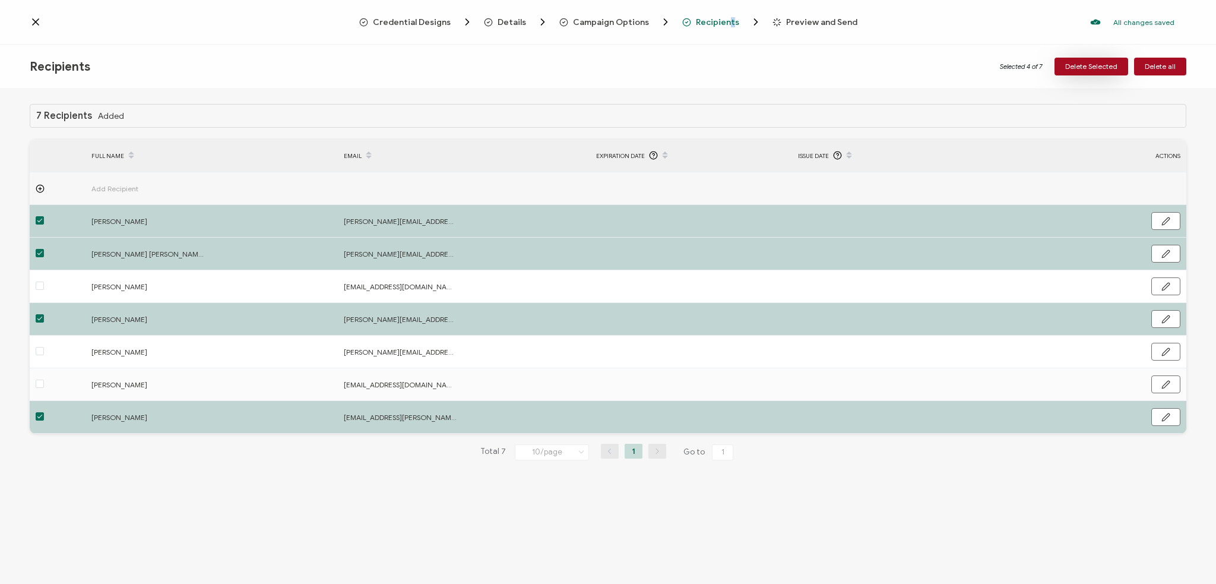
click at [853, 66] on span "Delete Selected" at bounding box center [1091, 66] width 52 height 7
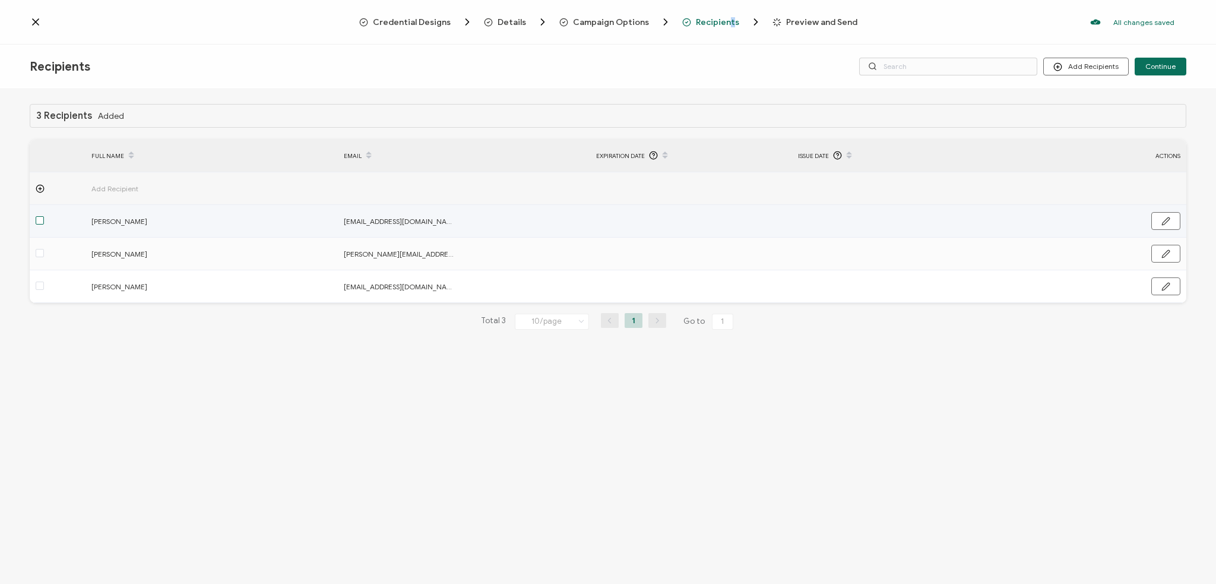
click at [41, 217] on span at bounding box center [40, 220] width 8 height 8
click at [44, 216] on input "checkbox" at bounding box center [44, 216] width 0 height 0
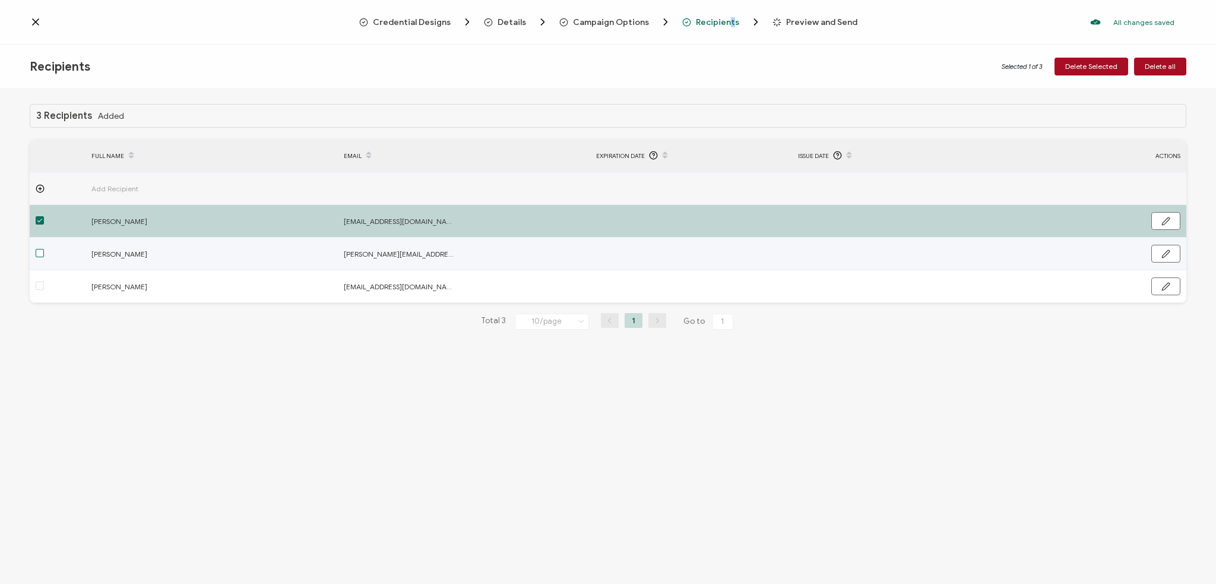
click at [37, 256] on span at bounding box center [40, 253] width 8 height 8
click at [44, 249] on input "checkbox" at bounding box center [44, 249] width 0 height 0
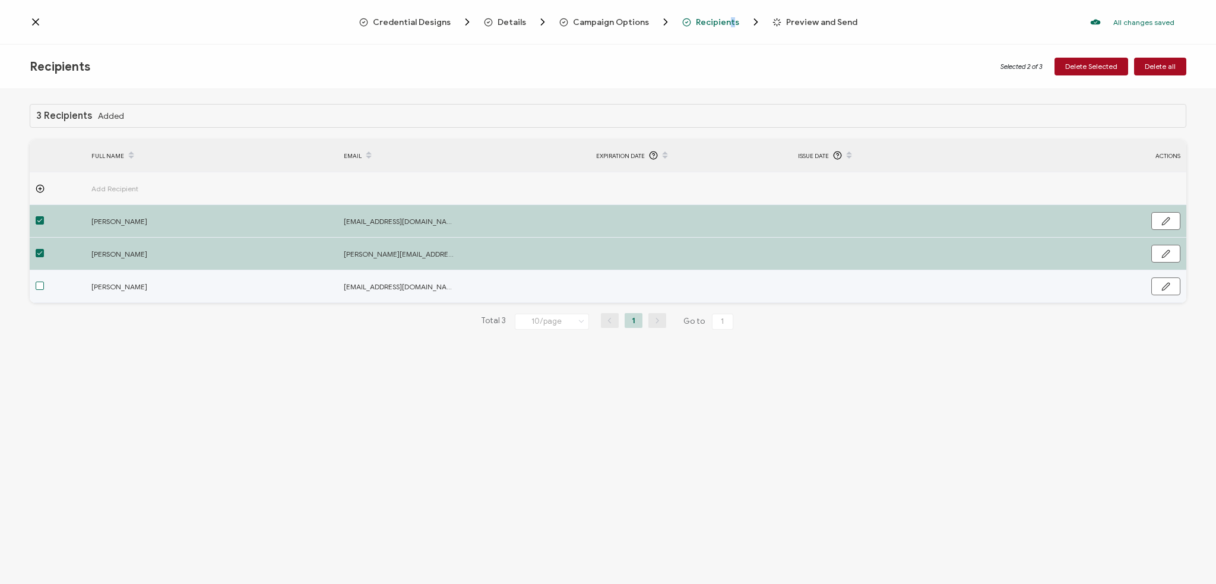
click at [40, 287] on span at bounding box center [40, 285] width 8 height 8
click at [44, 281] on input "checkbox" at bounding box center [44, 281] width 0 height 0
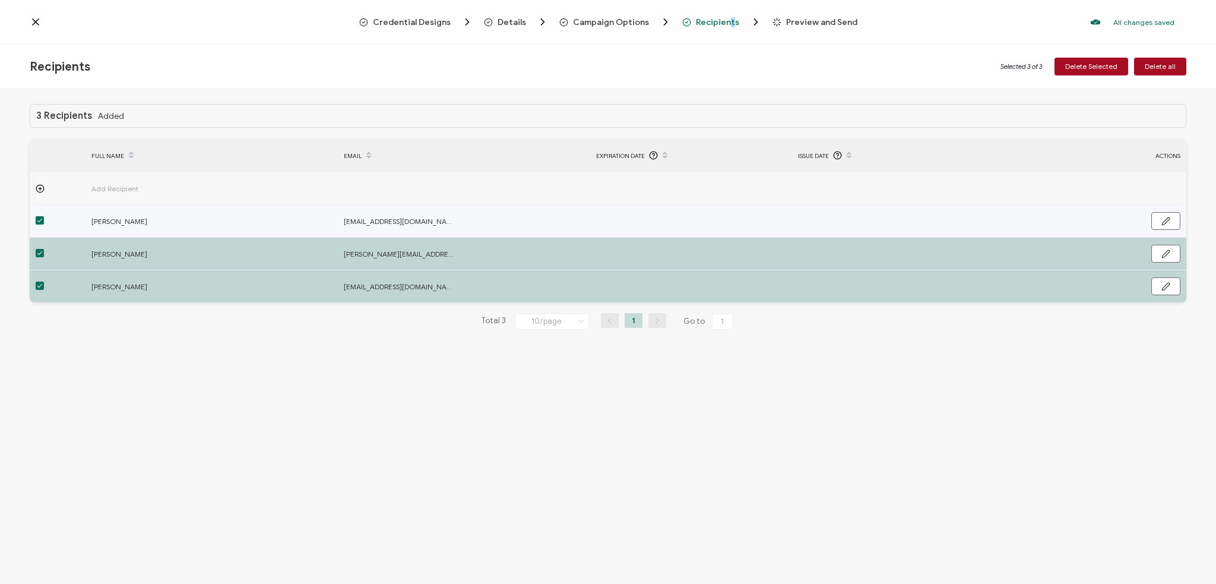
click at [40, 223] on span at bounding box center [40, 220] width 8 height 8
click at [44, 216] on input "checkbox" at bounding box center [44, 216] width 0 height 0
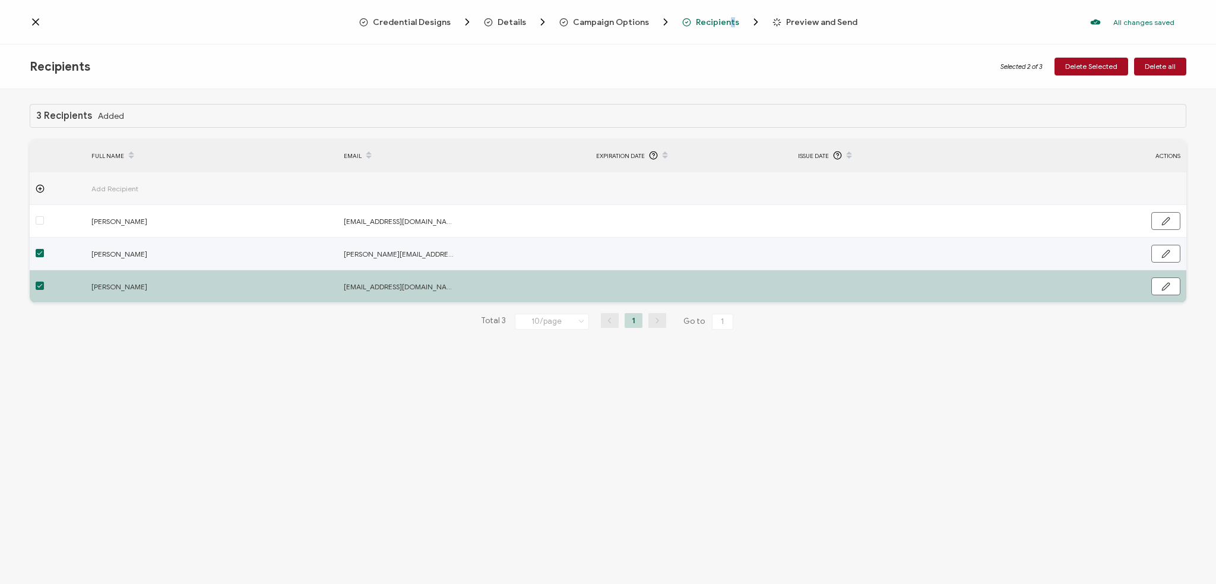
click at [42, 251] on span at bounding box center [40, 253] width 8 height 8
click at [44, 249] on input "checkbox" at bounding box center [44, 249] width 0 height 0
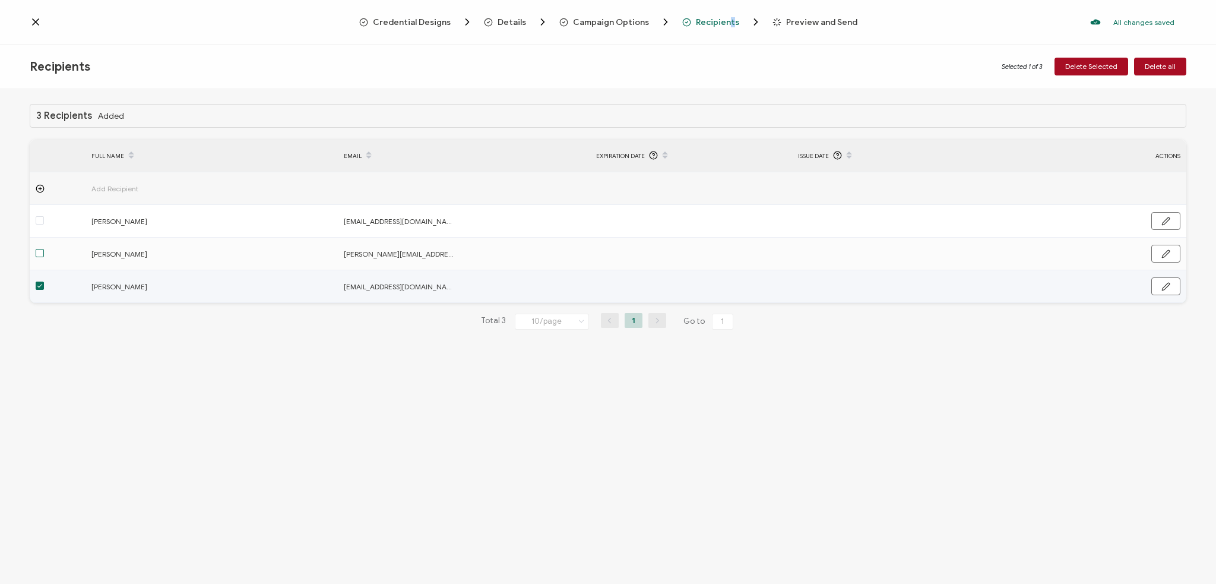
click at [40, 284] on span at bounding box center [40, 285] width 8 height 8
click at [44, 281] on input "checkbox" at bounding box center [44, 281] width 0 height 0
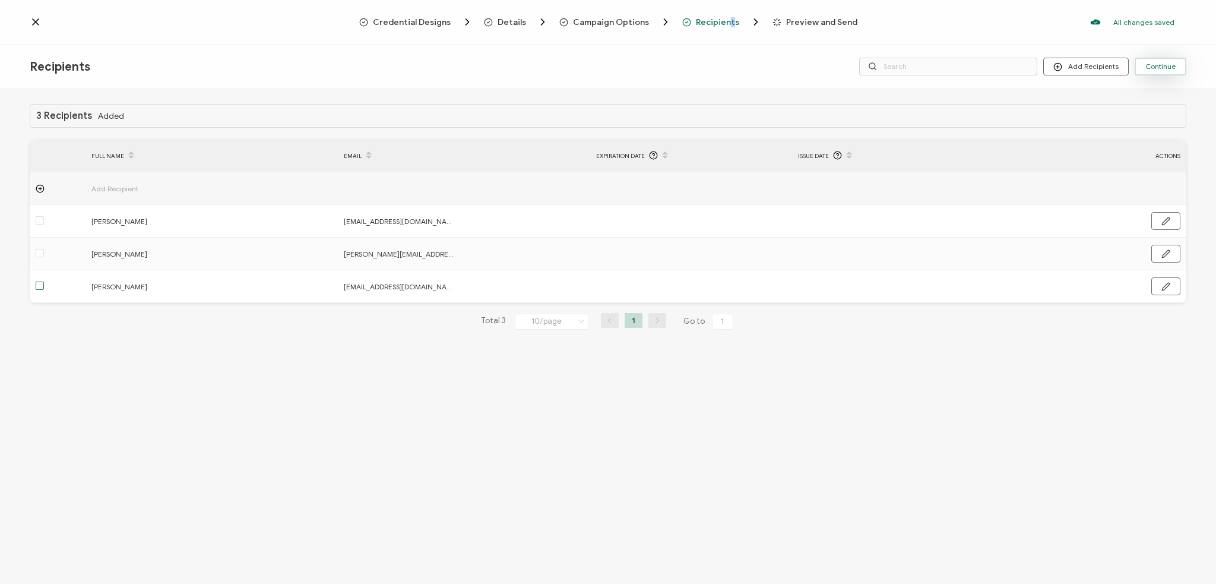
click at [853, 66] on button "Continue" at bounding box center [1161, 67] width 52 height 18
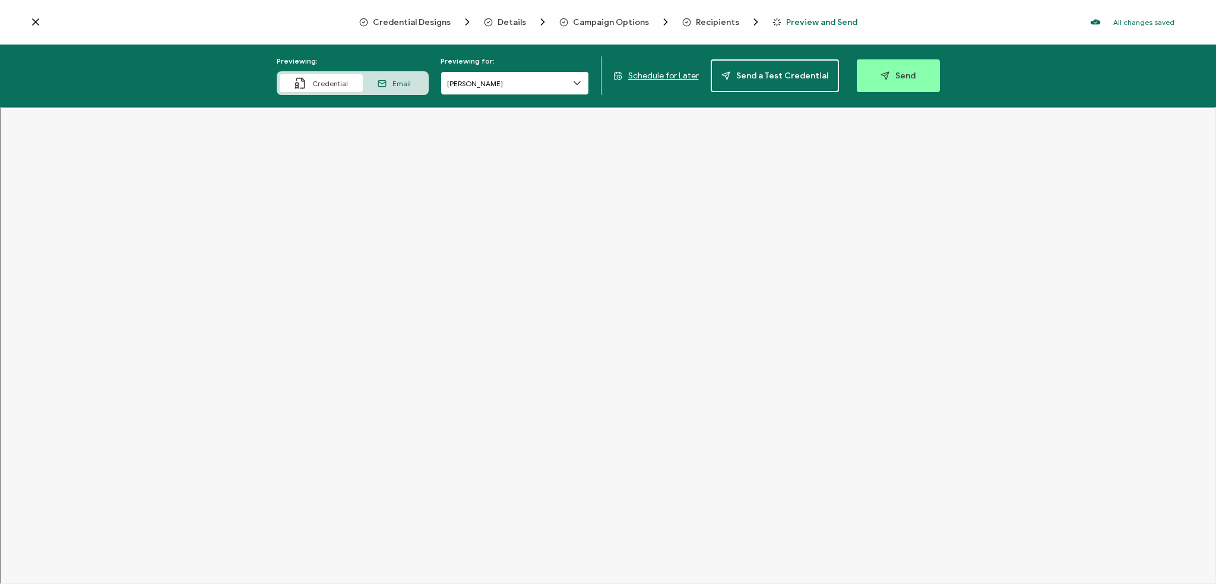
click at [564, 85] on input "[PERSON_NAME]" at bounding box center [515, 83] width 148 height 24
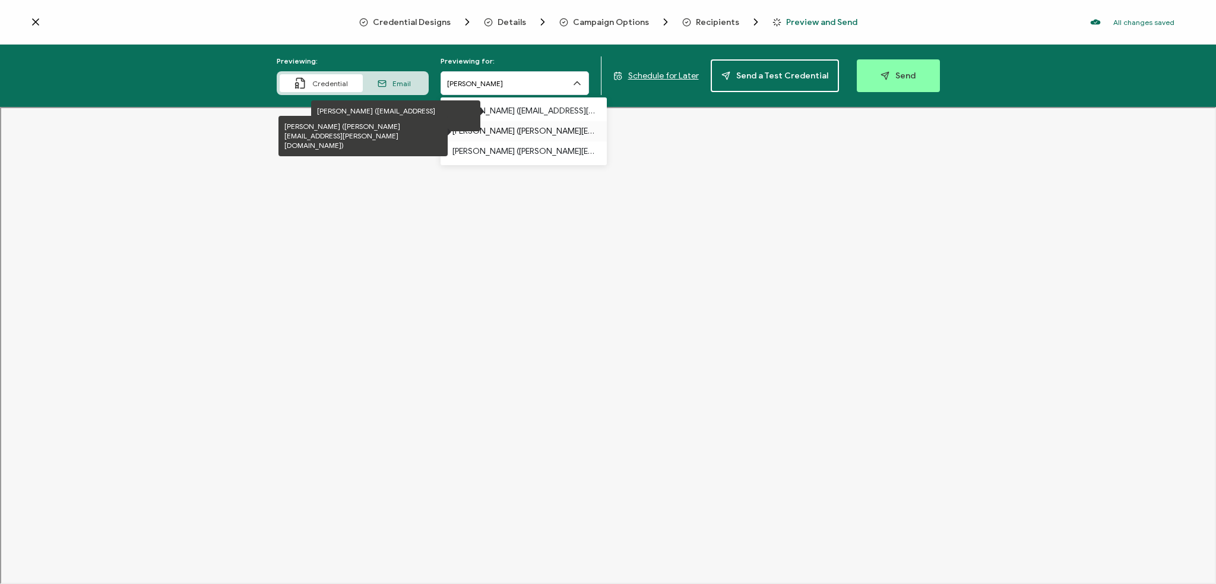
click at [520, 130] on p "[PERSON_NAME] ([PERSON_NAME][EMAIL_ADDRESS][PERSON_NAME][DOMAIN_NAME])" at bounding box center [523, 131] width 142 height 20
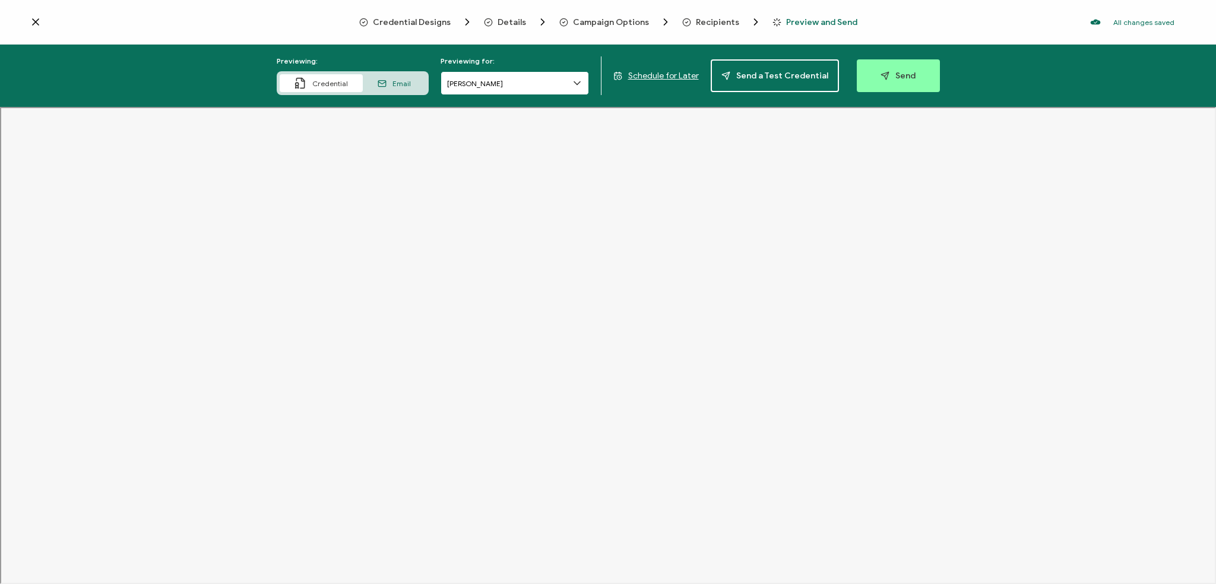
click at [543, 81] on input "[PERSON_NAME]" at bounding box center [515, 83] width 148 height 24
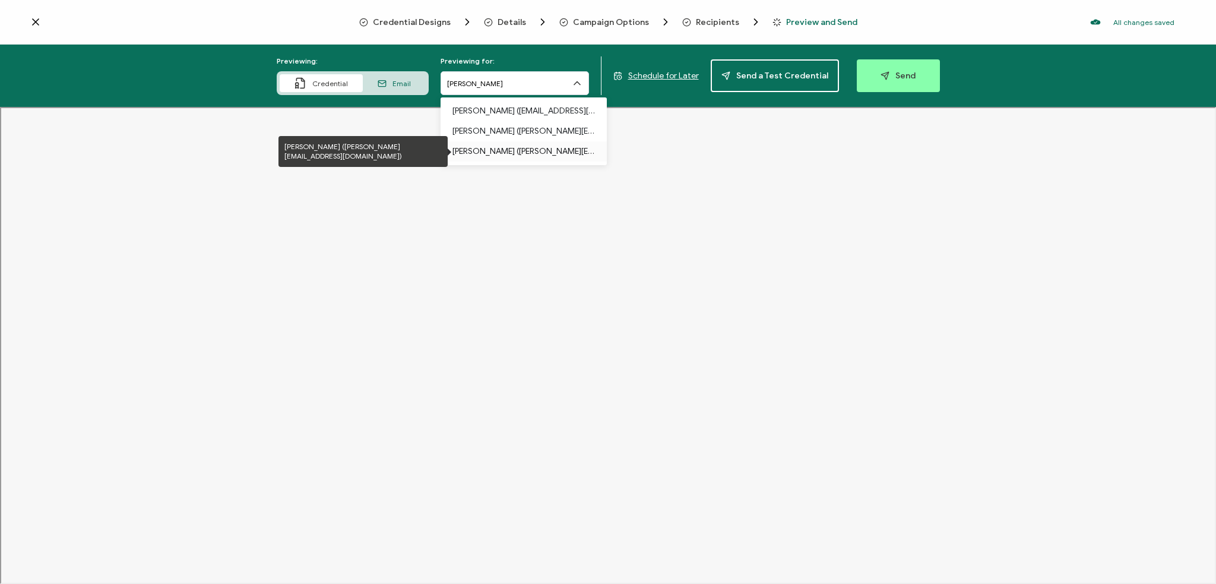
click at [498, 147] on p "[PERSON_NAME] ([PERSON_NAME][EMAIL_ADDRESS][DOMAIN_NAME])" at bounding box center [523, 151] width 142 height 20
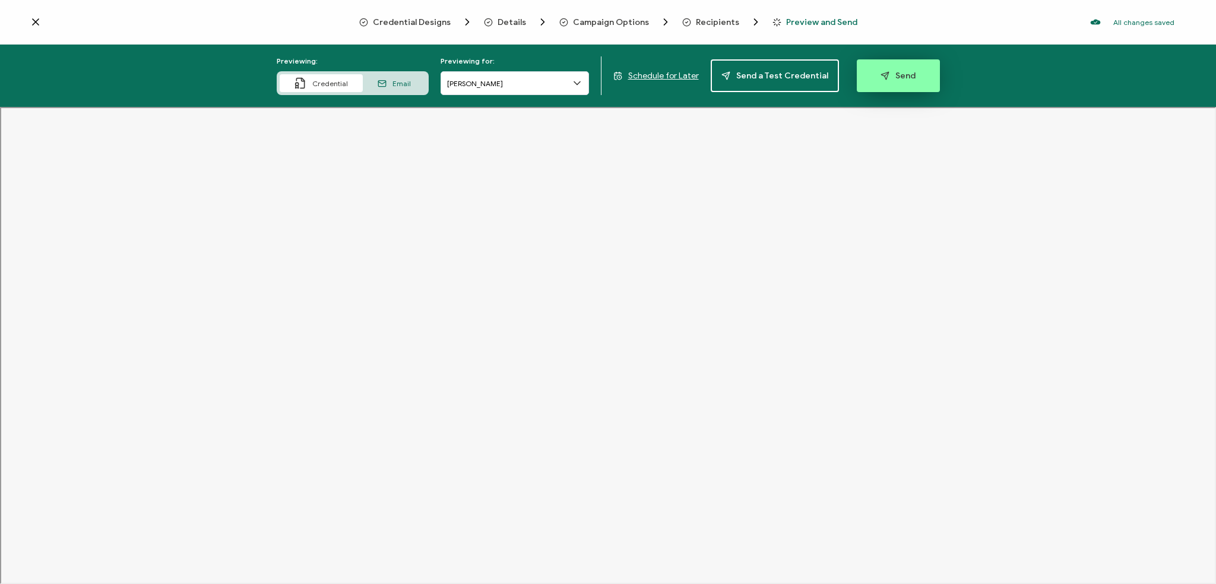
click at [853, 69] on button "Send" at bounding box center [898, 75] width 83 height 33
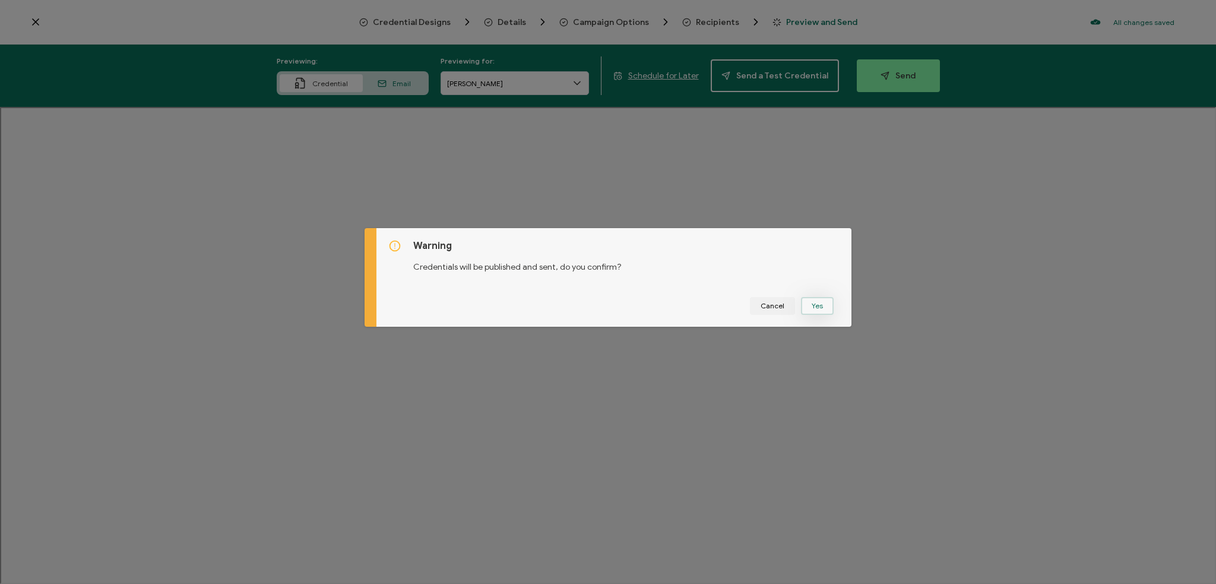
click at [816, 302] on button "Yes" at bounding box center [817, 306] width 33 height 18
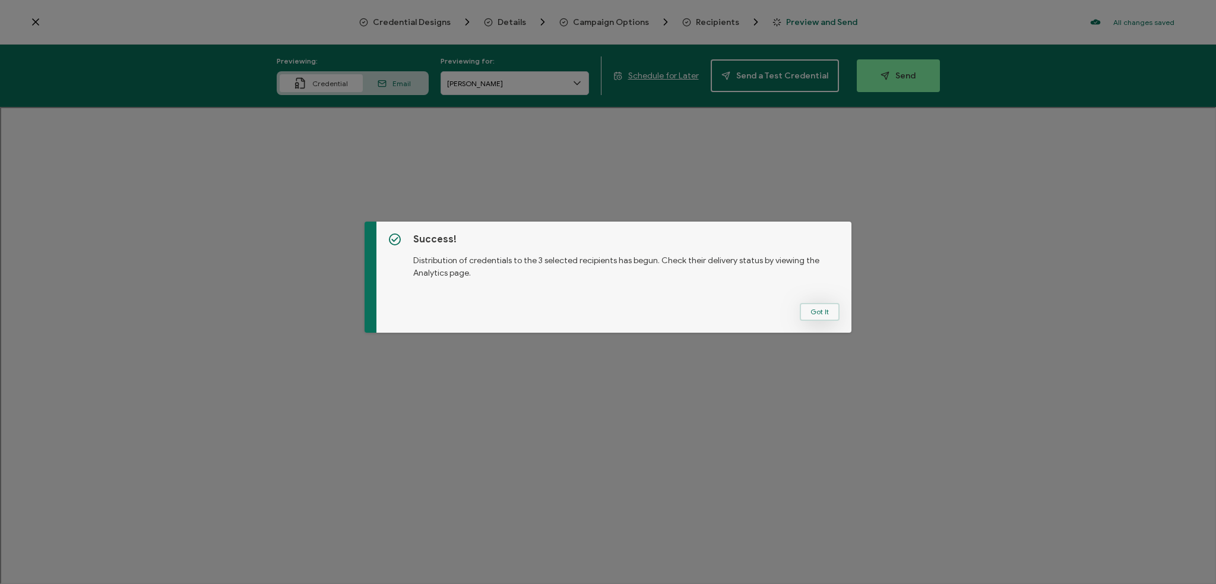
click at [812, 308] on button "Got It" at bounding box center [820, 312] width 40 height 18
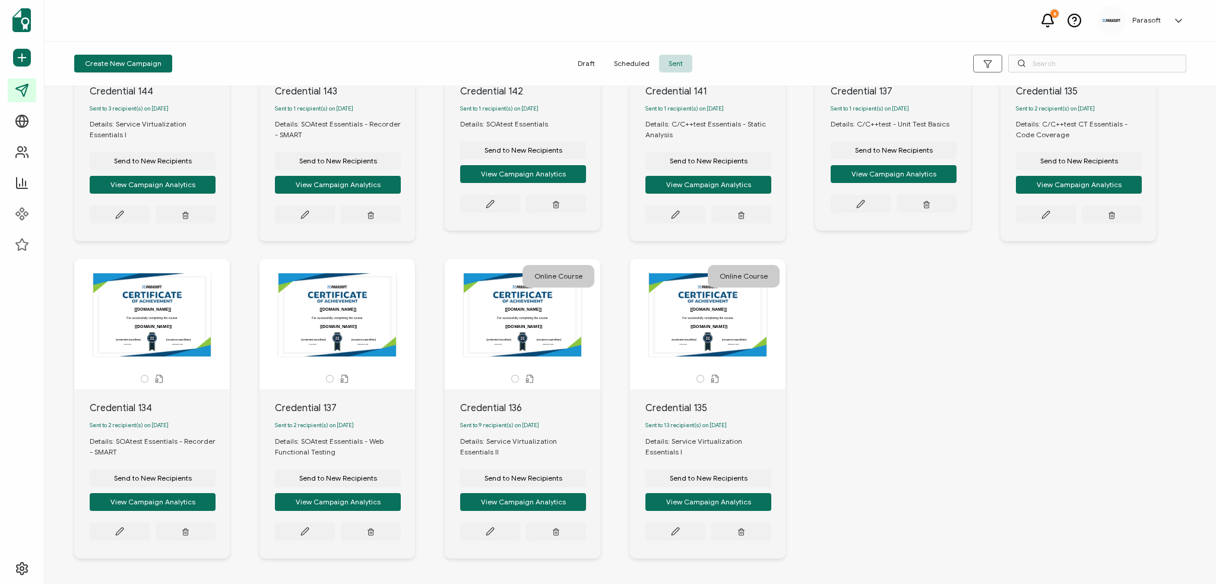
scroll to position [178, 0]
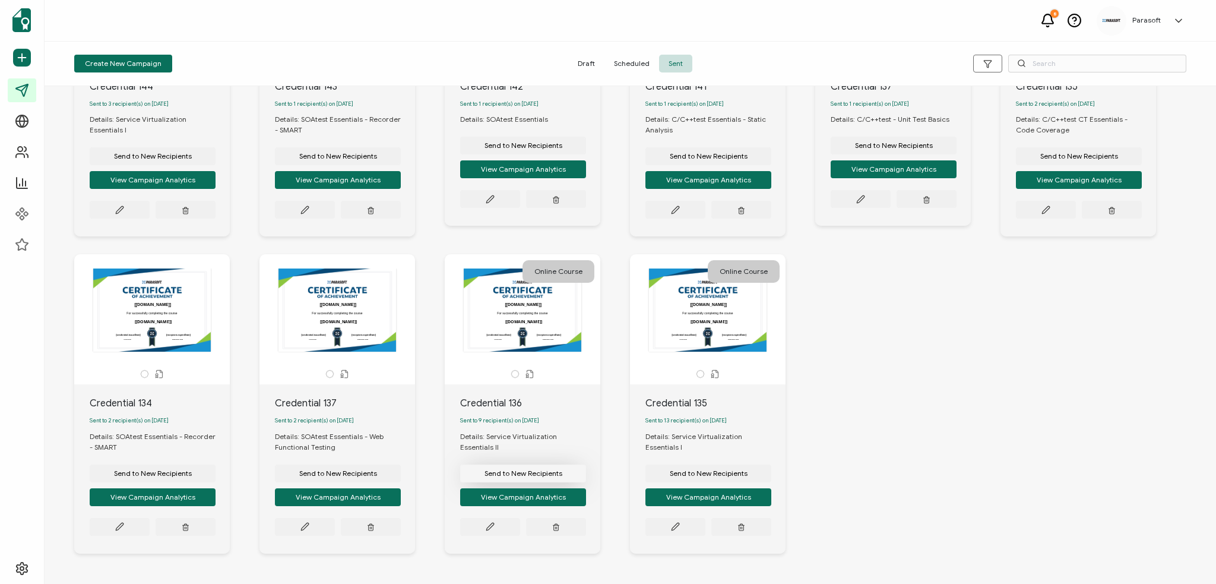
click at [562, 472] on span "Send to New Recipients" at bounding box center [523, 473] width 78 height 7
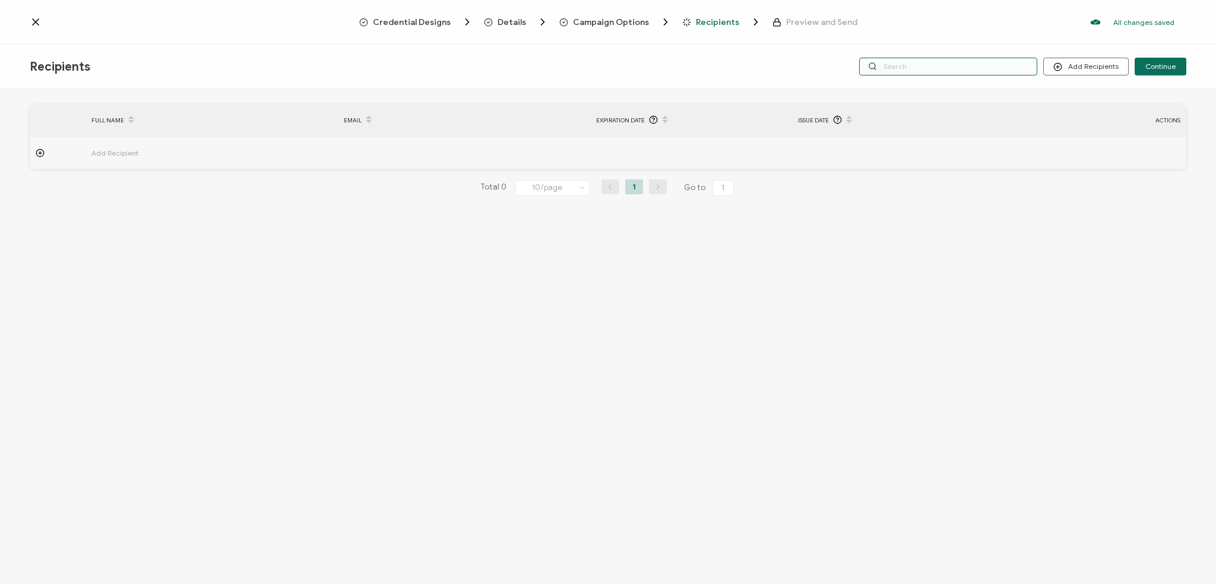
click at [853, 67] on input "text" at bounding box center [948, 67] width 178 height 18
click at [853, 64] on button "Add Recipients" at bounding box center [1085, 67] width 85 height 18
click at [853, 112] on li "Import From Recipients" at bounding box center [1103, 119] width 111 height 20
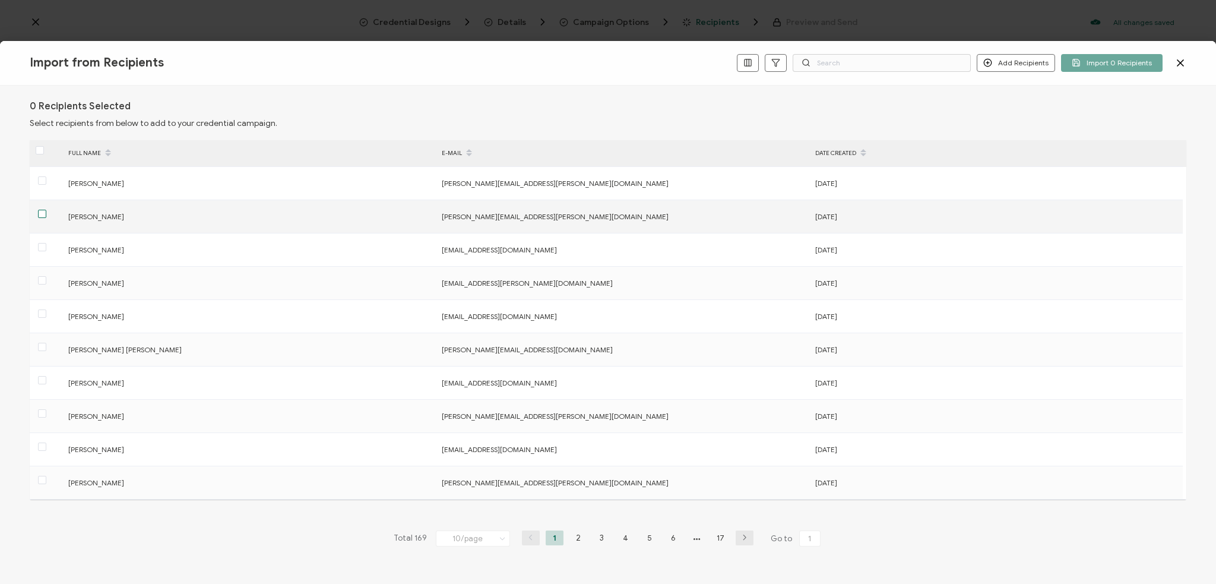
click at [42, 213] on span at bounding box center [42, 214] width 8 height 8
click at [46, 210] on input "checkbox" at bounding box center [46, 210] width 0 height 0
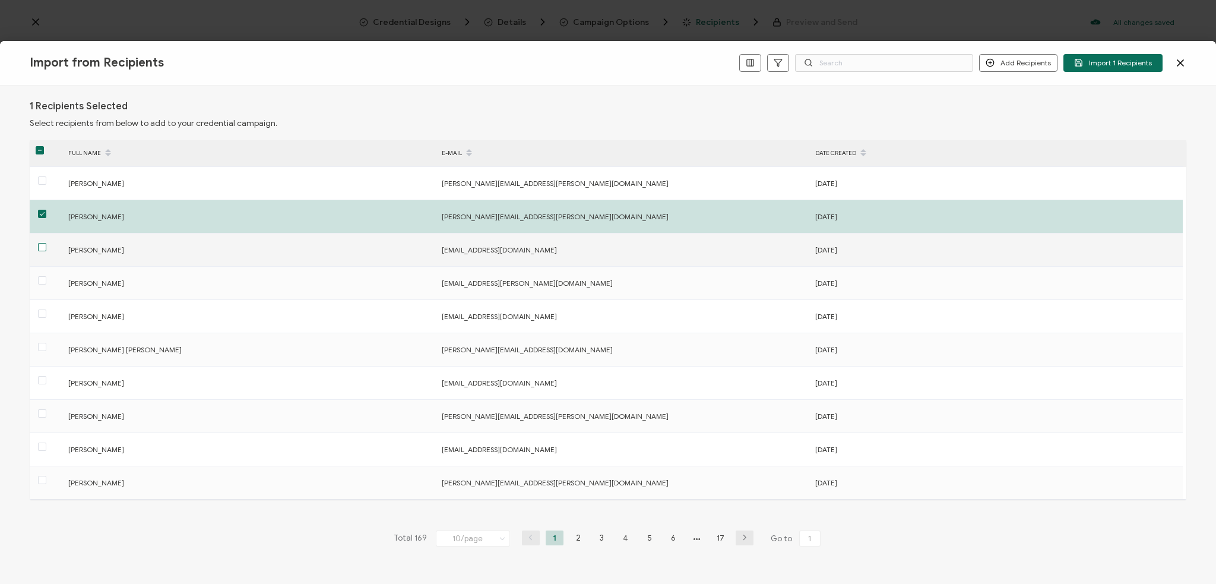
click at [42, 244] on span at bounding box center [42, 247] width 8 height 8
click at [46, 243] on input "checkbox" at bounding box center [46, 243] width 0 height 0
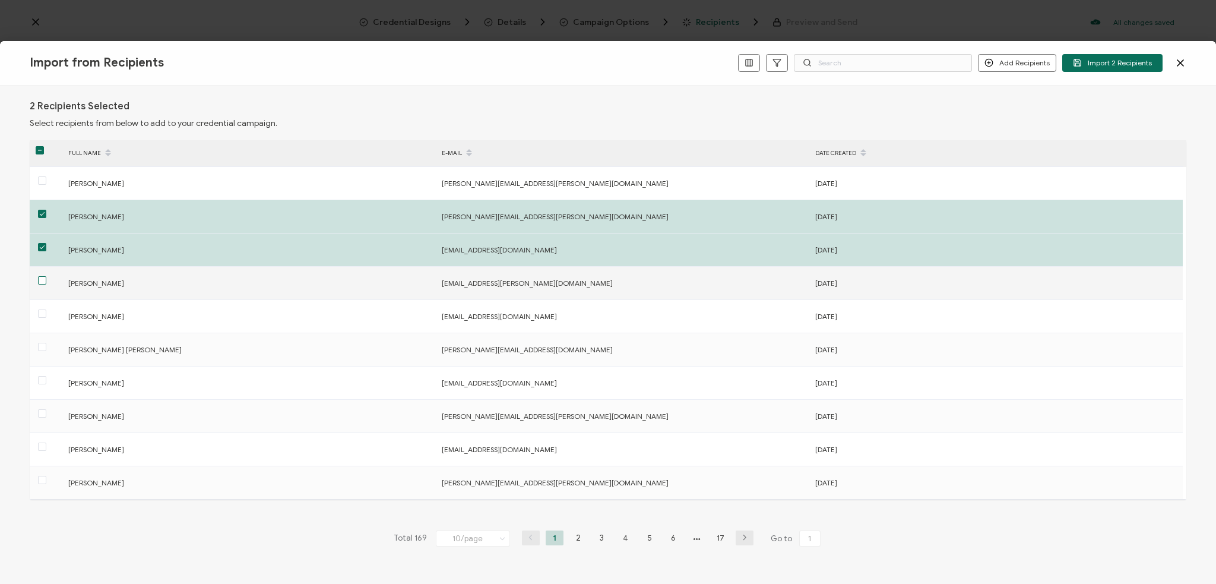
click at [38, 281] on span at bounding box center [42, 280] width 8 height 8
click at [46, 276] on input "checkbox" at bounding box center [46, 276] width 0 height 0
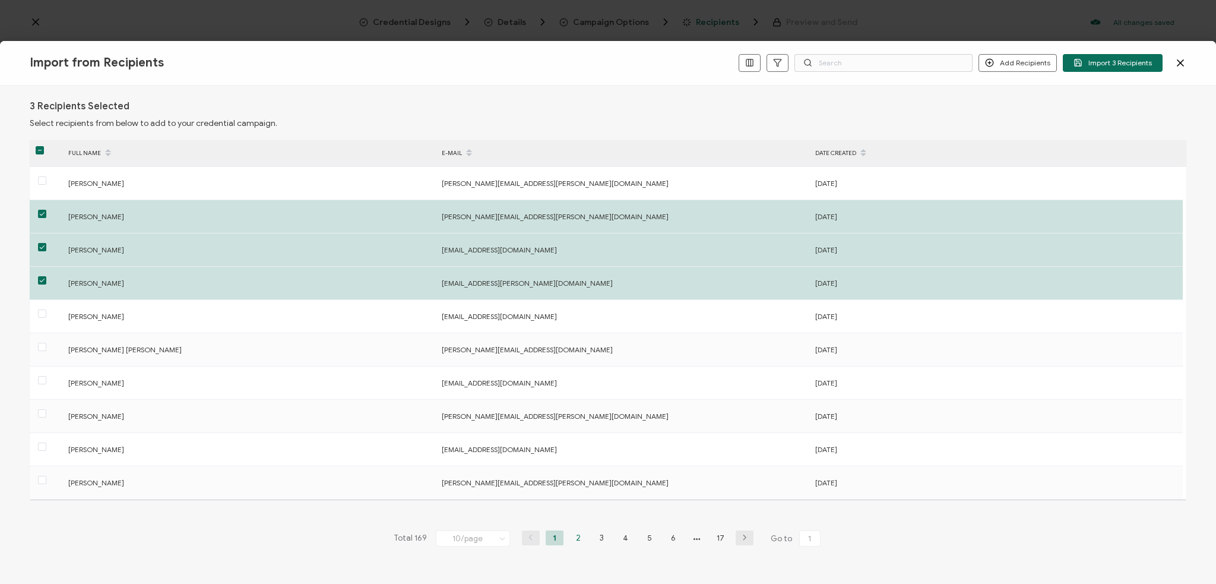
click at [574, 472] on li "2" at bounding box center [578, 537] width 18 height 15
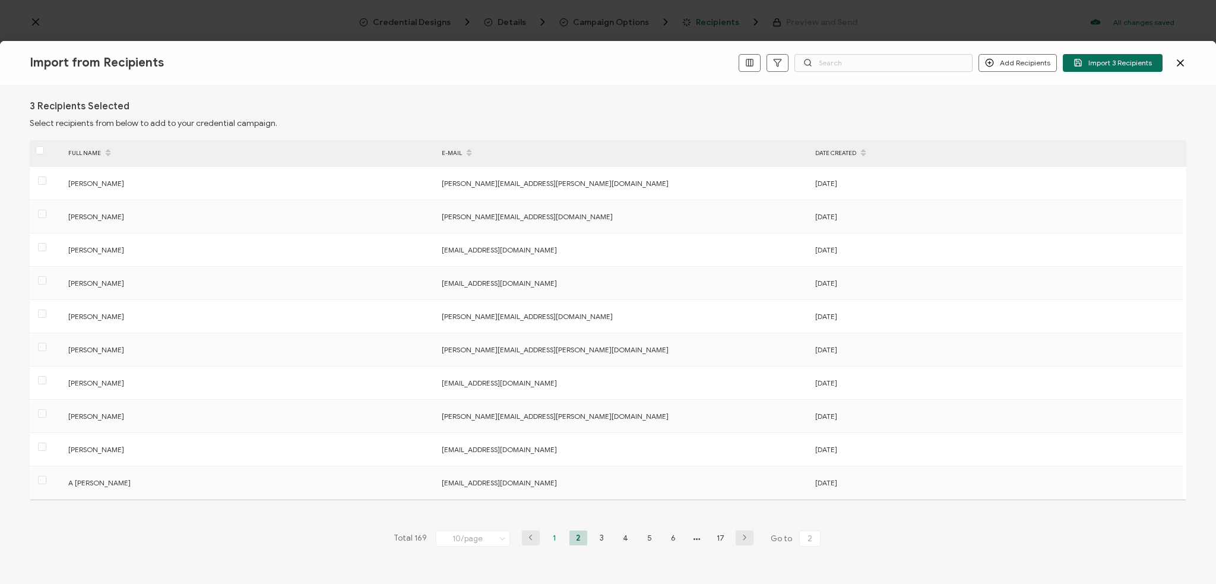
click at [550, 472] on li "1" at bounding box center [555, 537] width 18 height 15
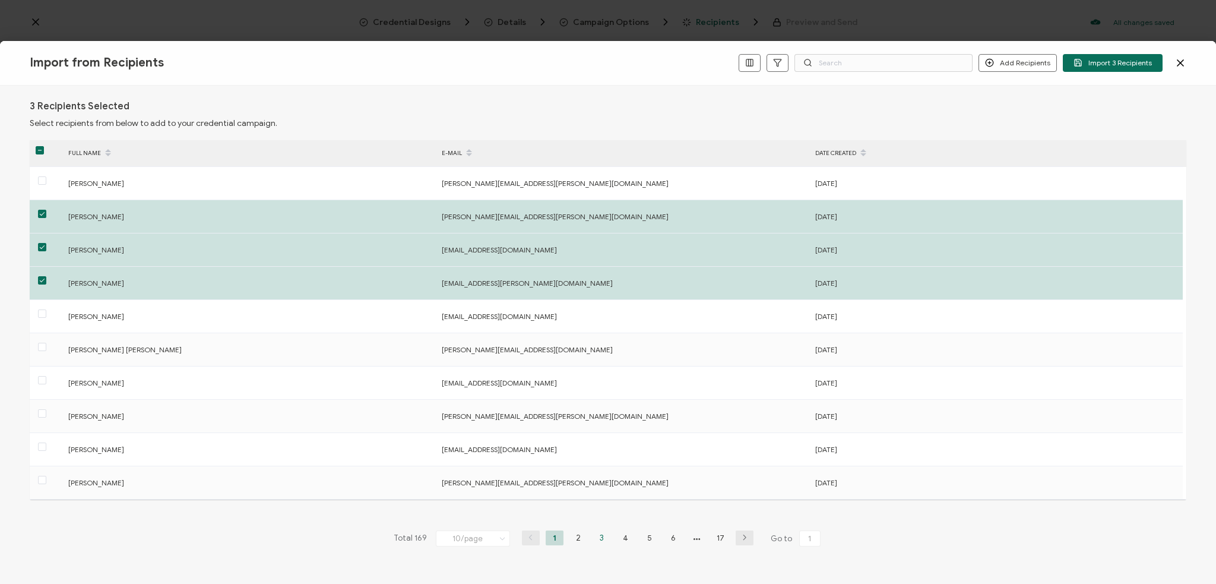
click at [595, 472] on li "3" at bounding box center [602, 537] width 18 height 15
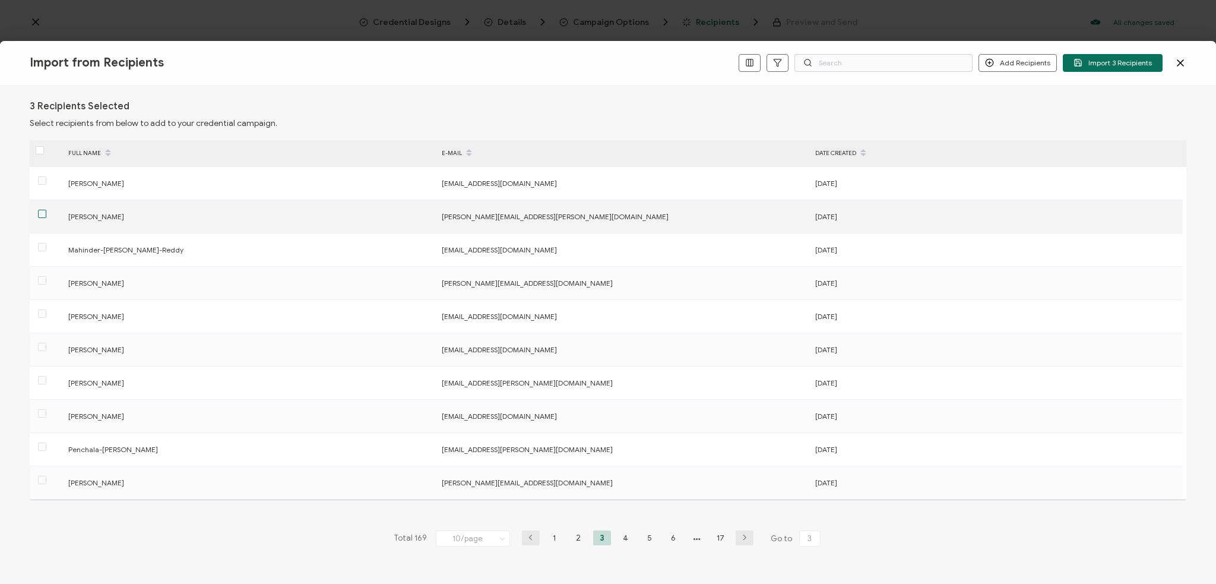
click at [40, 213] on span at bounding box center [42, 214] width 8 height 8
click at [46, 210] on input "checkbox" at bounding box center [46, 210] width 0 height 0
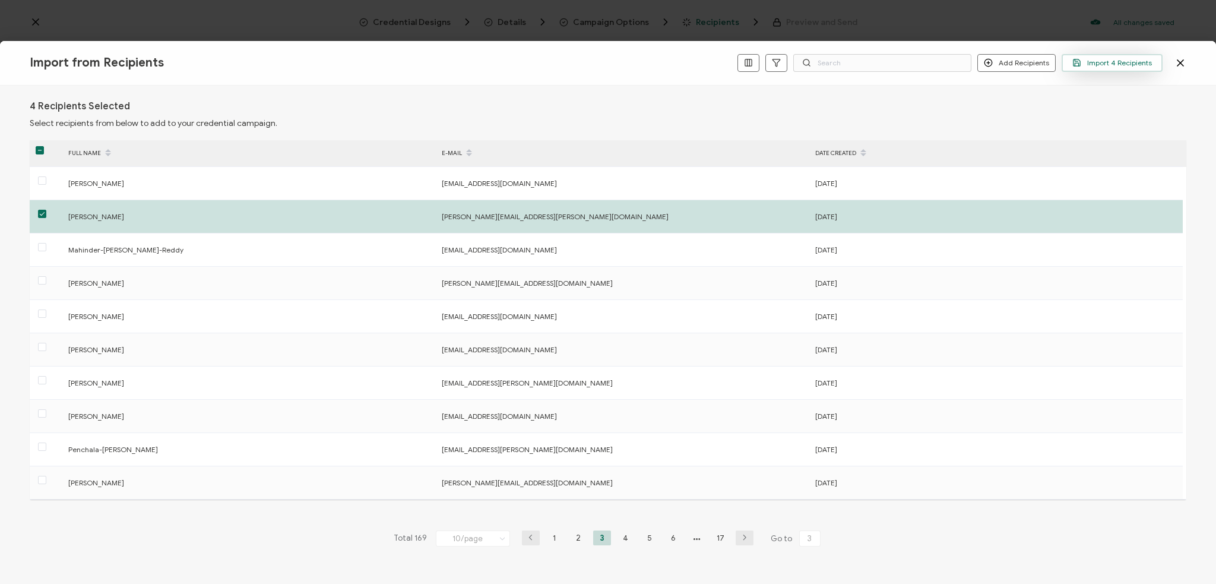
click at [853, 61] on span "Import 4 Recipients" at bounding box center [1112, 62] width 80 height 9
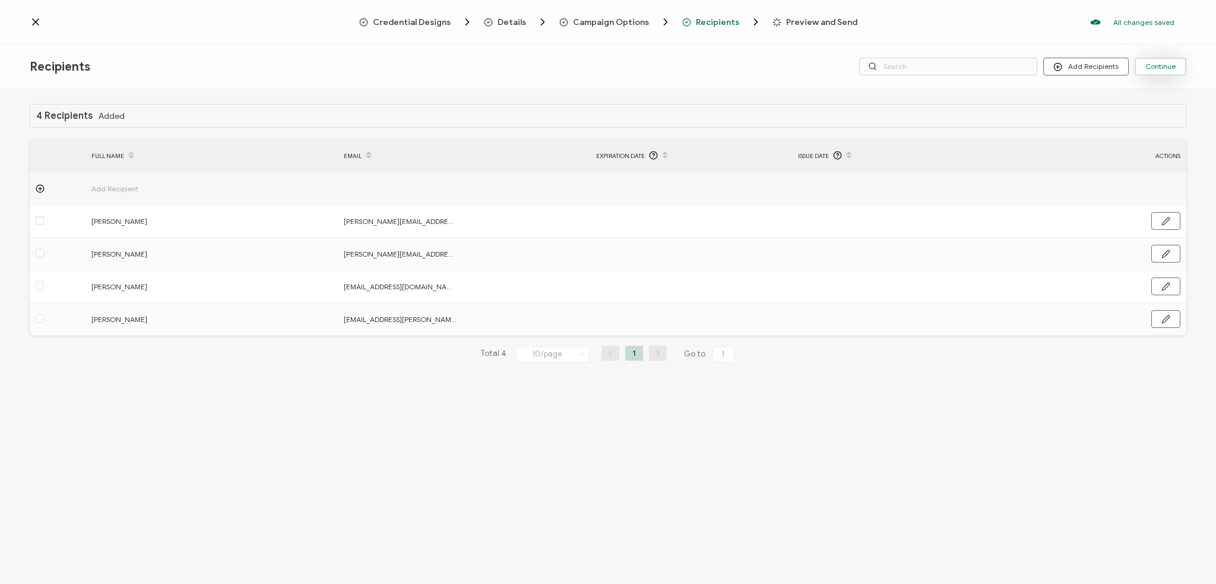
click at [853, 66] on span "Continue" at bounding box center [1160, 66] width 30 height 7
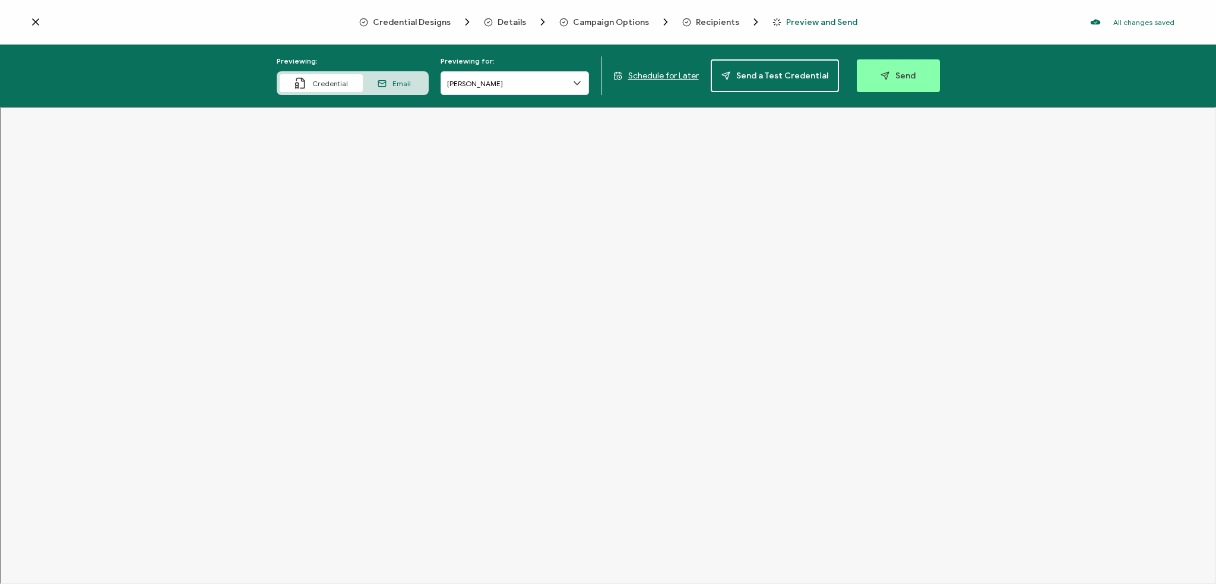
click at [578, 83] on icon at bounding box center [577, 83] width 6 height 3
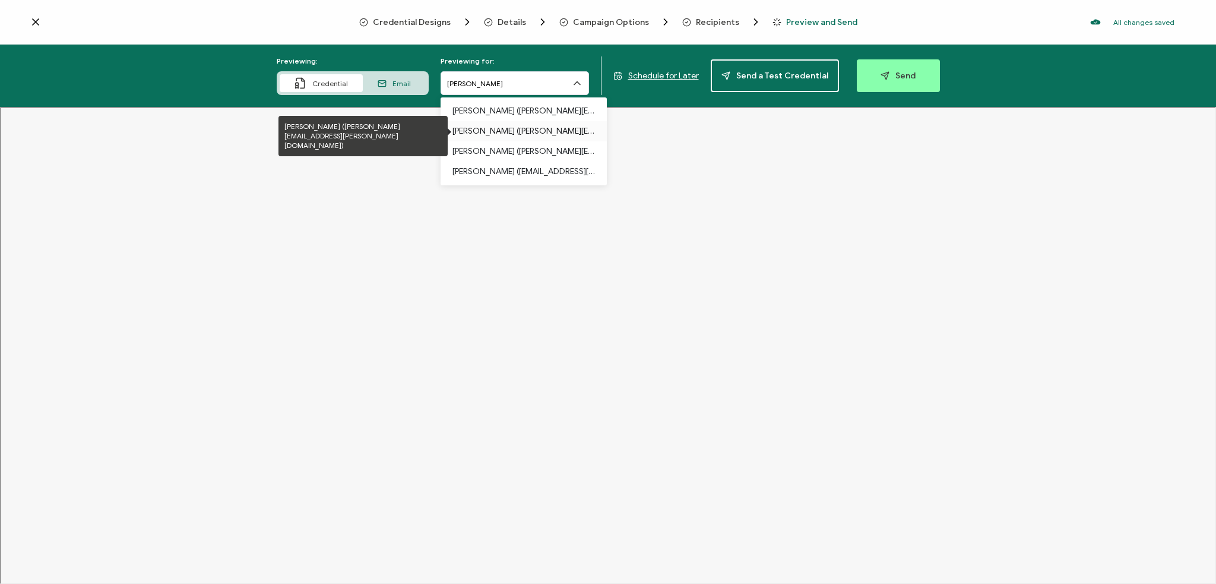
click at [533, 136] on p "[PERSON_NAME] ([PERSON_NAME][EMAIL_ADDRESS][PERSON_NAME][DOMAIN_NAME])" at bounding box center [523, 131] width 142 height 20
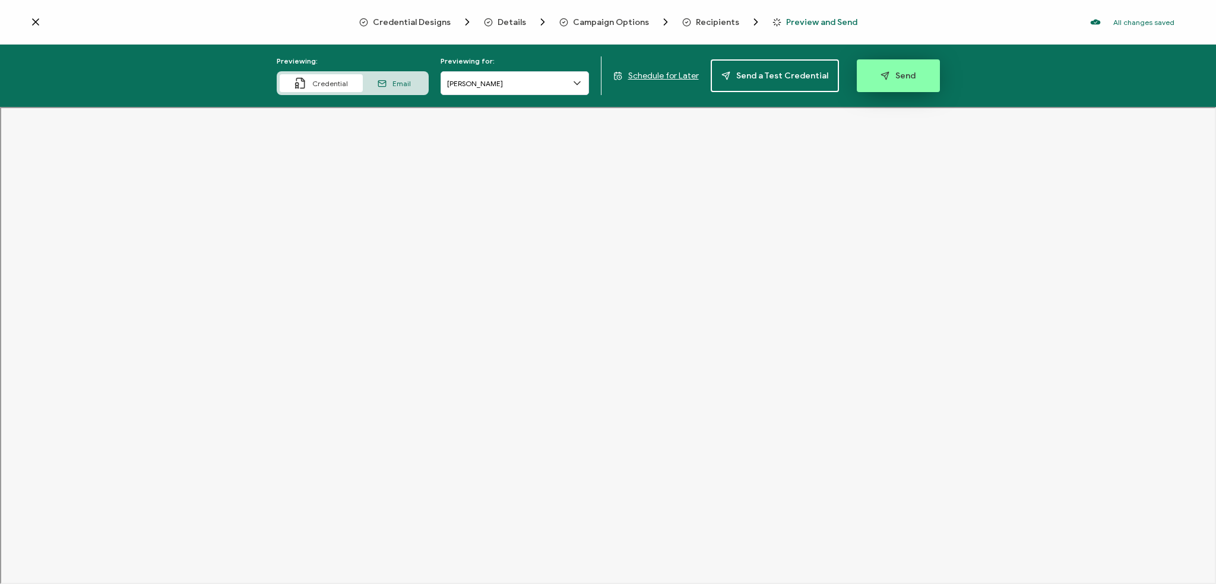
click at [853, 72] on span "Send" at bounding box center [897, 75] width 35 height 9
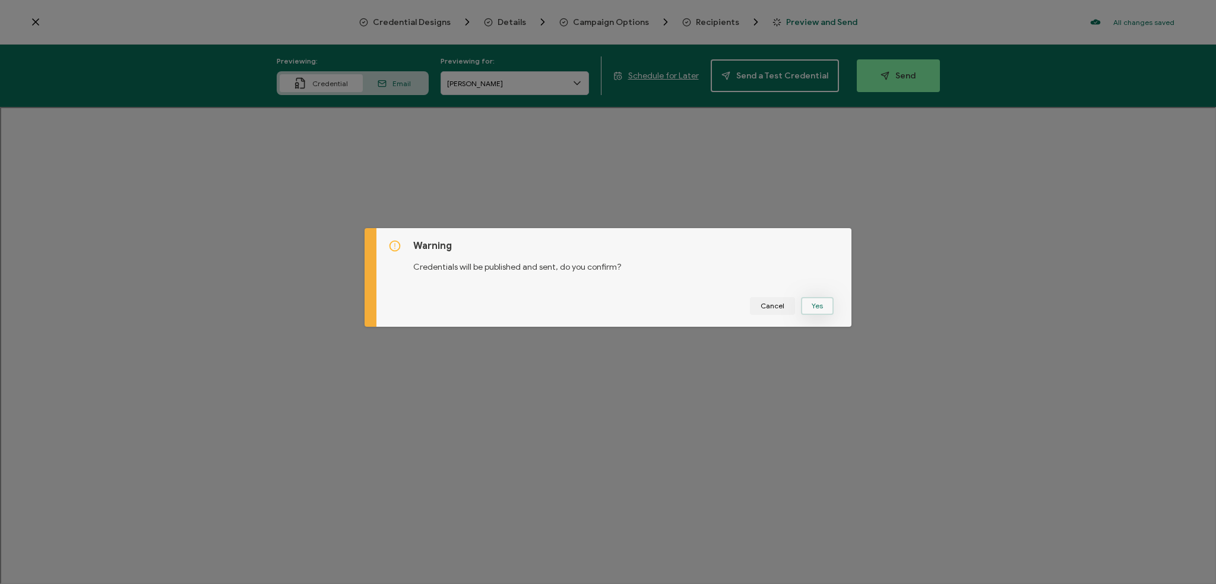
click at [822, 303] on button "Yes" at bounding box center [817, 306] width 33 height 18
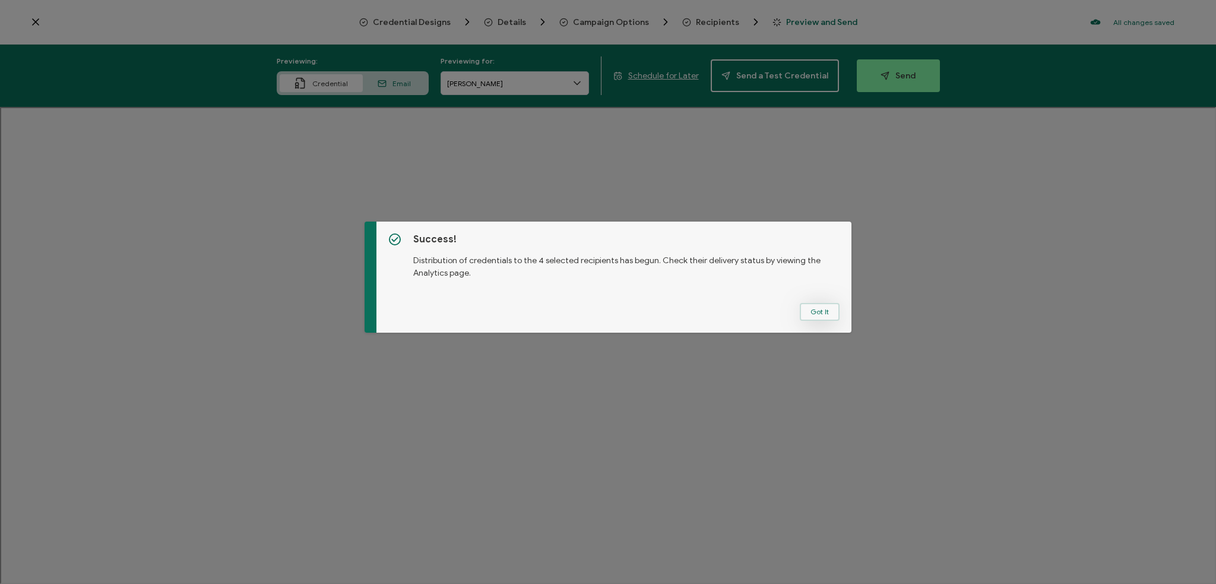
click at [807, 313] on button "Got It" at bounding box center [820, 312] width 40 height 18
